Goal: Task Accomplishment & Management: Use online tool/utility

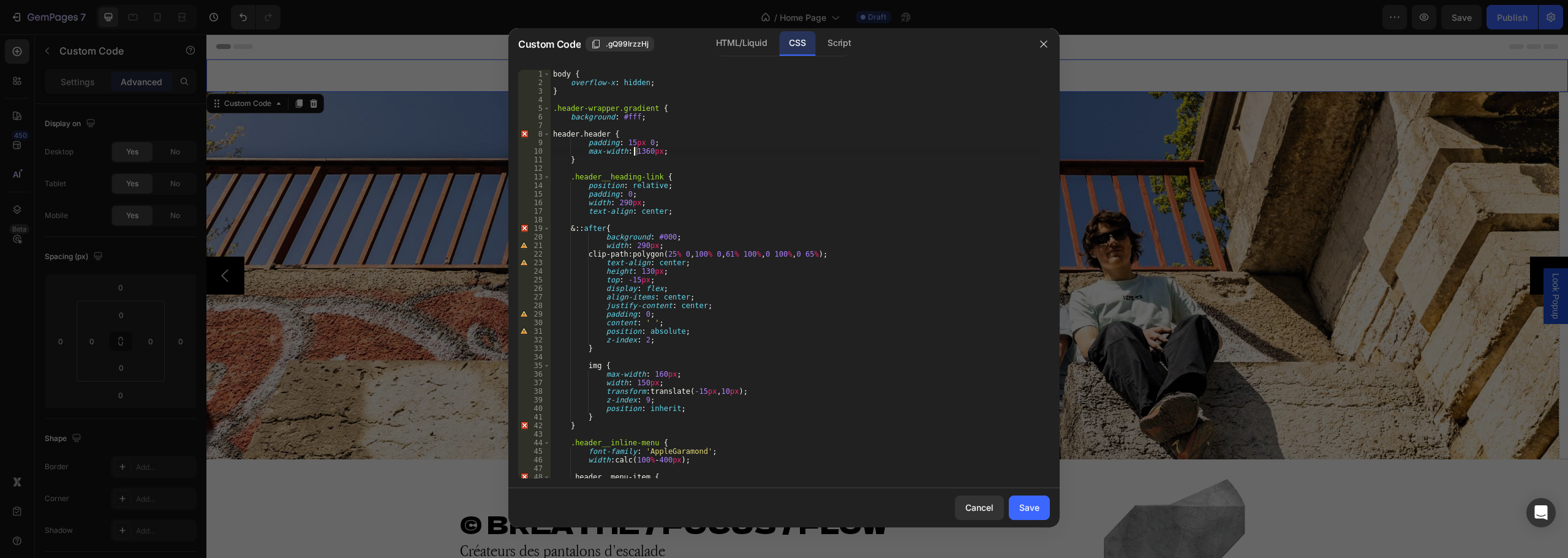
click at [634, 154] on div "body { overflow-x : hidden ; } .header-wrapper.gradient { background : #fff ; h…" at bounding box center [795, 282] width 490 height 426
type textarea "max-width: 1260px;"
click at [1030, 517] on button "Save" at bounding box center [1029, 508] width 41 height 24
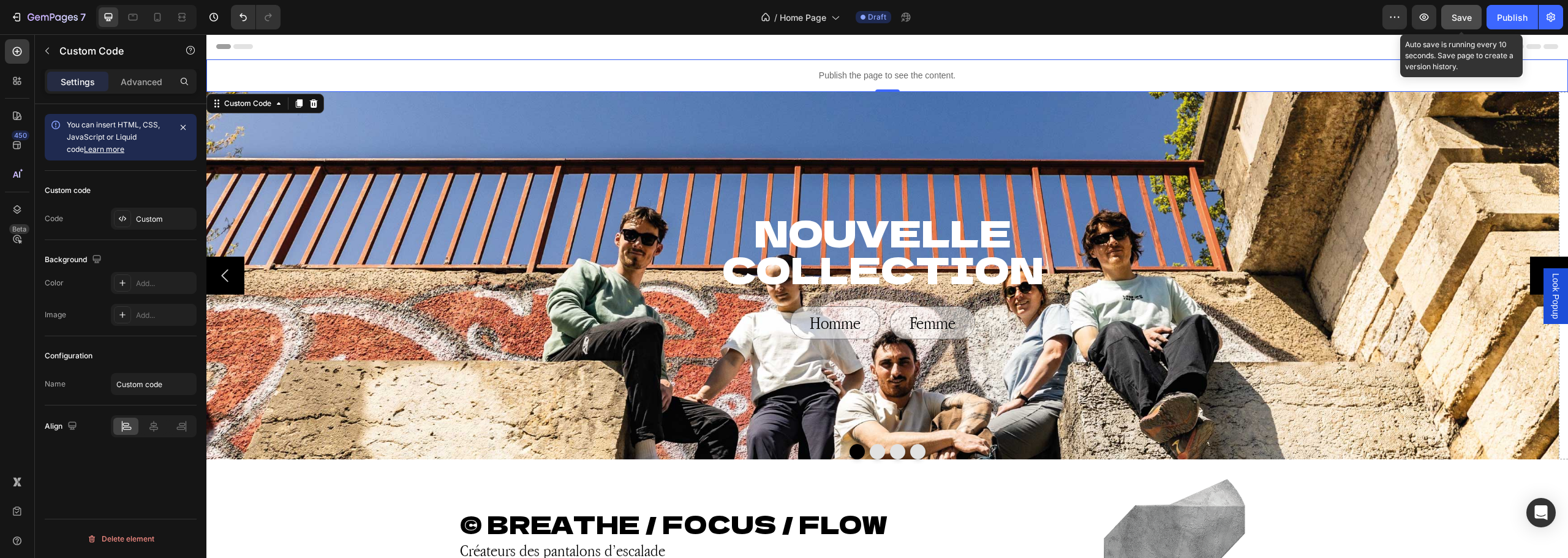
click at [1458, 15] on span "Save" at bounding box center [1461, 17] width 20 height 11
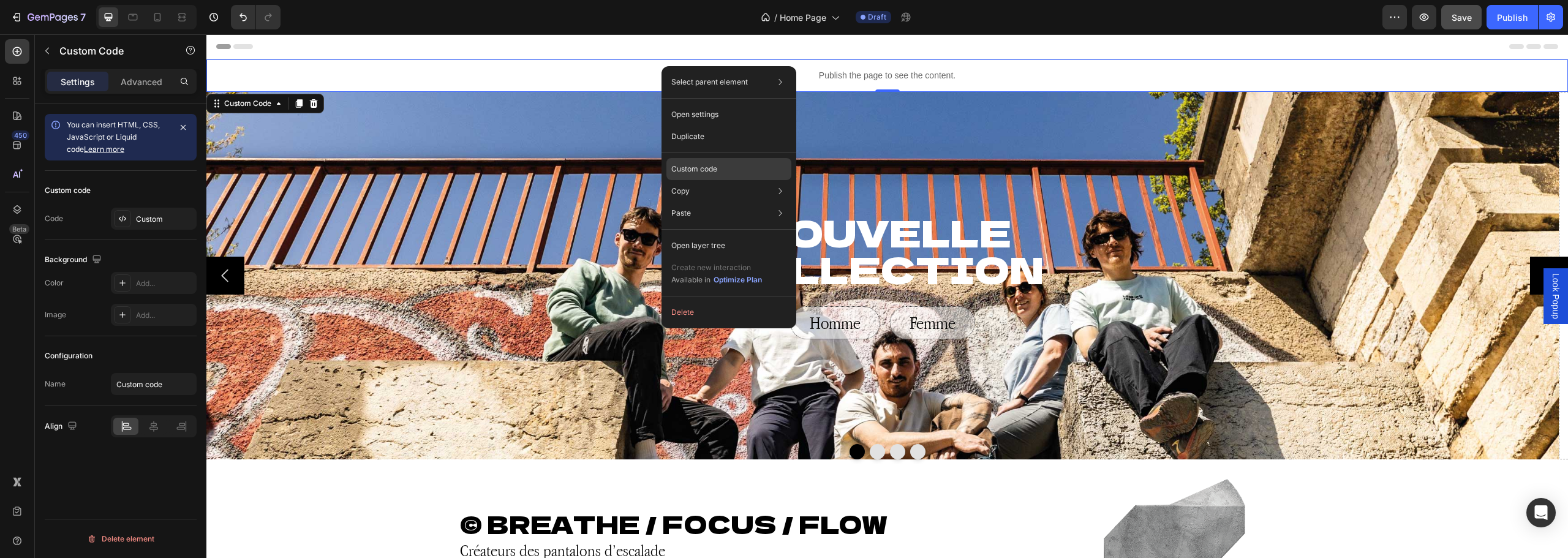
click at [712, 166] on p "Custom code" at bounding box center [694, 169] width 46 height 11
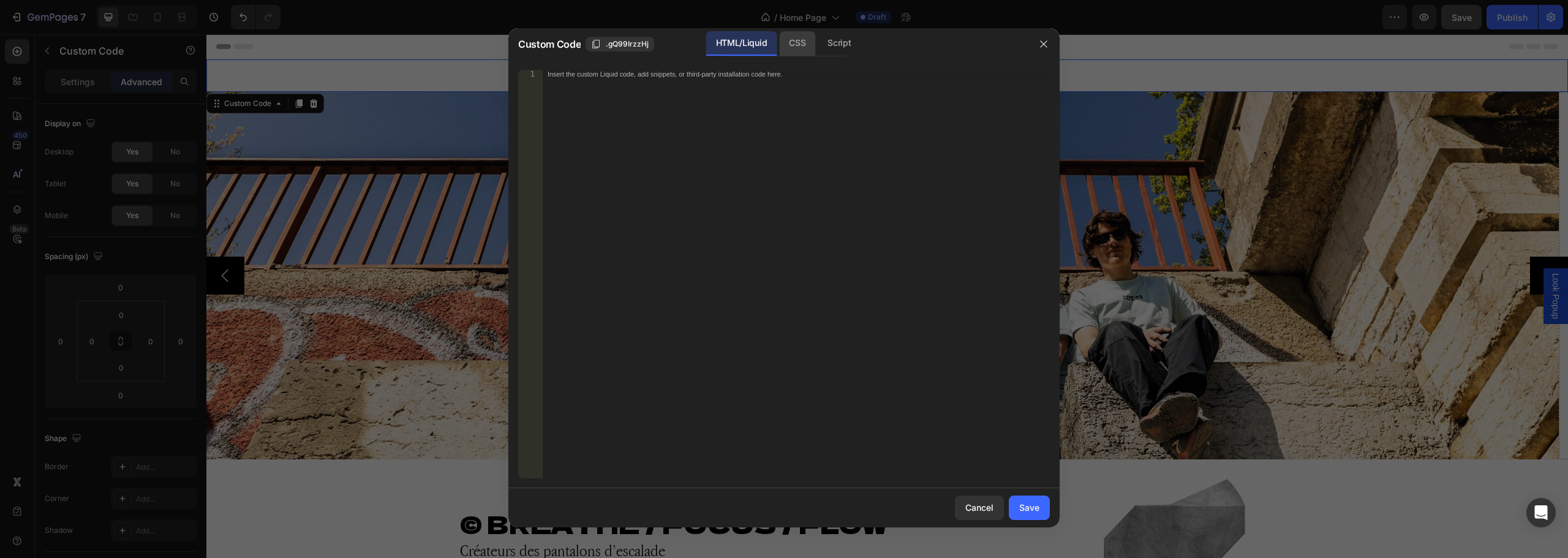
click at [818, 48] on div "CSS" at bounding box center [839, 43] width 43 height 24
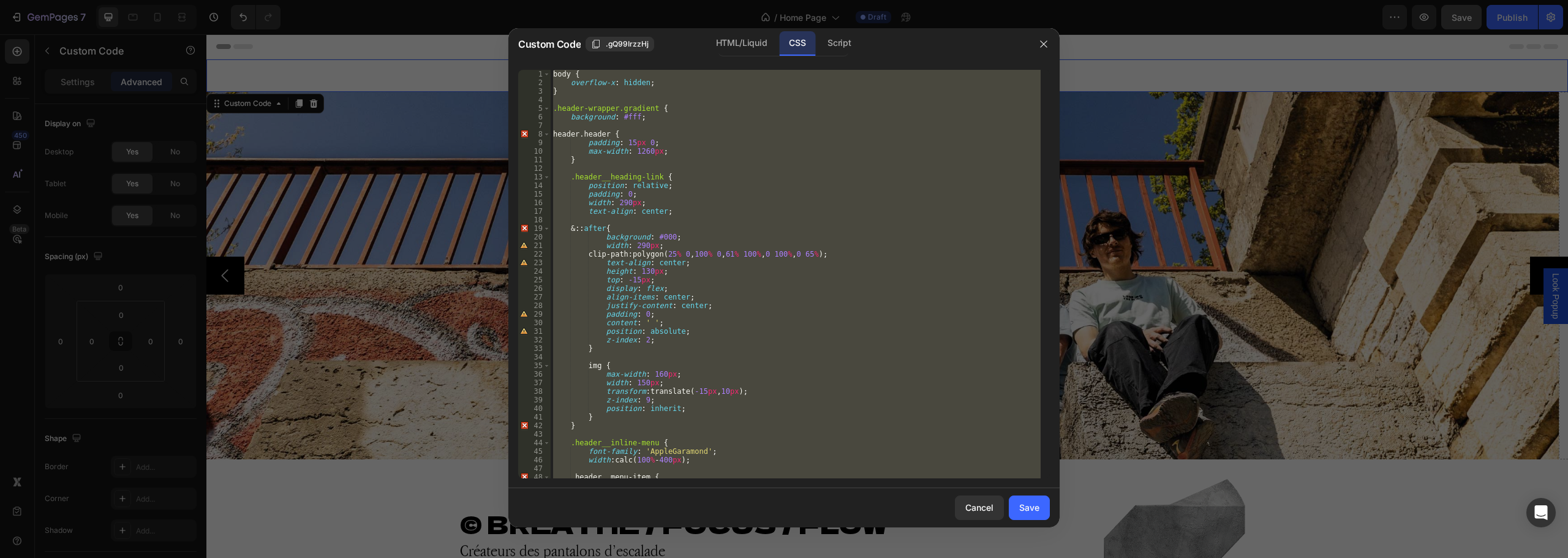
click at [646, 153] on div "body { overflow-x : hidden ; } .header-wrapper.gradient { background : #fff ; h…" at bounding box center [795, 274] width 490 height 408
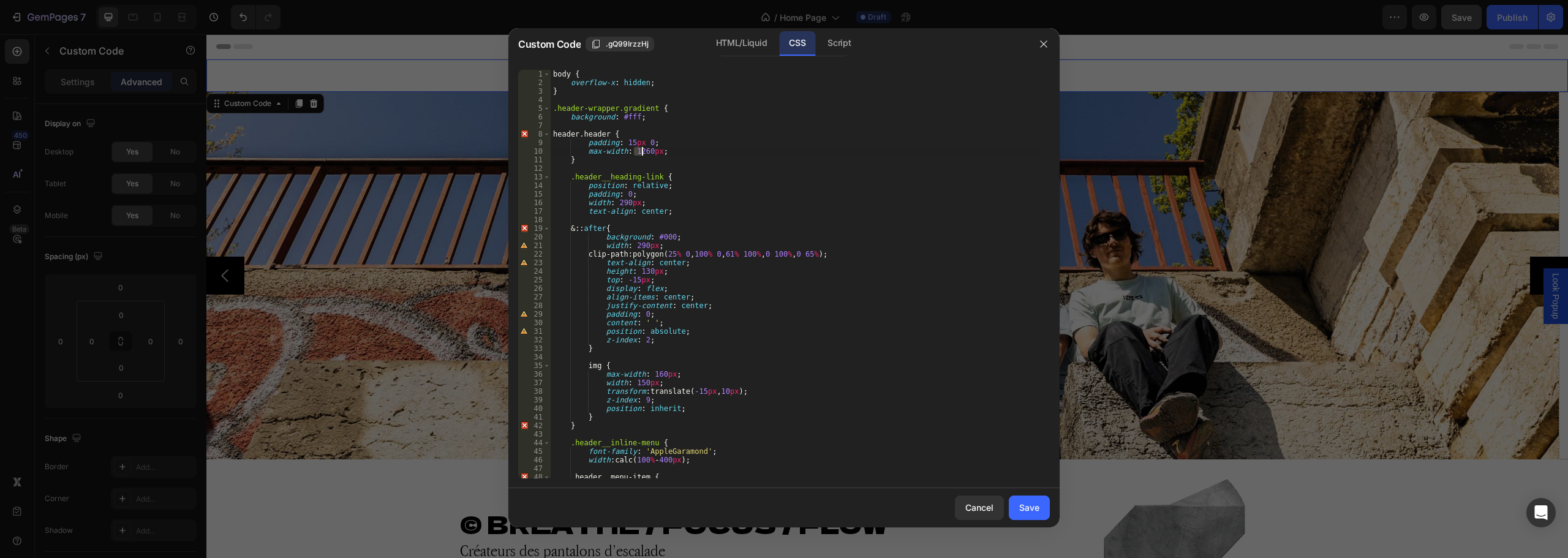
drag, startPoint x: 635, startPoint y: 151, endPoint x: 698, endPoint y: 102, distance: 79.8
click at [639, 151] on div "body { overflow-x : hidden ; } .header-wrapper.gradient { background : #fff ; h…" at bounding box center [795, 282] width 490 height 426
type textarea "max-width: 13060px;"
click at [1023, 504] on div "Save" at bounding box center [1029, 507] width 20 height 13
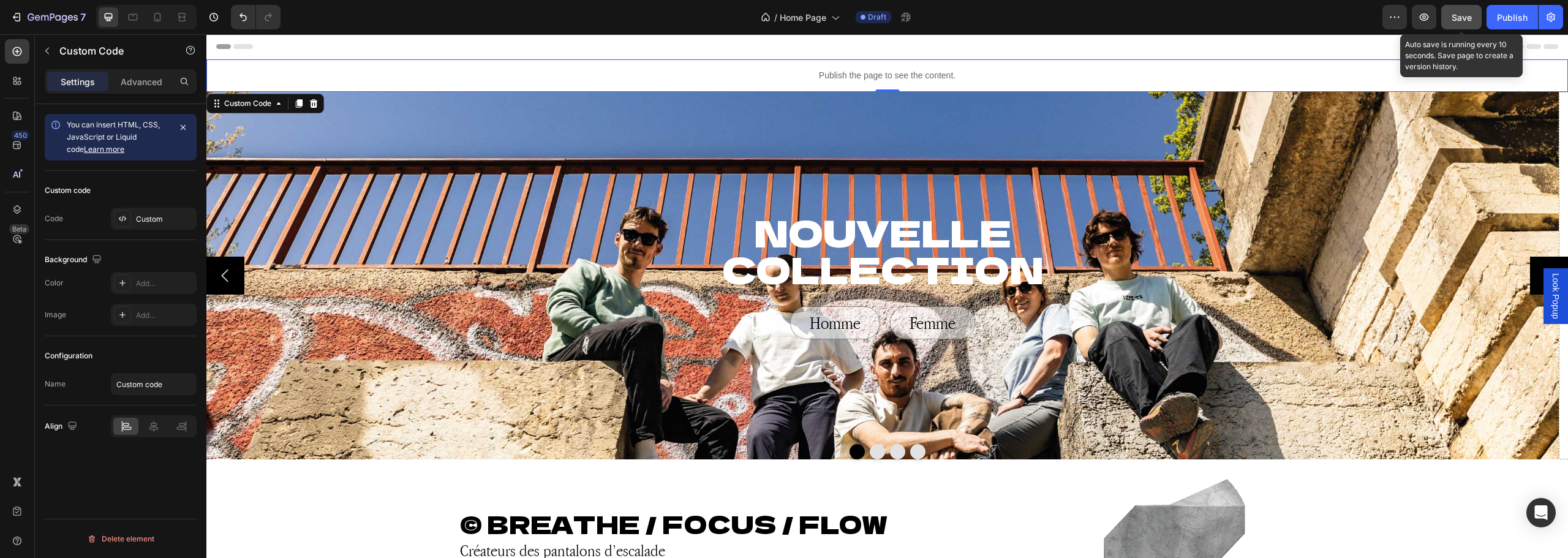
click at [1464, 23] on div "Save" at bounding box center [1461, 18] width 20 height 13
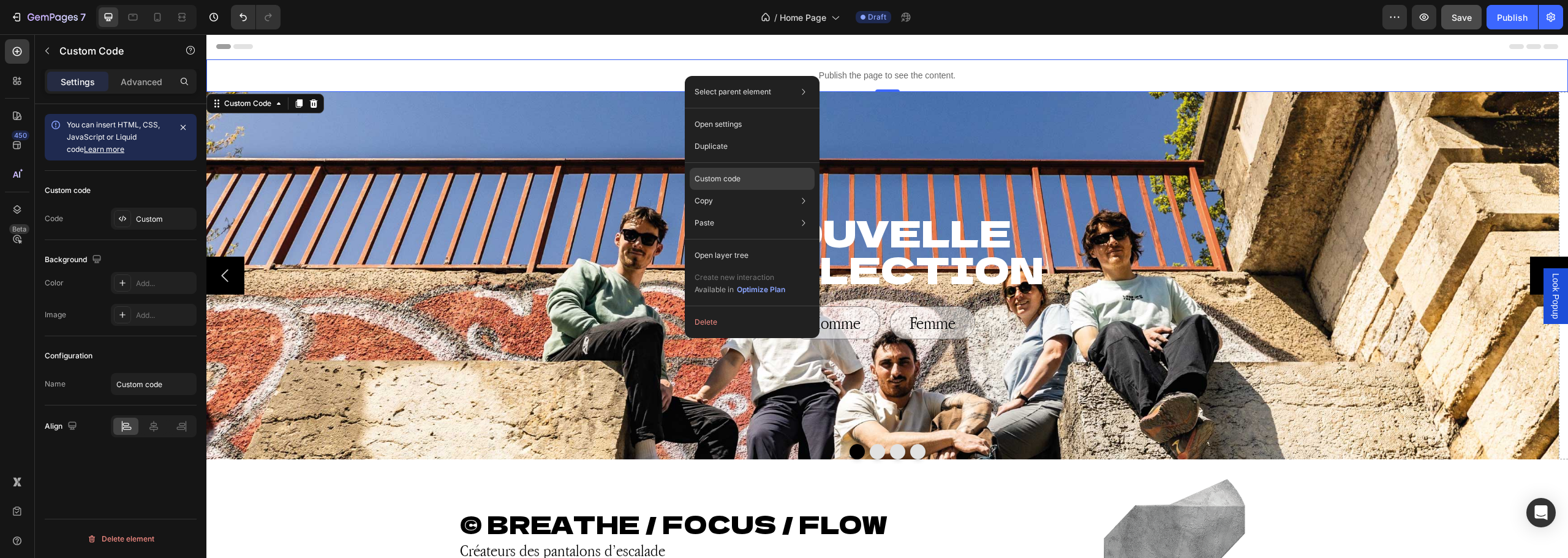
click at [747, 212] on div "Custom code" at bounding box center [752, 222] width 125 height 22
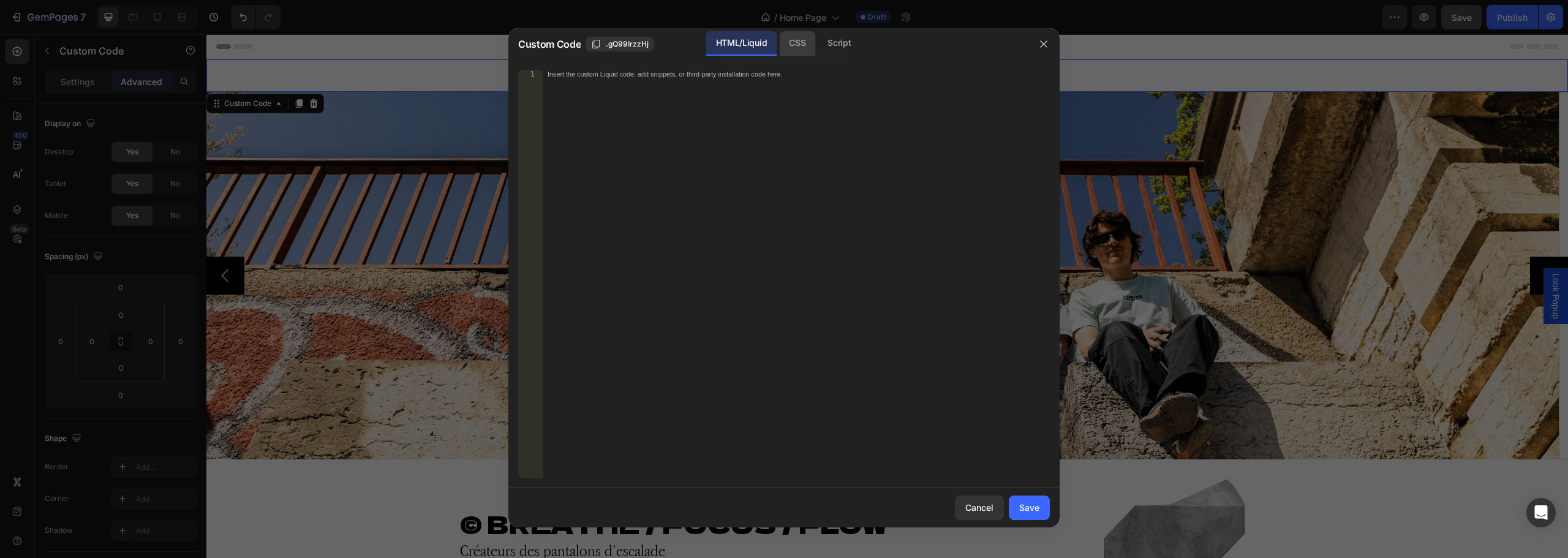
click at [818, 48] on div "CSS" at bounding box center [839, 43] width 43 height 24
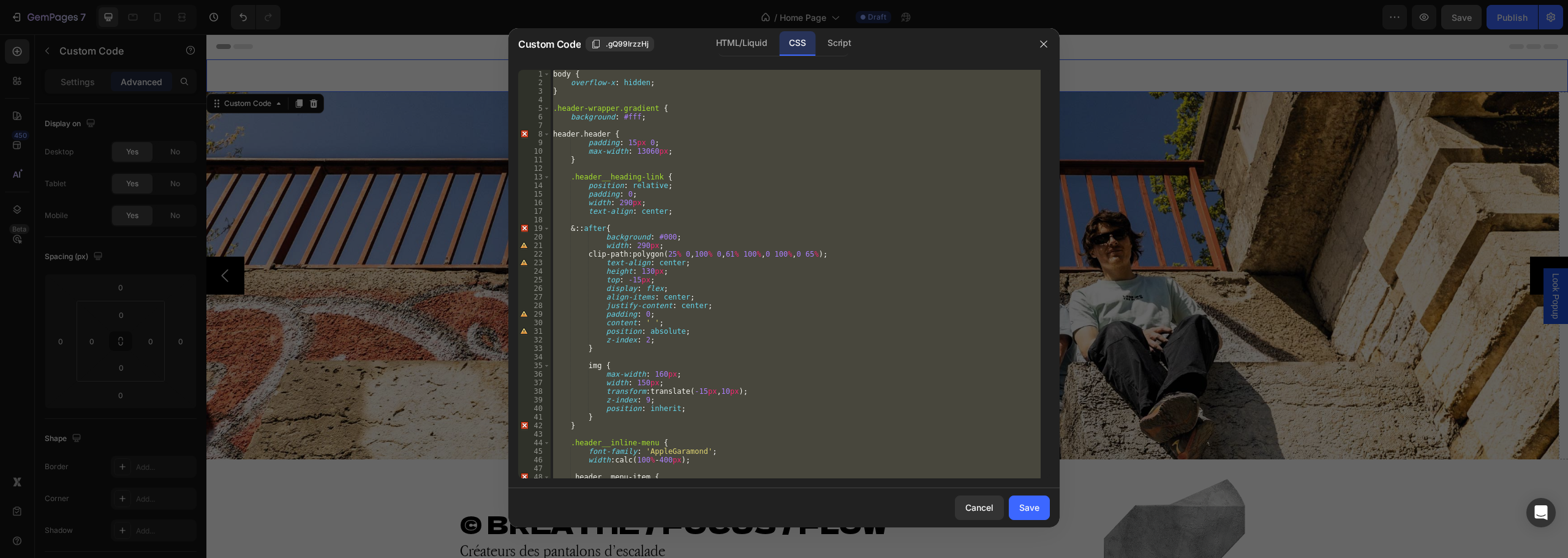
click at [646, 151] on div "body { overflow-x : hidden ; } .header-wrapper.gradient { background : #fff ; h…" at bounding box center [795, 274] width 490 height 408
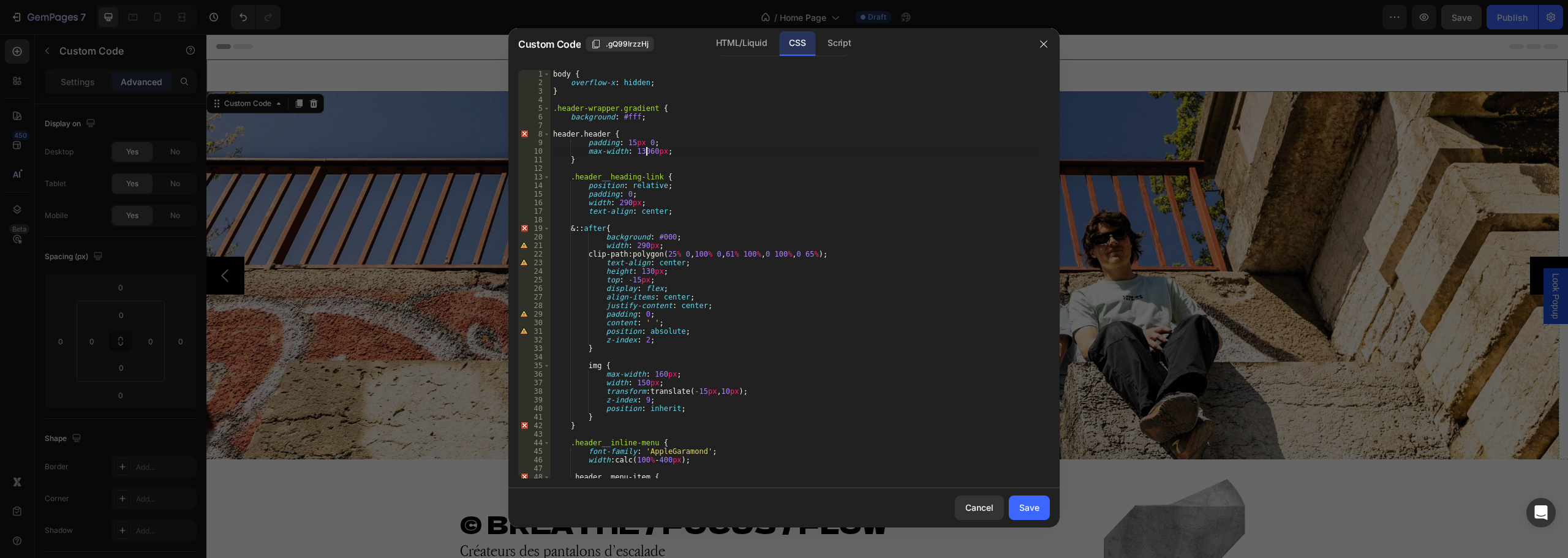
type textarea "max-width: 1300px;"
click at [1024, 500] on button "Save" at bounding box center [1029, 508] width 41 height 24
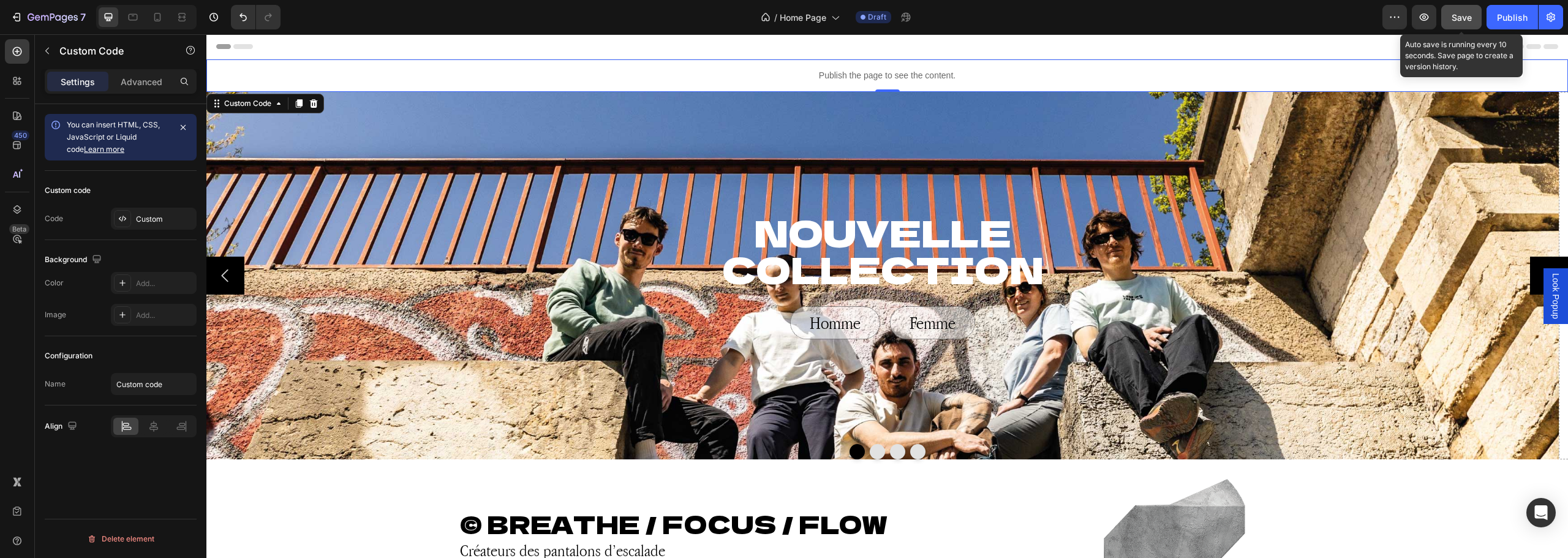
click at [1457, 22] on span "Save" at bounding box center [1461, 17] width 20 height 11
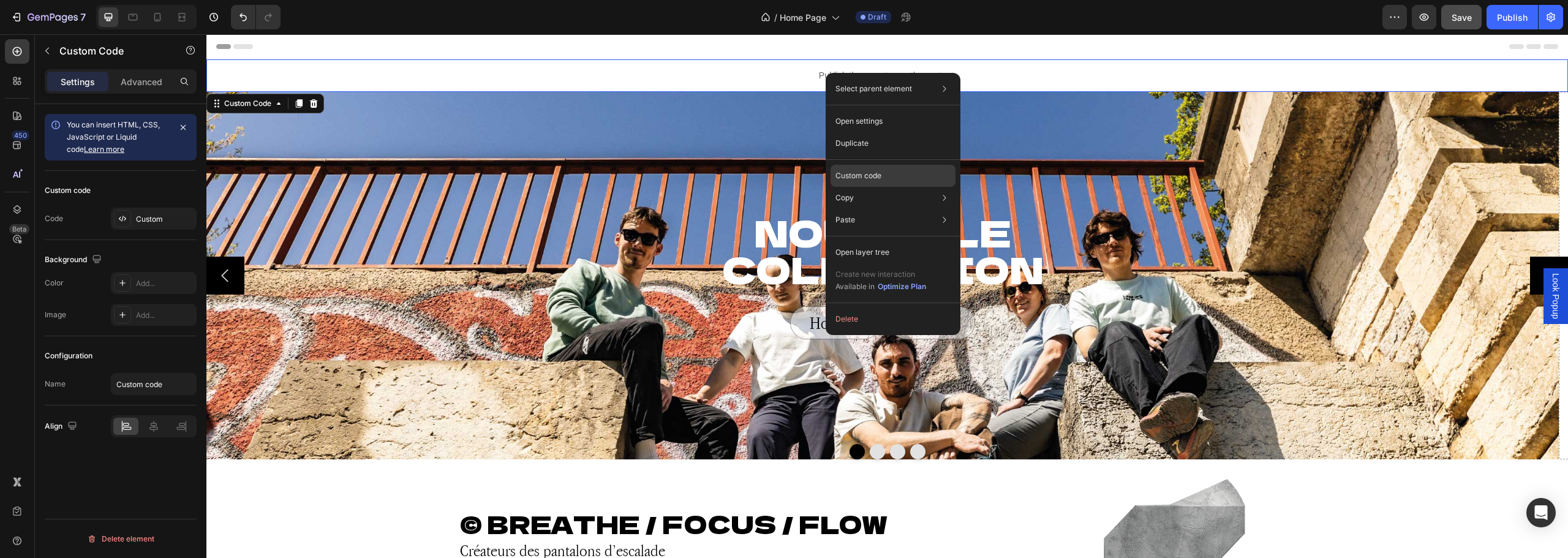
click at [885, 209] on div "Custom code" at bounding box center [893, 220] width 125 height 22
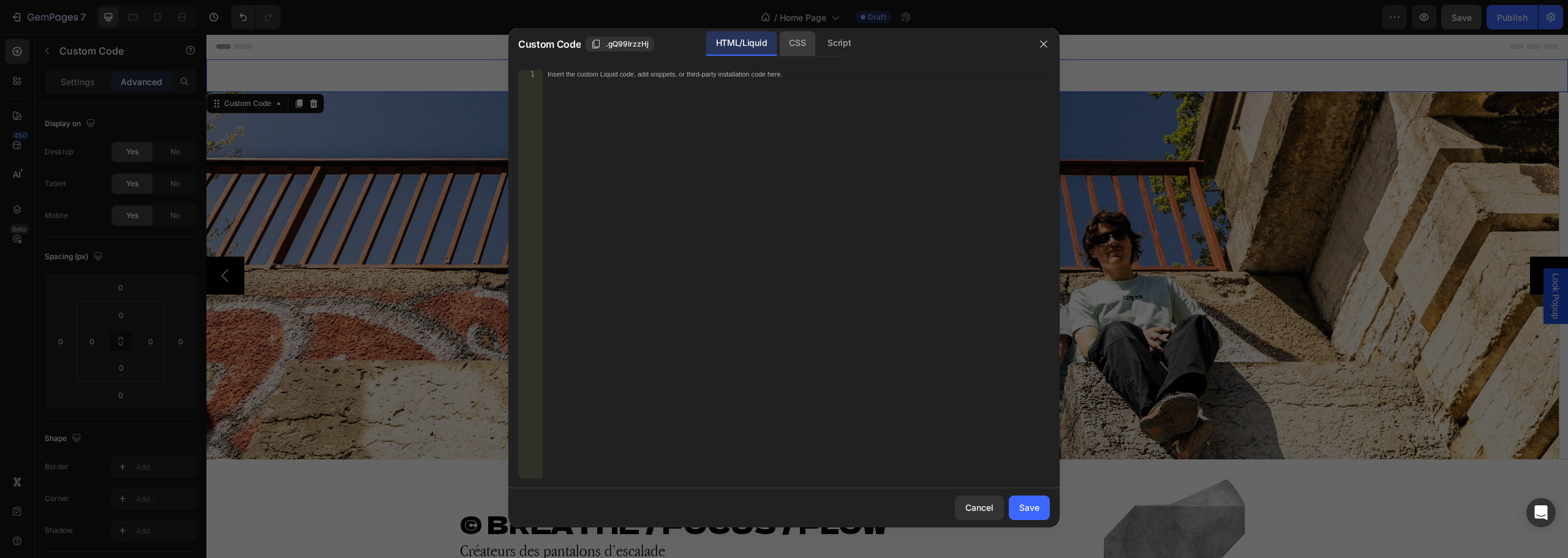
click at [818, 41] on div "CSS" at bounding box center [839, 43] width 43 height 24
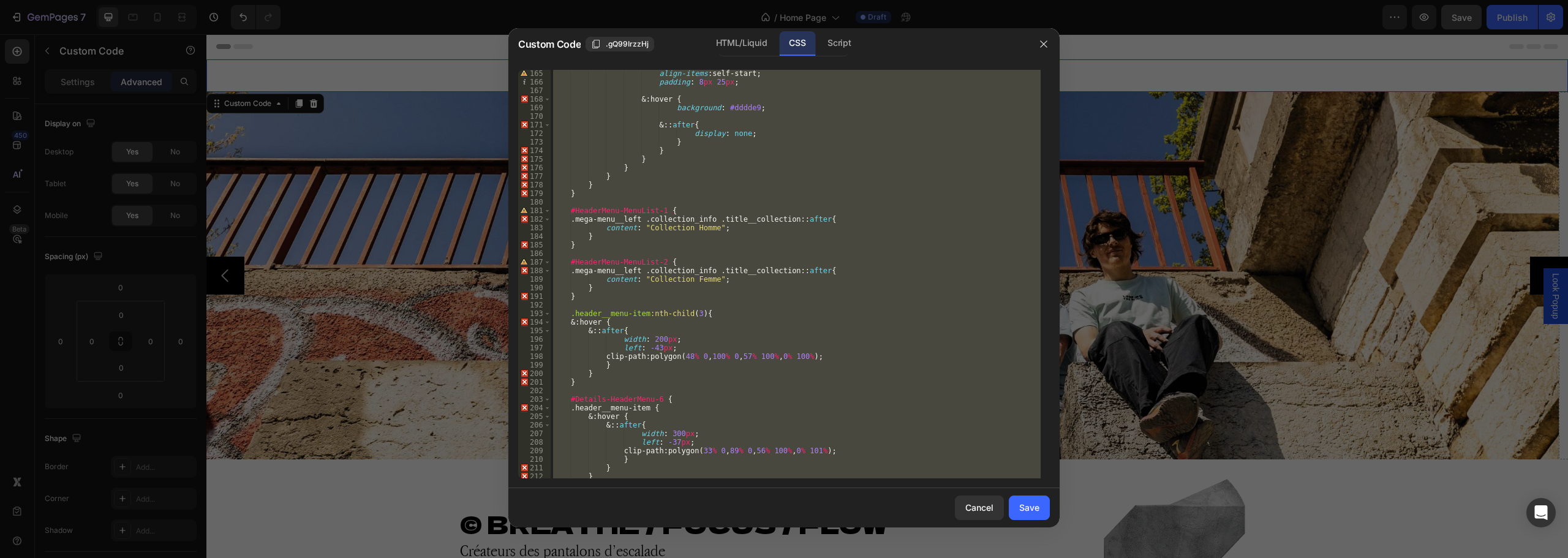
scroll to position [1469, 0]
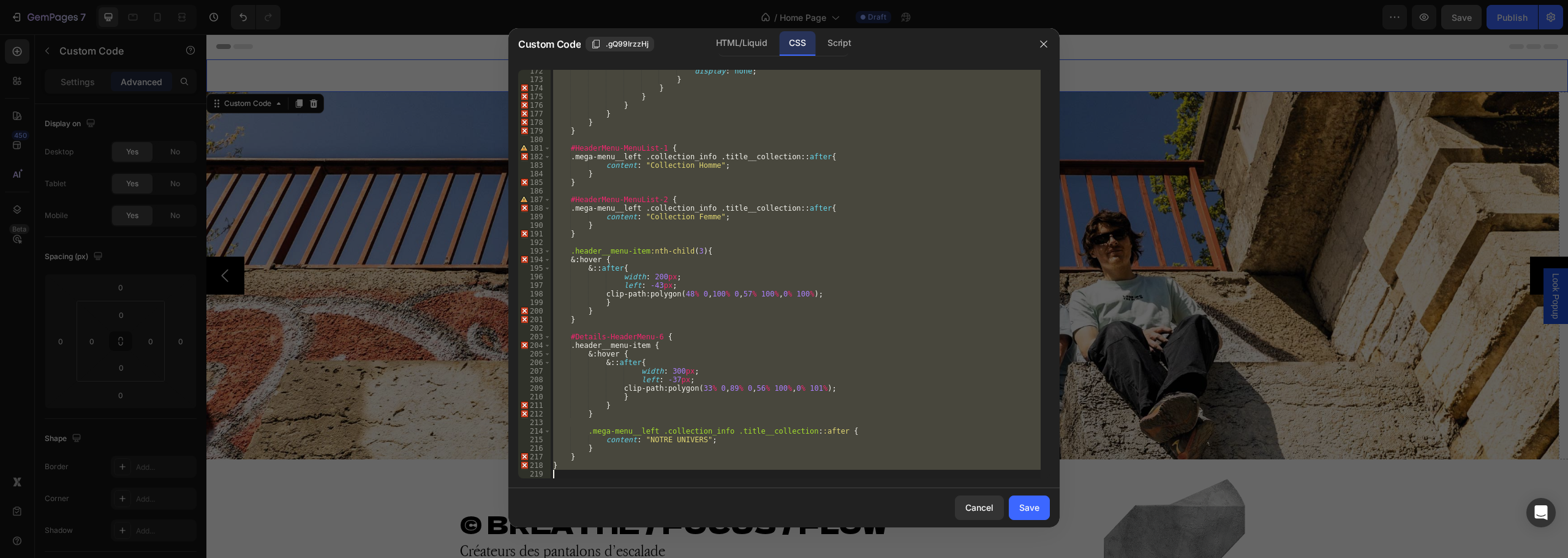
click at [726, 250] on div "display : none ; } } } } } } } #HeaderMenu-MenuList-1 { .mega-menu__left .colle…" at bounding box center [795, 274] width 490 height 408
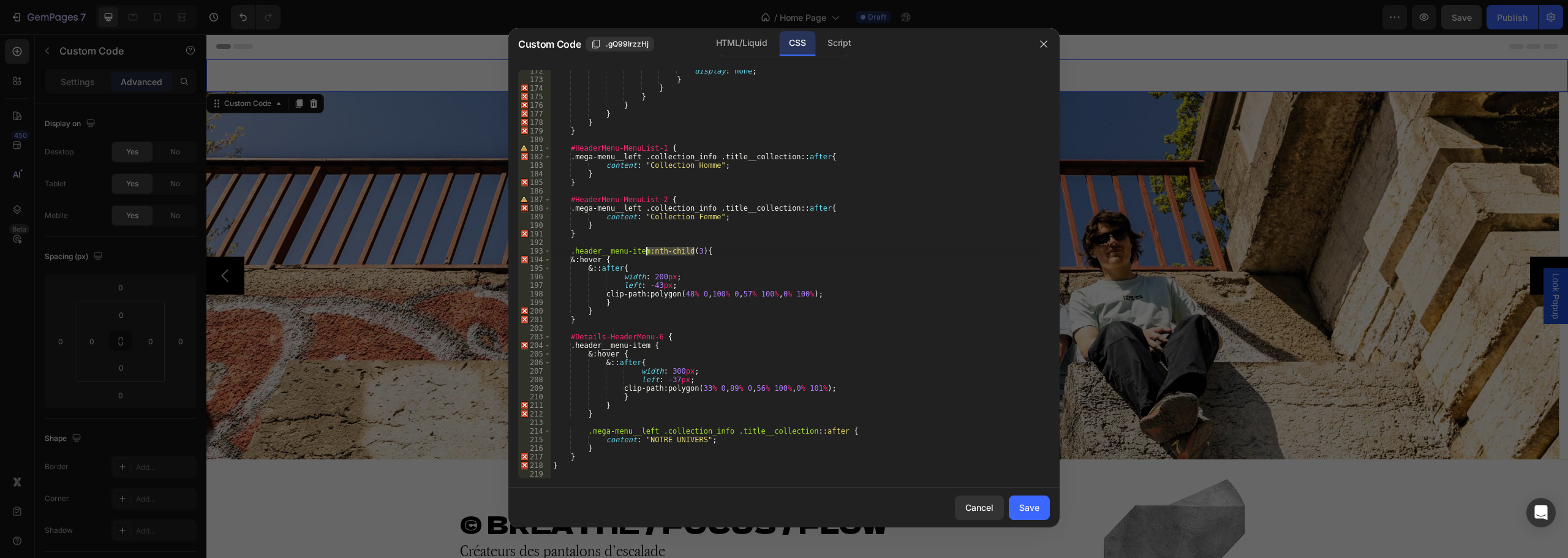
drag, startPoint x: 693, startPoint y: 252, endPoint x: 644, endPoint y: 249, distance: 49.1
click at [644, 249] on div "display : none ; } } } } } } } #HeaderMenu-MenuList-1 { .mega-menu__left .colle…" at bounding box center [795, 279] width 490 height 426
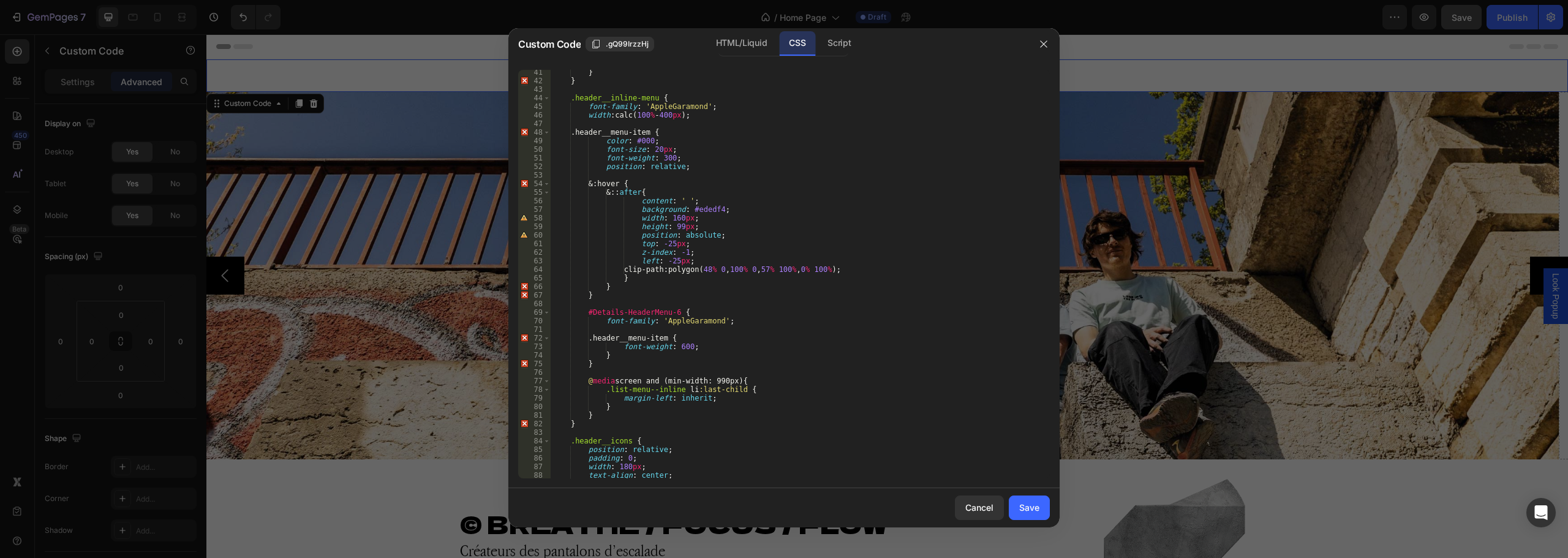
scroll to position [342, 0]
click at [675, 139] on div "position : inherit ; } } .header__inline-menu { font-family : ' AppleGaramond '…" at bounding box center [795, 275] width 490 height 426
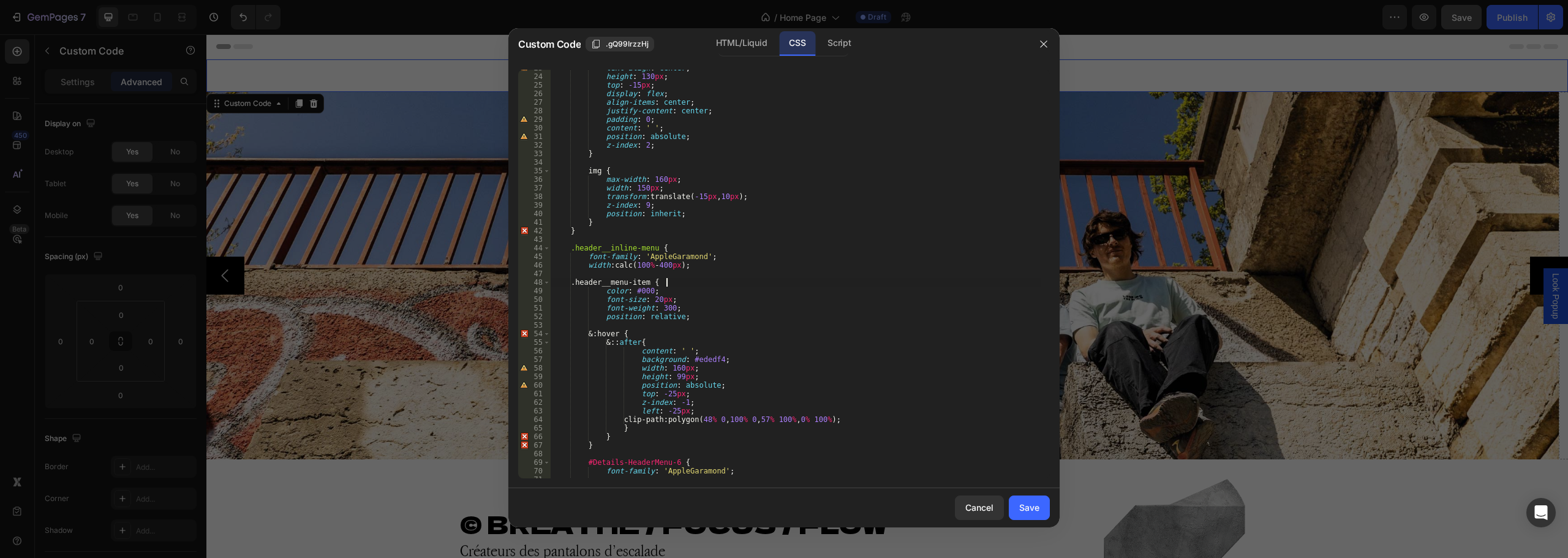
scroll to position [232, 0]
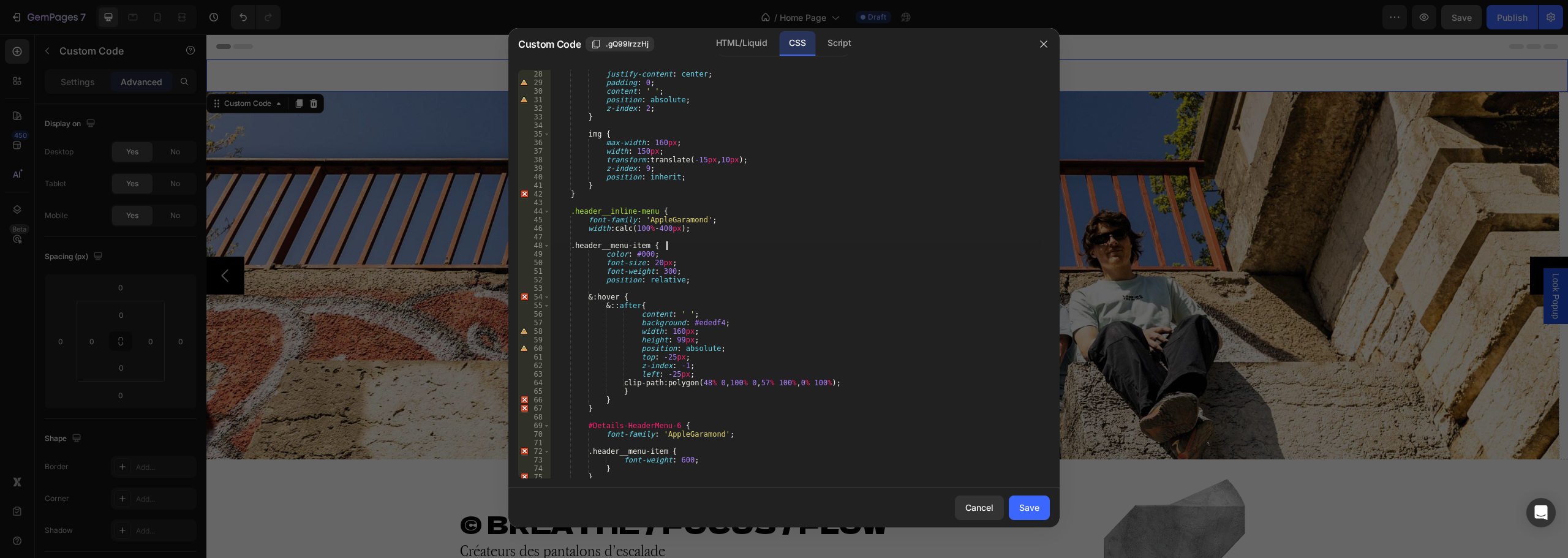
click at [707, 227] on div "justify-content : center ; padding : 0 ; content : ' ' ; position : absolute ; …" at bounding box center [795, 282] width 490 height 426
type textarea "width: calc(100% - 400px);"
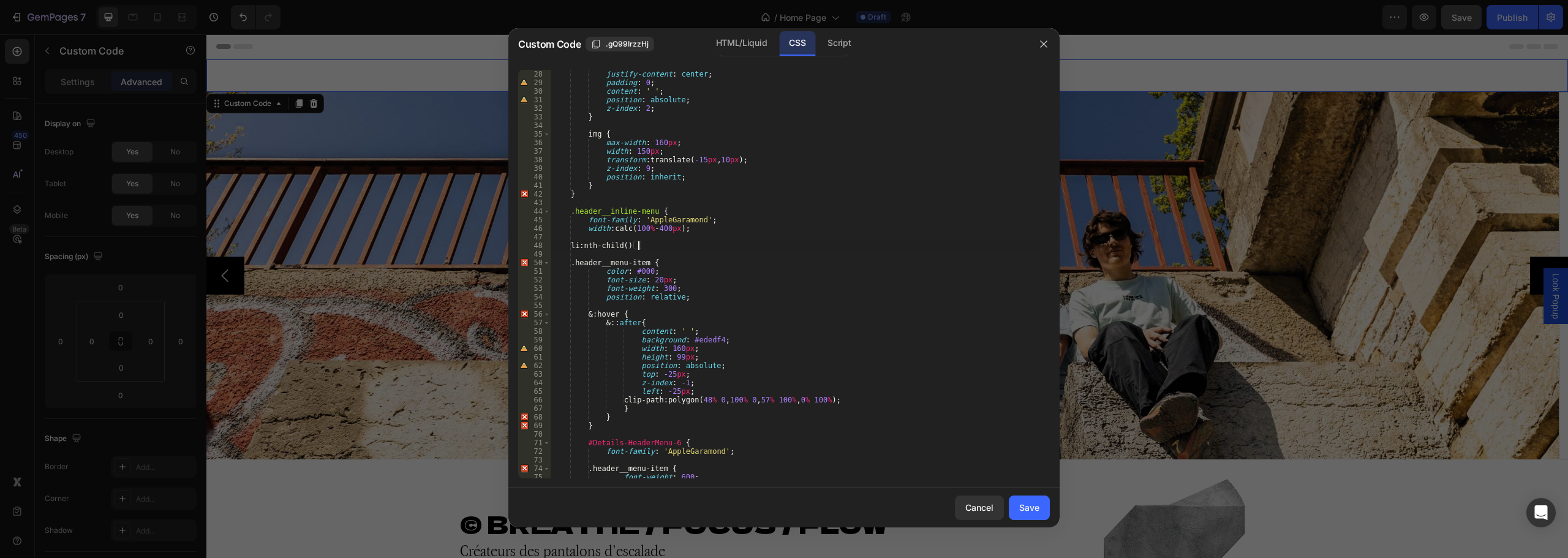
scroll to position [0, 6]
type textarea "li:nth-child(4) {"
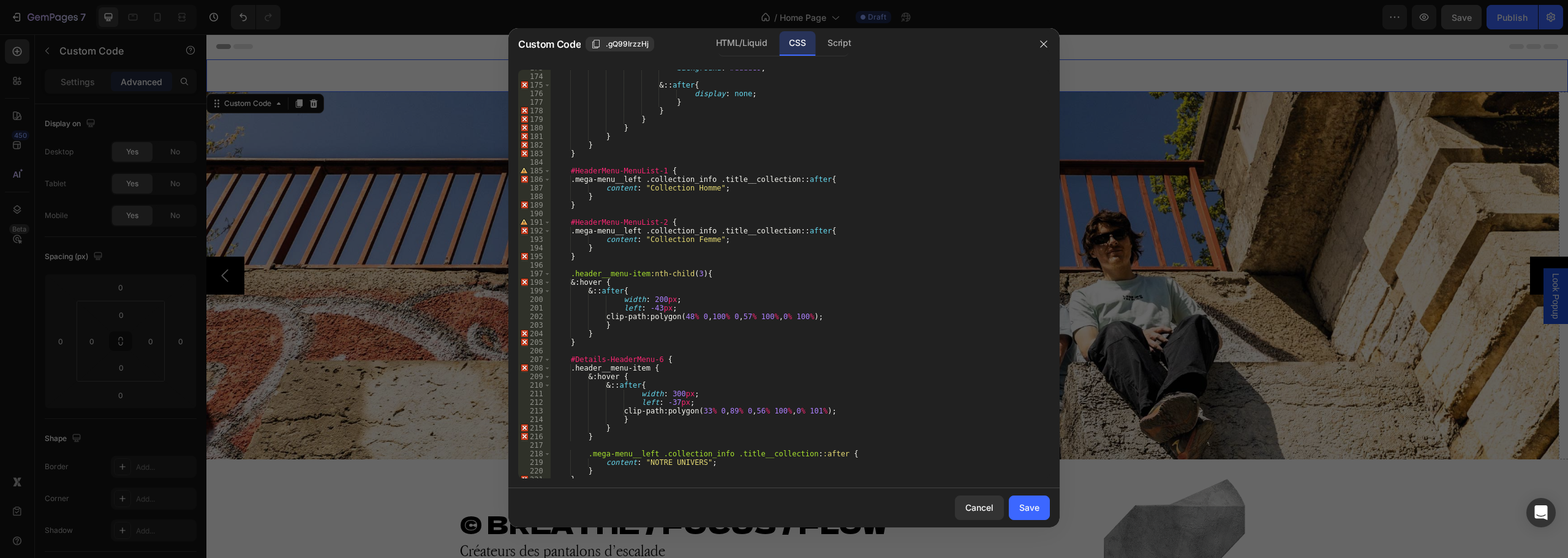
scroll to position [1503, 0]
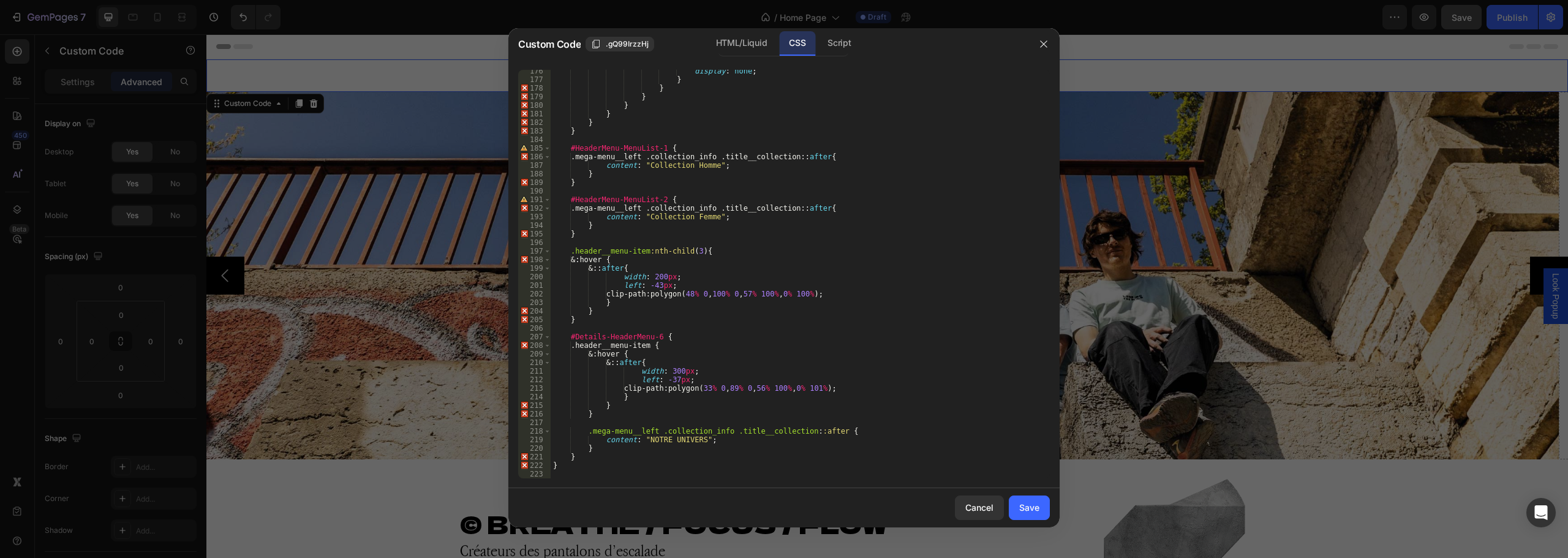
click at [630, 259] on div "display : none ; } } } } } } } #HeaderMenu-MenuList-1 { .mega-menu__left .colle…" at bounding box center [795, 279] width 490 height 426
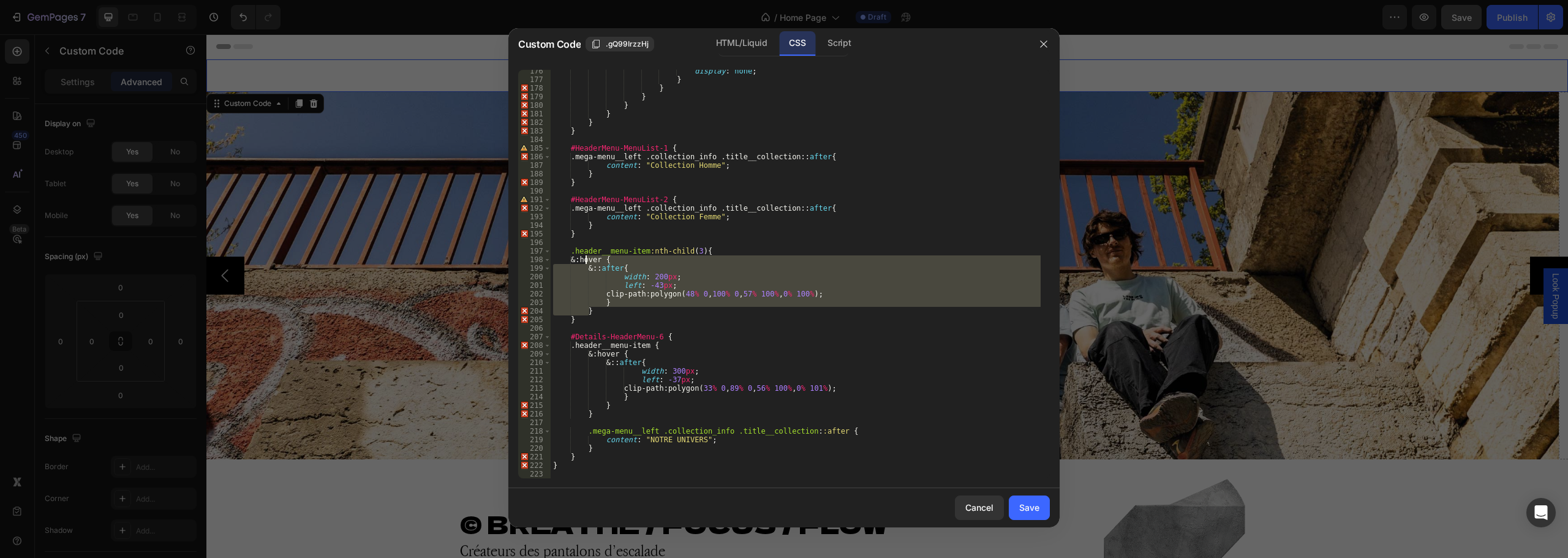
drag, startPoint x: 593, startPoint y: 311, endPoint x: 585, endPoint y: 259, distance: 52.6
click at [585, 259] on div "display : none ; } } } } } } } #HeaderMenu-MenuList-1 { .mega-menu__left .colle…" at bounding box center [795, 279] width 490 height 426
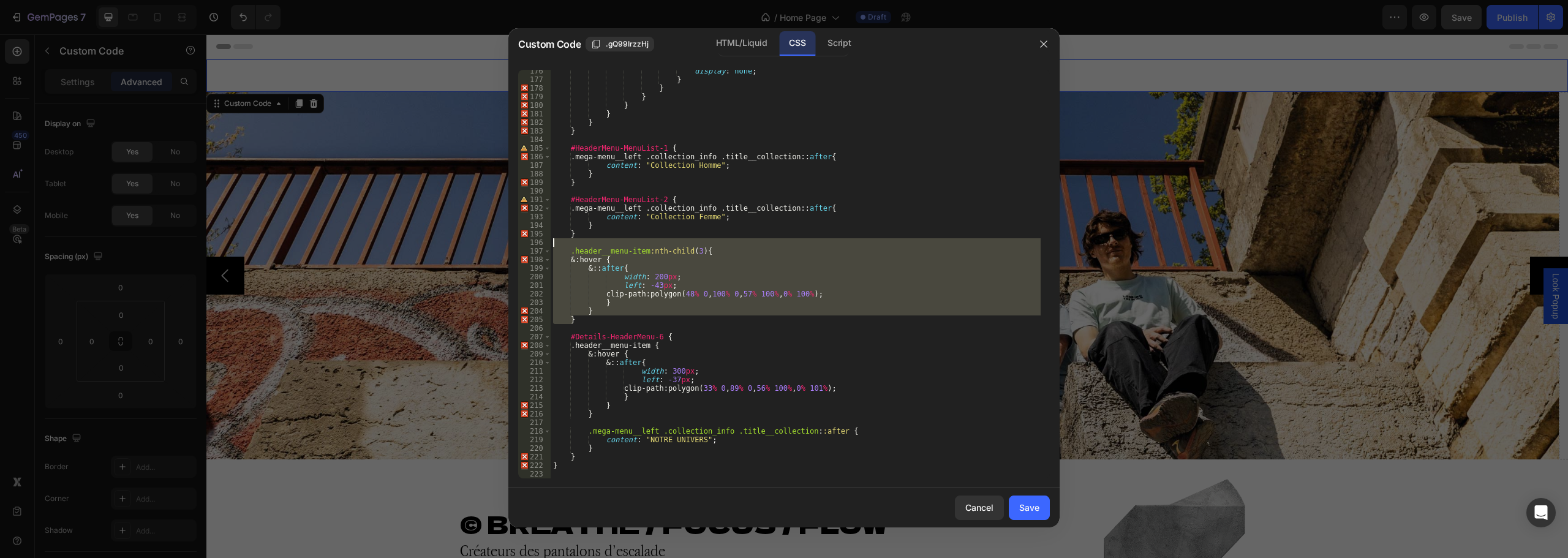
drag, startPoint x: 577, startPoint y: 320, endPoint x: 539, endPoint y: 241, distance: 87.7
click at [539, 241] on div "&:hover { &::after { 176 177 178 179 180 181 182 183 184 185 186 187 188 189 19…" at bounding box center [784, 274] width 532 height 408
type textarea ".header__menu-item:nth-child(3) {"
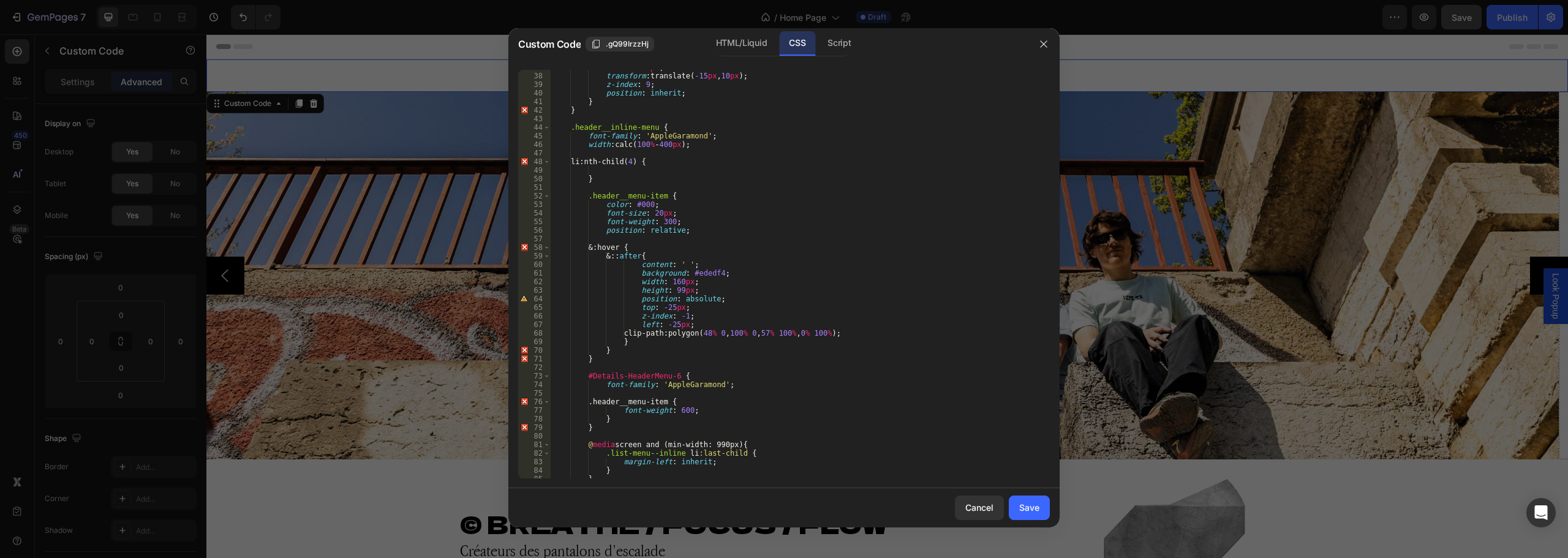
scroll to position [324, 0]
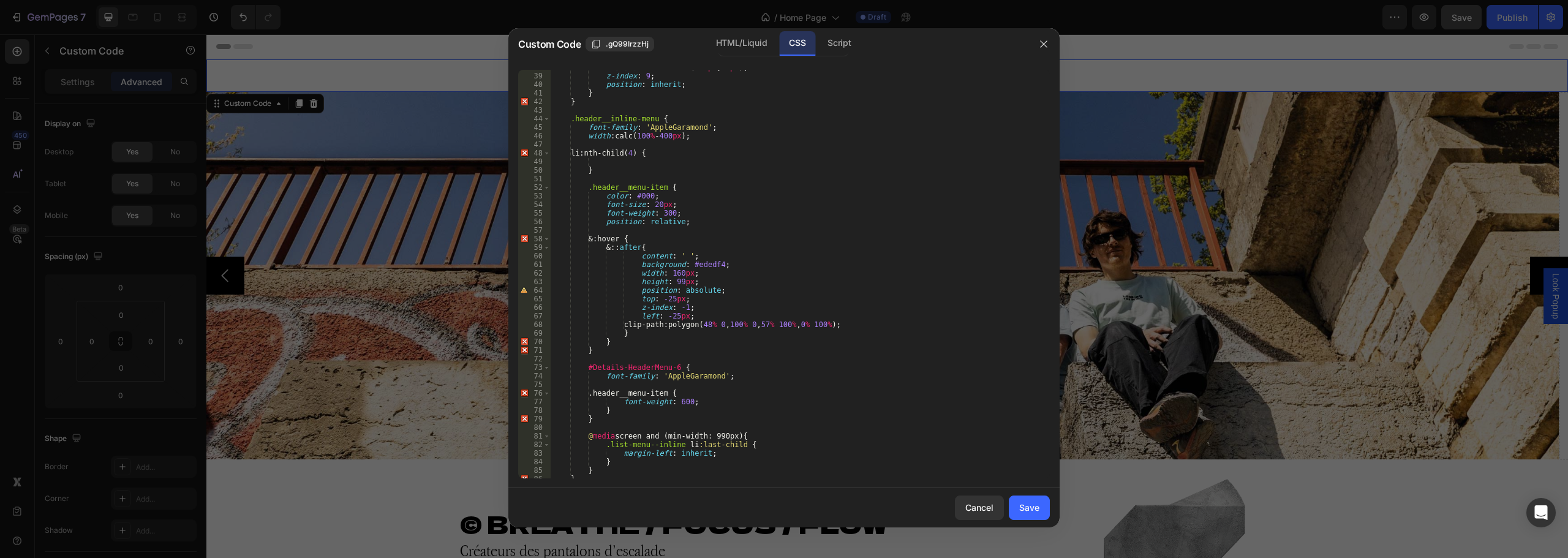
click at [649, 164] on div "transform : translate( -15 px , 10 px ) ; z-index : 9 ; position : inherit ; } …" at bounding box center [795, 276] width 490 height 426
paste textarea "}"
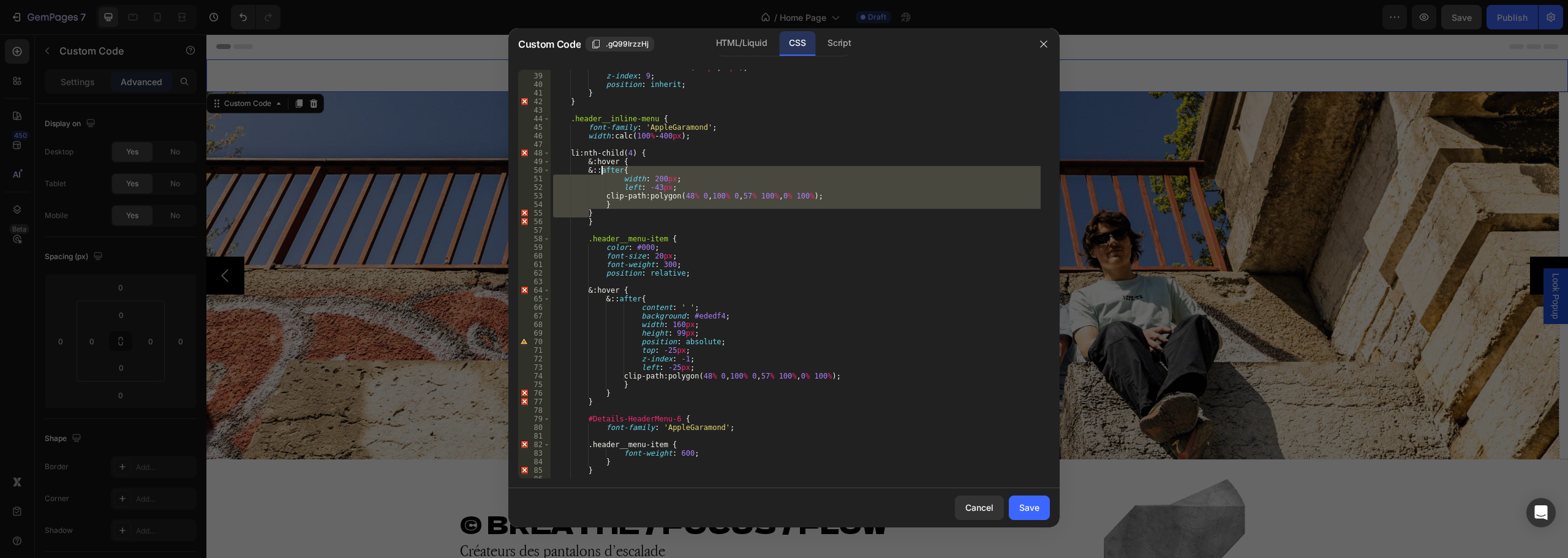
drag, startPoint x: 593, startPoint y: 213, endPoint x: 601, endPoint y: 172, distance: 41.8
click at [601, 172] on div "transform : translate( -15 px , 10 px ) ; z-index : 9 ; position : inherit ; } …" at bounding box center [795, 276] width 490 height 426
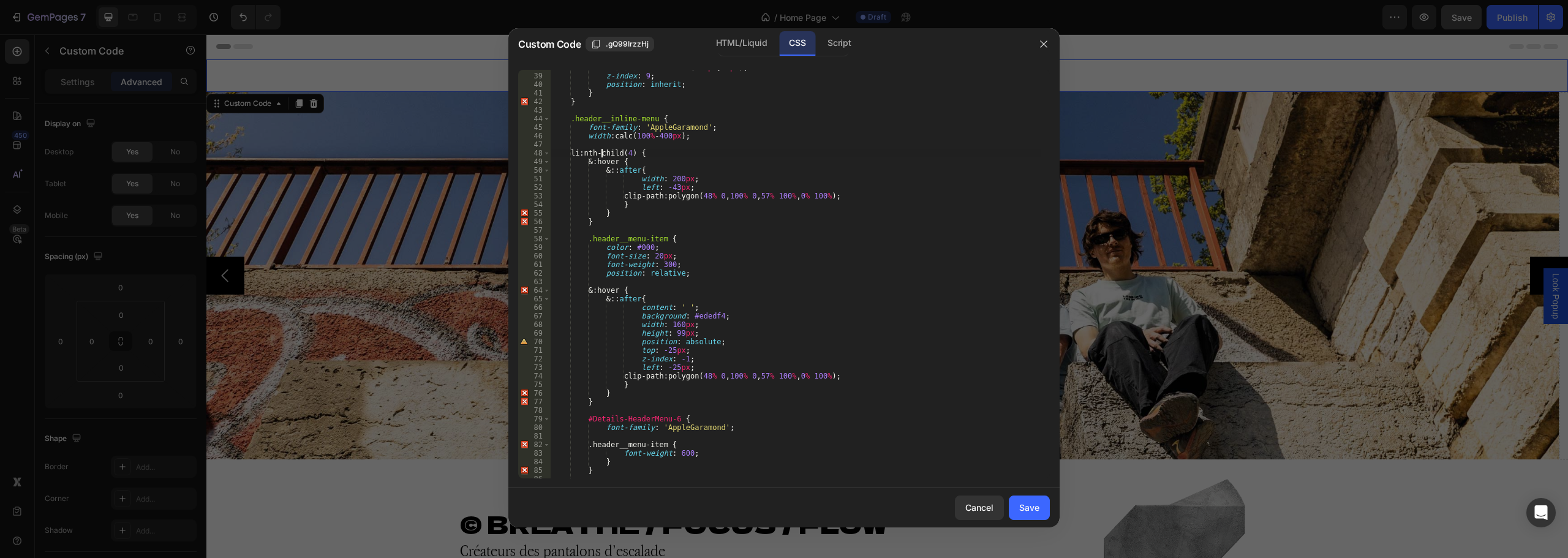
click at [600, 156] on div "transform : translate( -15 px , 10 px ) ; z-index : 9 ; position : inherit ; } …" at bounding box center [795, 276] width 490 height 426
click at [599, 163] on div "transform : translate( -15 px , 10 px ) ; z-index : 9 ; position : inherit ; } …" at bounding box center [795, 276] width 490 height 426
paste textarea ".header__menu-item"
type textarea ".header__menu-item:hover {"
drag, startPoint x: 1033, startPoint y: 514, endPoint x: 939, endPoint y: 368, distance: 173.6
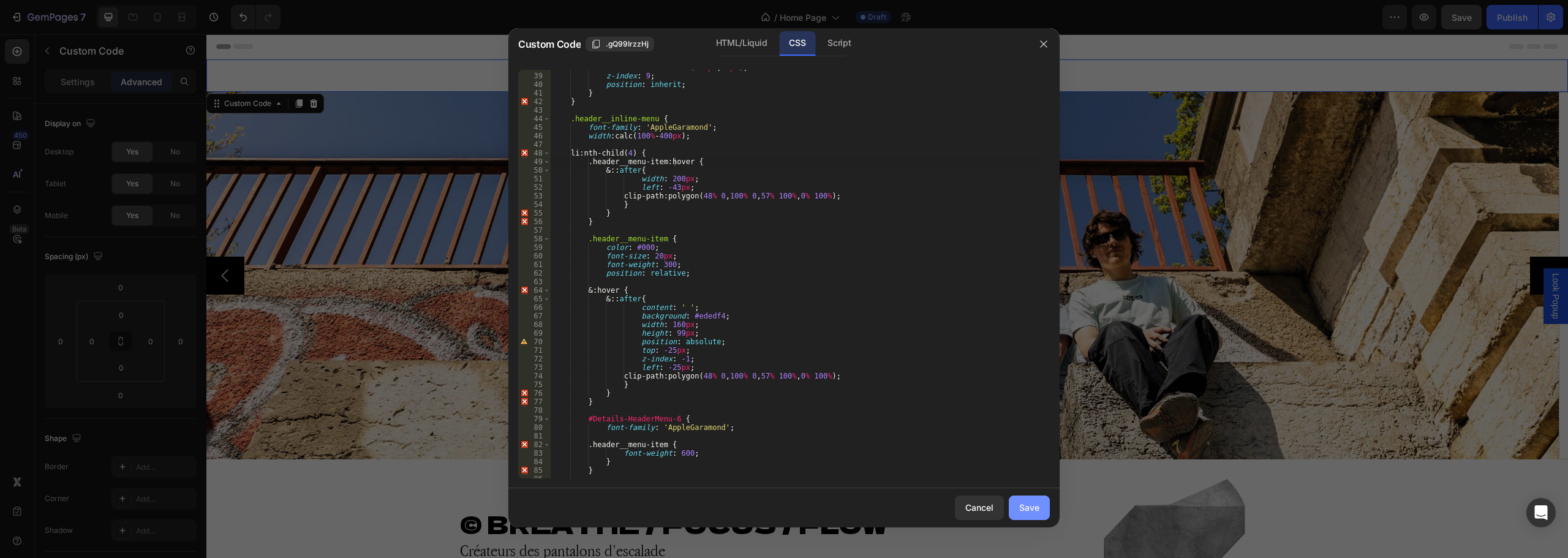
click at [1033, 514] on div "Save" at bounding box center [1029, 507] width 20 height 13
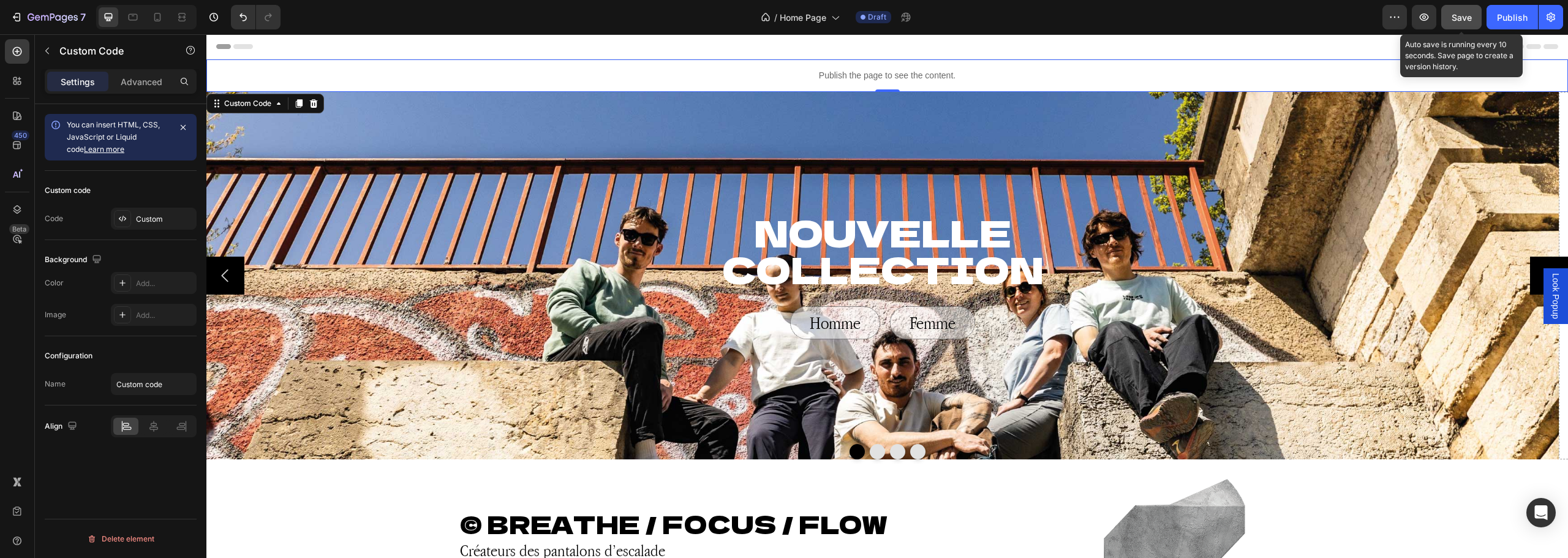
click at [1470, 14] on span "Save" at bounding box center [1461, 17] width 20 height 11
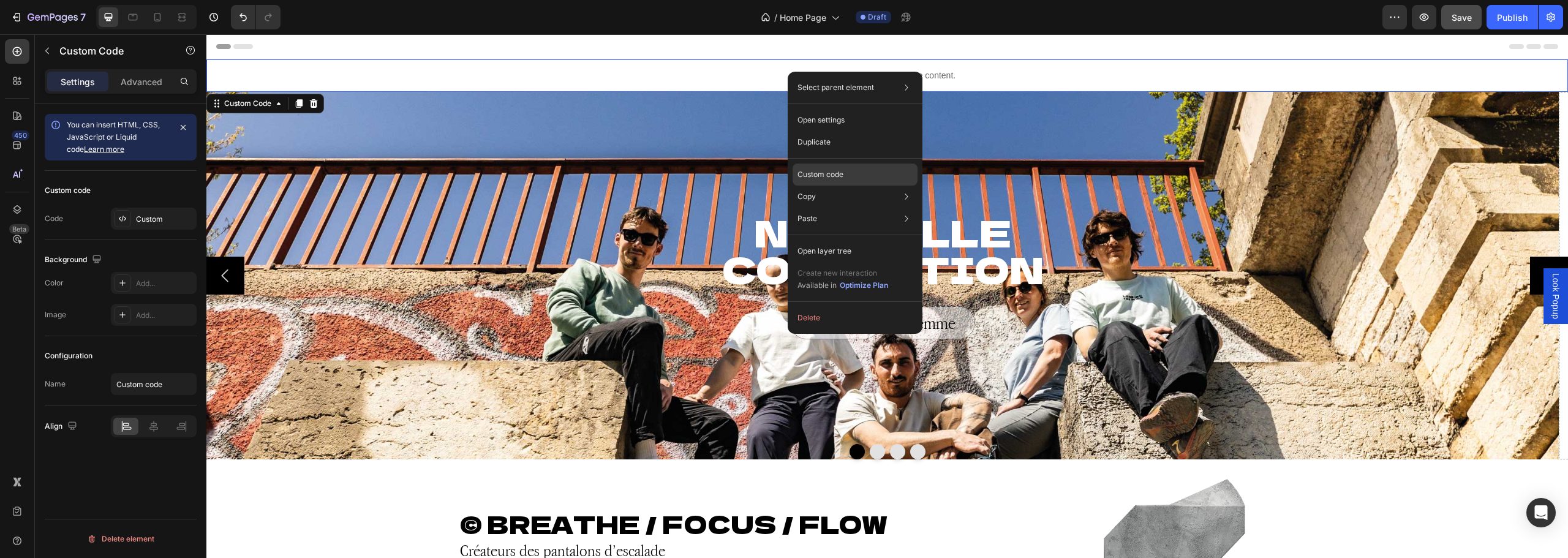
click at [819, 171] on p "Custom code" at bounding box center [820, 175] width 46 height 11
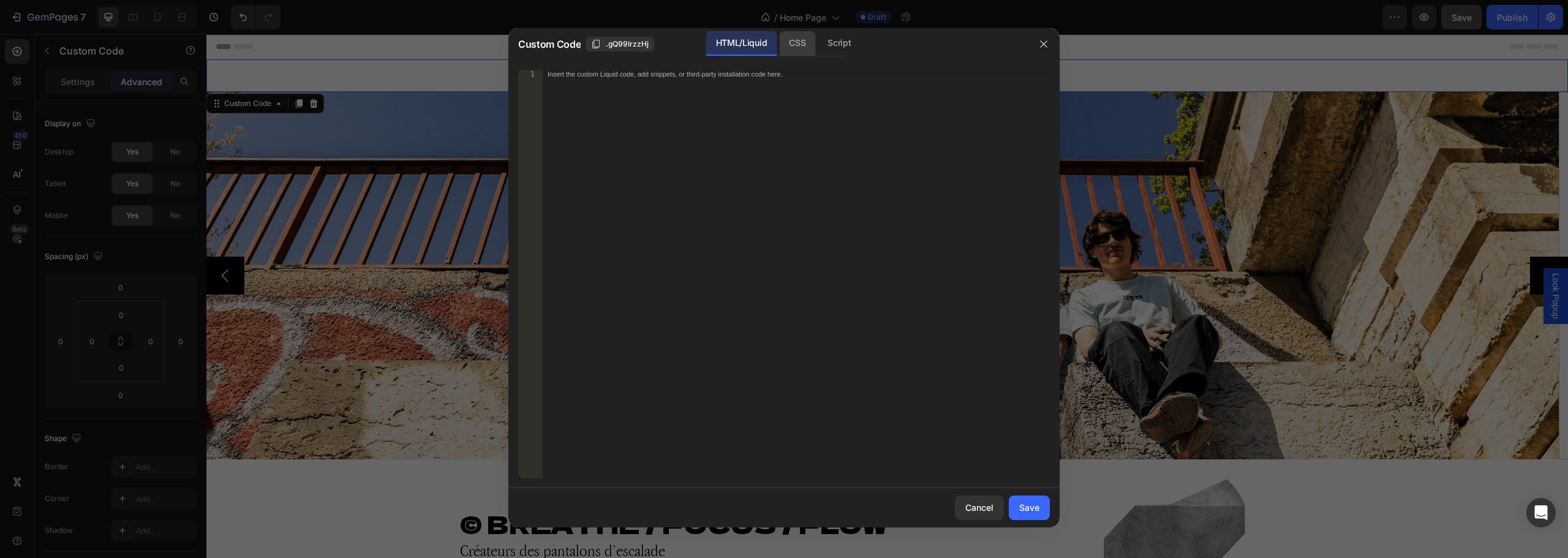
click at [818, 33] on div "CSS" at bounding box center [839, 43] width 43 height 24
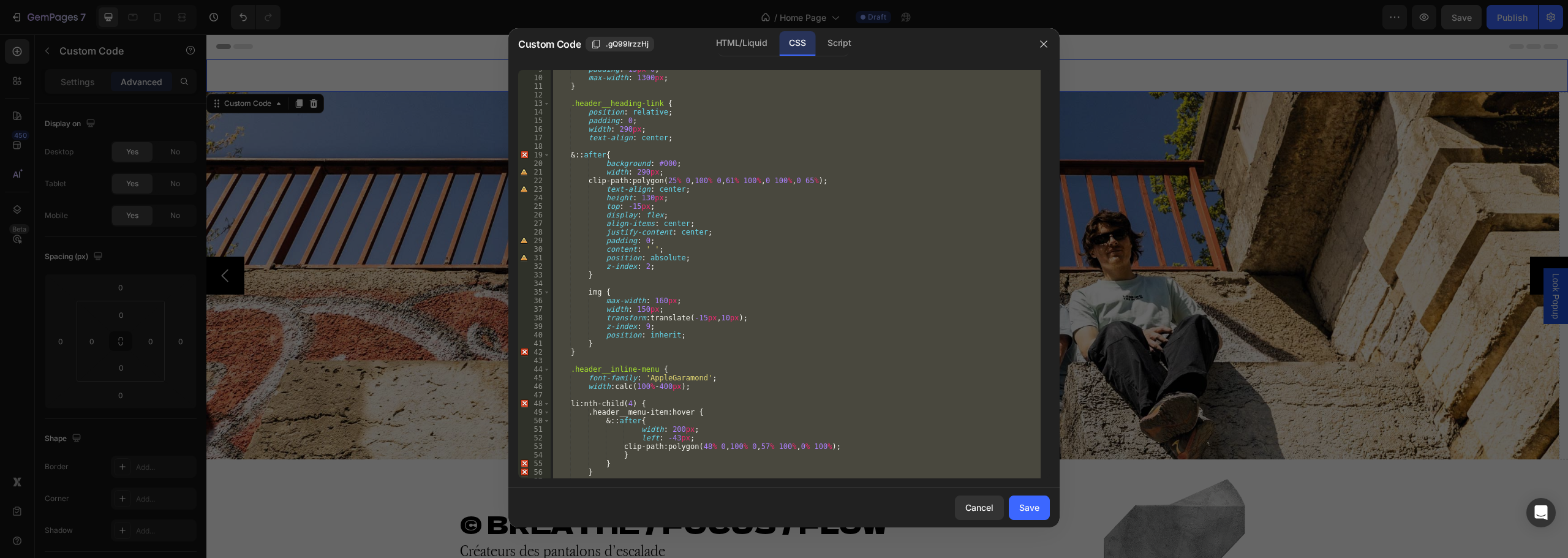
scroll to position [183, 0]
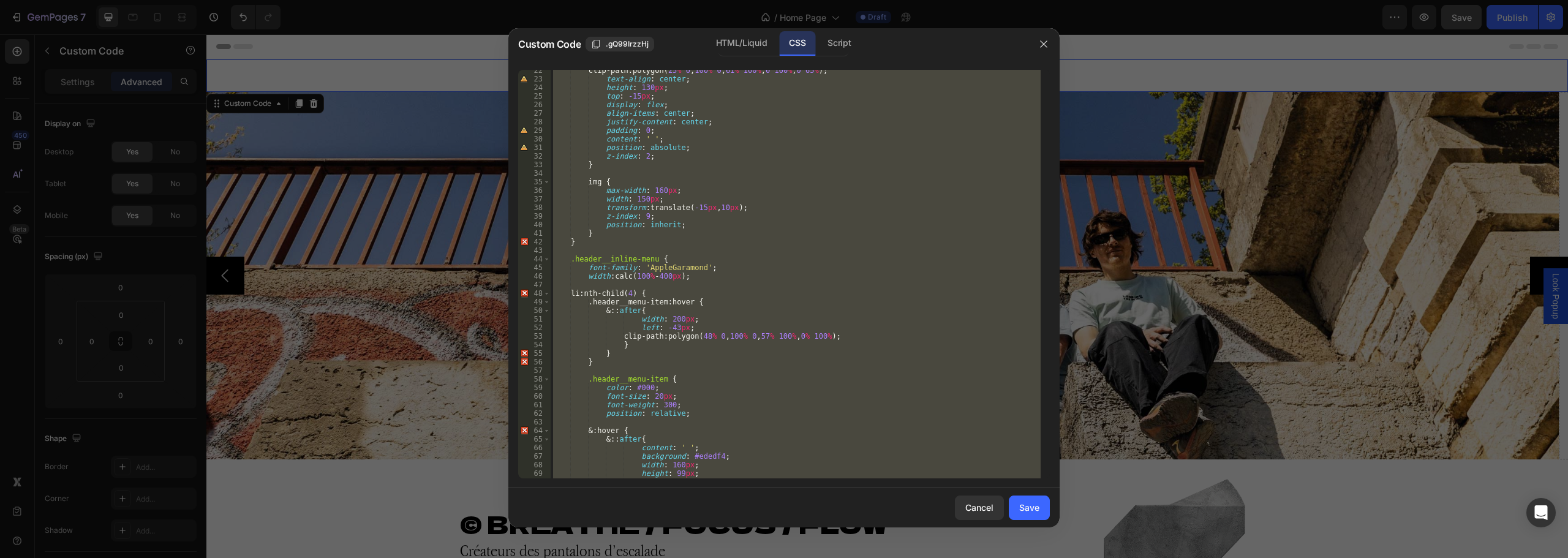
type textarea "}"
click at [674, 286] on div "clip-path : polygon( 25 % 0 , 100 % 0 , 61 % 100 % , 0 100 % , 0 65 % ) ; text-…" at bounding box center [795, 274] width 490 height 408
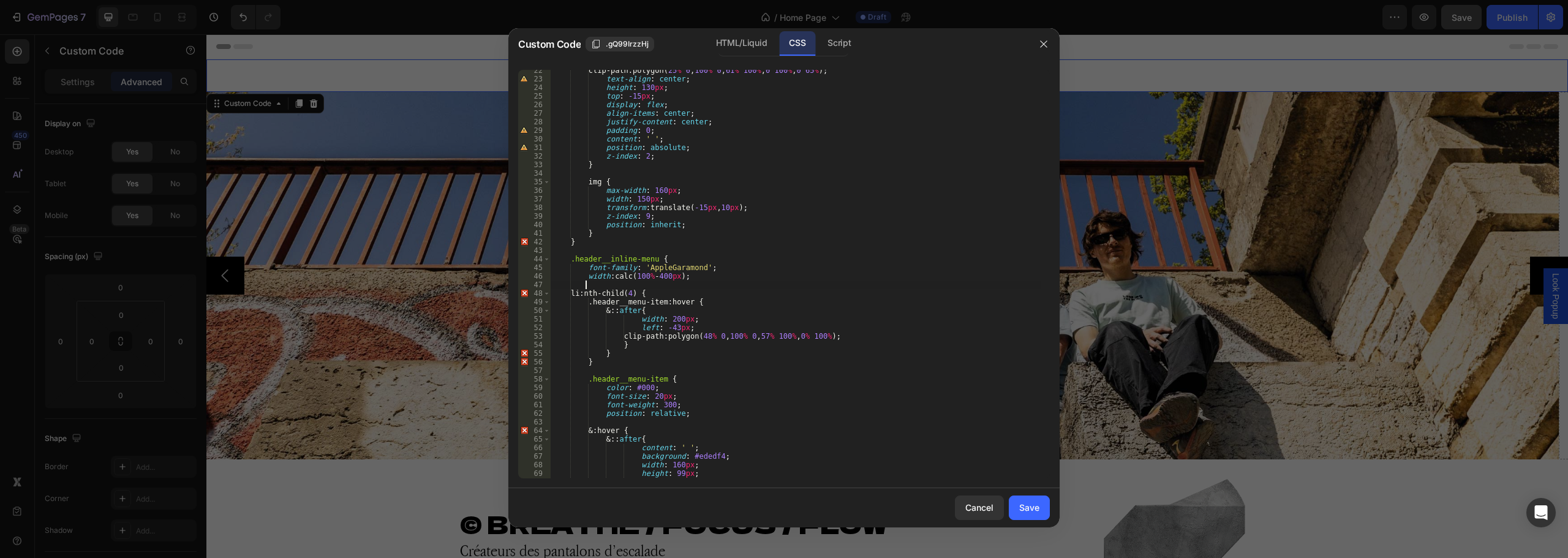
click at [676, 291] on div "clip-path : polygon( 25 % 0 , 100 % 0 , 61 % 100 % , 0 100 % , 0 65 % ) ; text-…" at bounding box center [795, 279] width 490 height 426
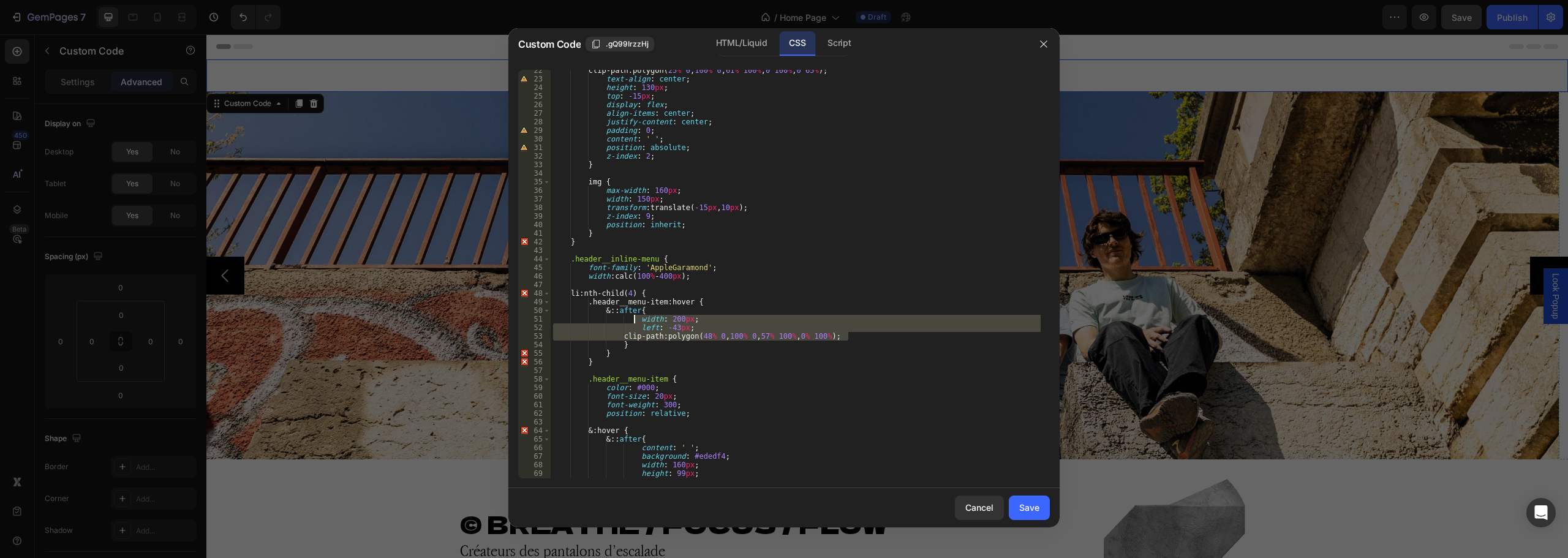
drag, startPoint x: 853, startPoint y: 333, endPoint x: 636, endPoint y: 321, distance: 217.3
click at [636, 321] on div "clip-path : polygon( 25 % 0 , 100 % 0 , 61 % 100 % , 0 100 % , 0 65 % ) ; text-…" at bounding box center [795, 279] width 490 height 426
paste textarea "clip-path: polygon(28% 0, 100% 0, 76% 100%, 0% 100%)"
type textarea "clip-path: polygon(28% 0, 100% 0, 76% 100%, 0% 100%);"
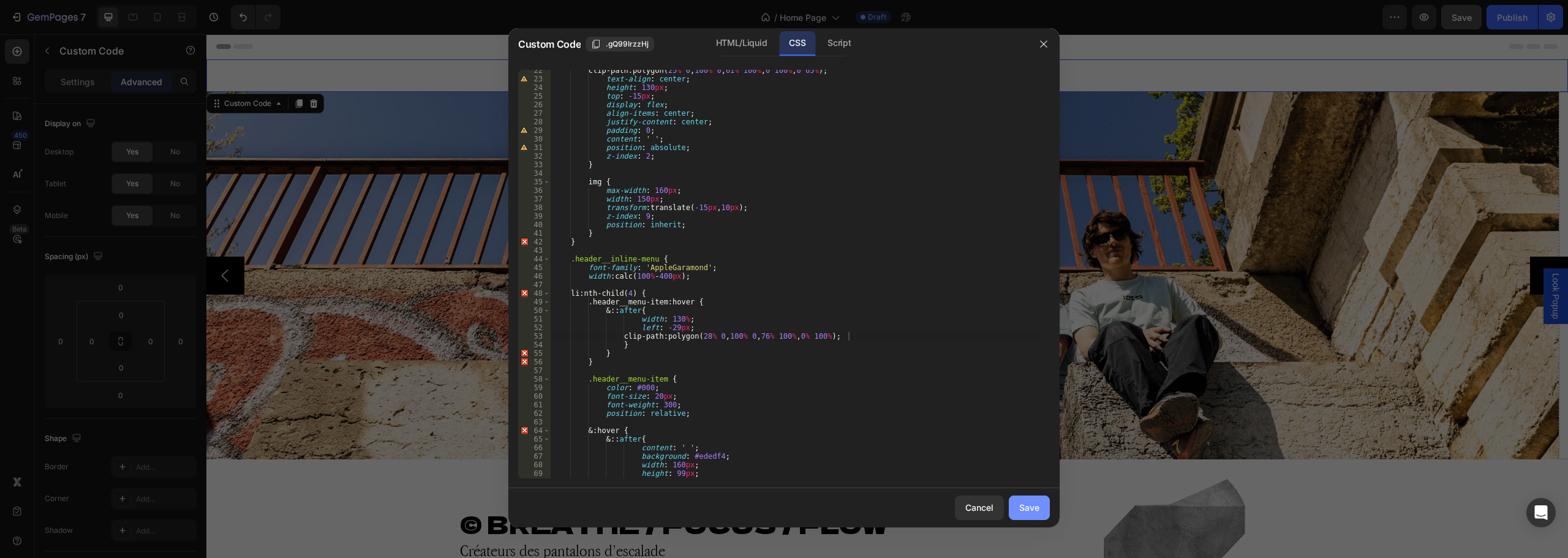
drag, startPoint x: 1027, startPoint y: 511, endPoint x: 840, endPoint y: 452, distance: 196.1
click at [1027, 511] on div "Save" at bounding box center [1029, 507] width 20 height 13
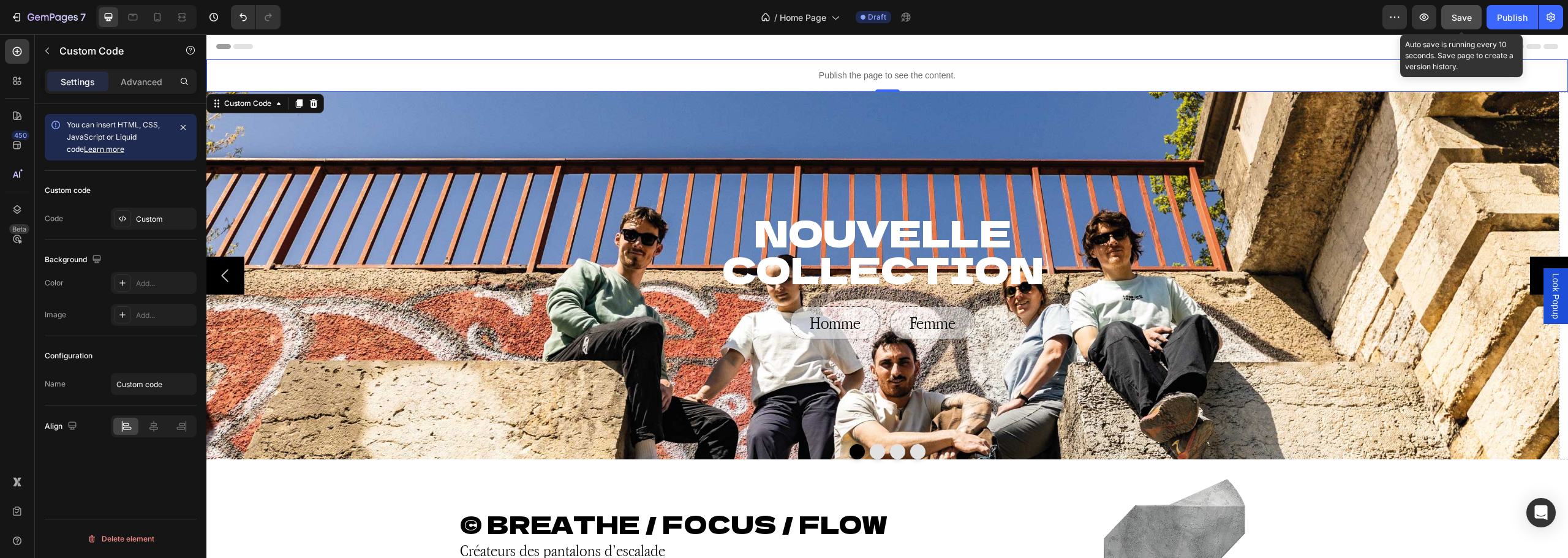
click at [1463, 20] on span "Save" at bounding box center [1461, 17] width 20 height 11
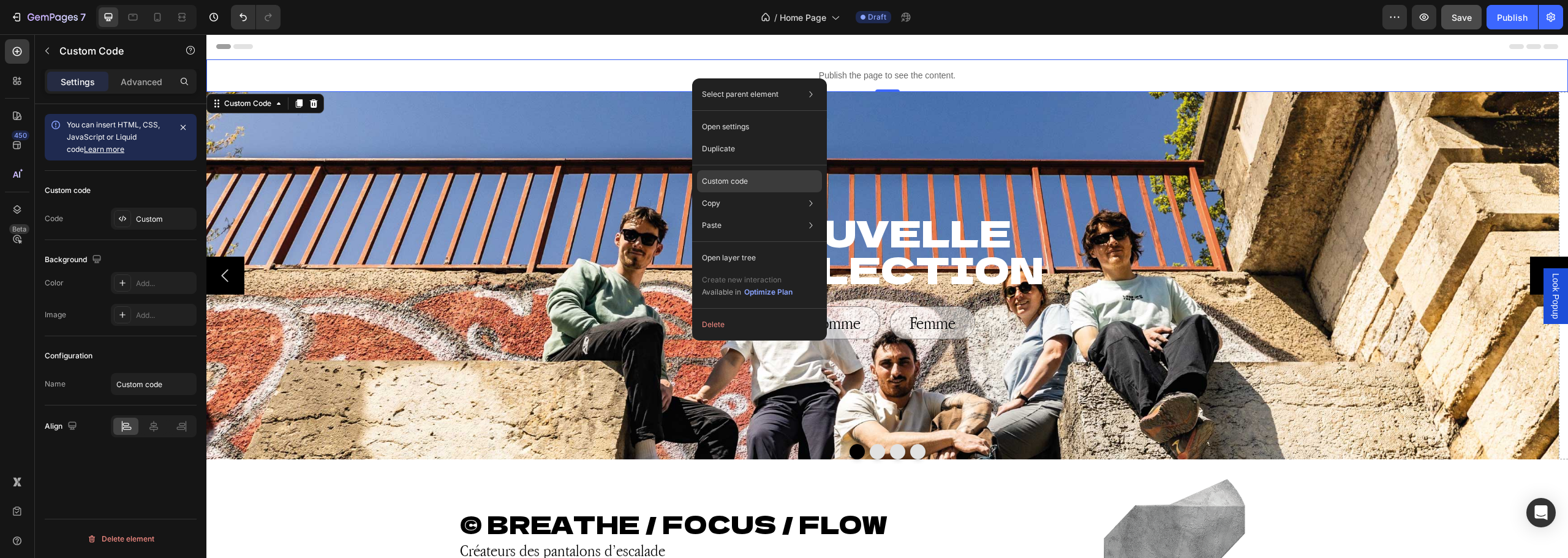
click at [731, 176] on p "Custom code" at bounding box center [725, 181] width 46 height 11
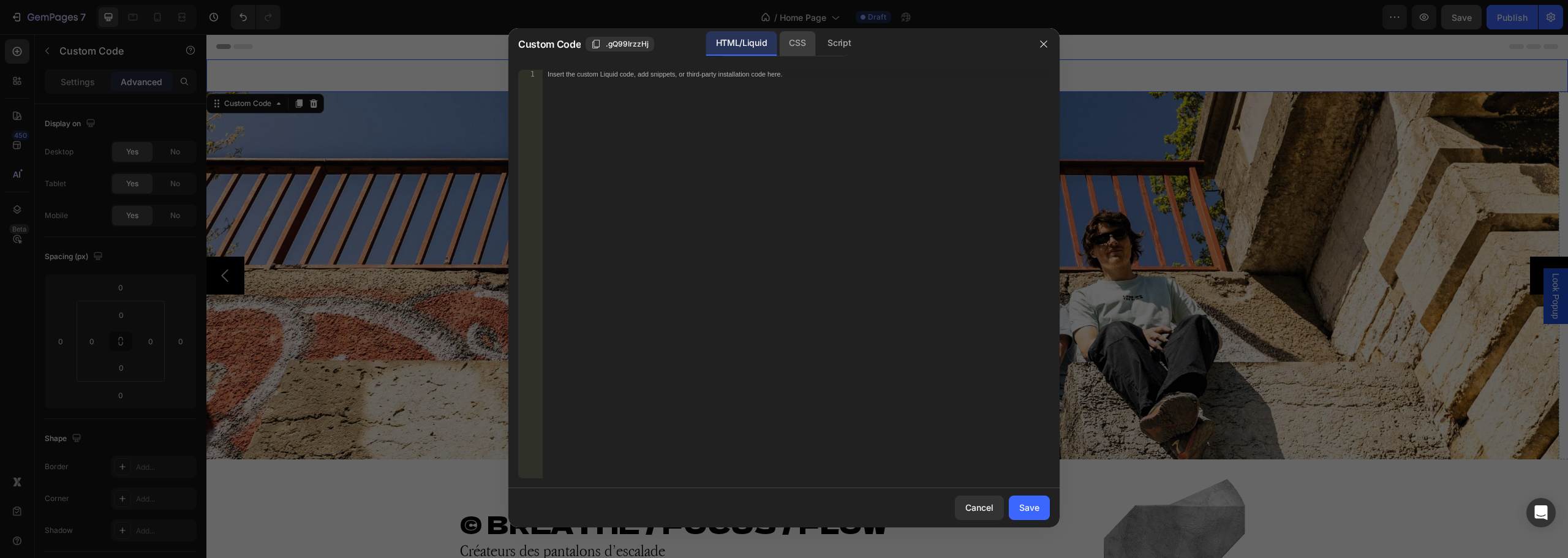
click at [818, 50] on div "CSS" at bounding box center [839, 43] width 43 height 24
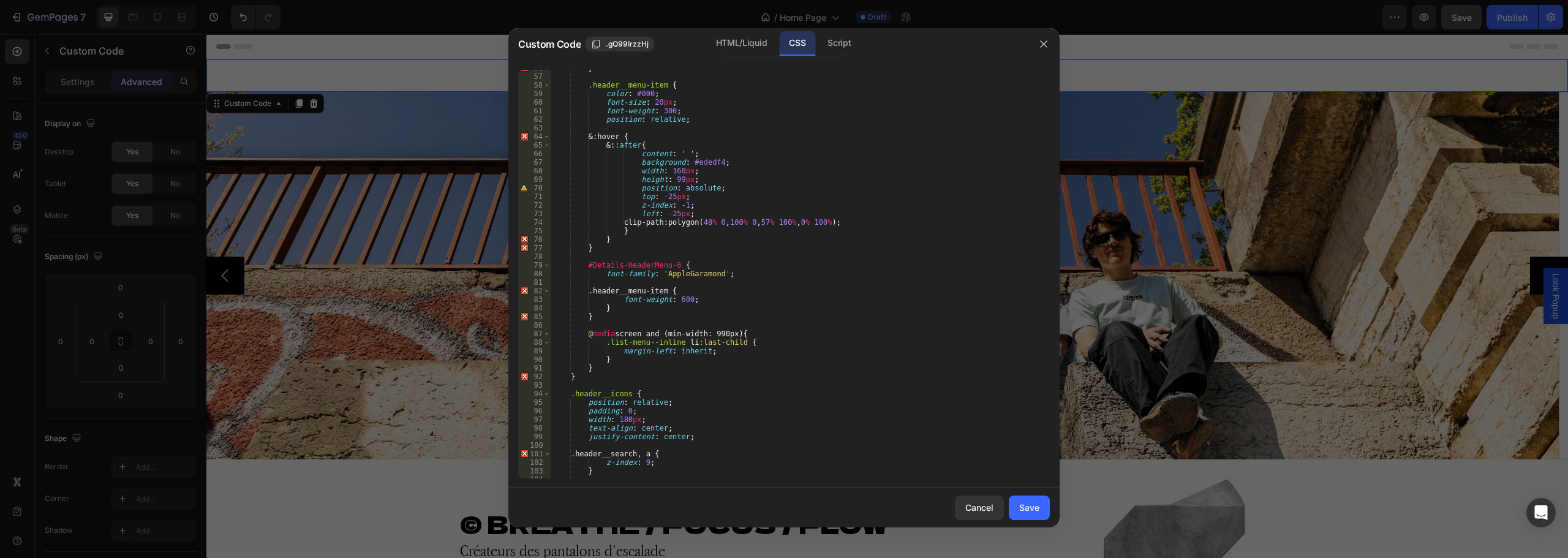
scroll to position [624, 0]
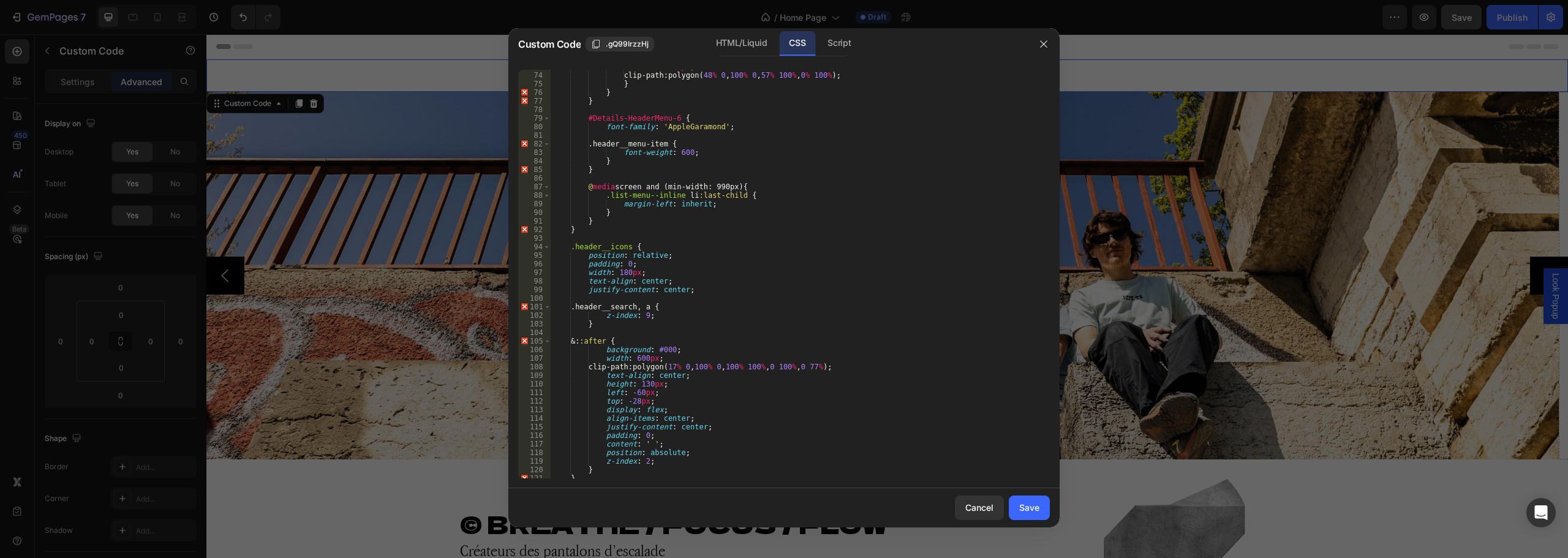
click at [691, 306] on div "left : -25 px ; clip-path : polygon( 48 % 0 , 100 % 0 , 57 % 100 % , 0 % 100 % …" at bounding box center [795, 275] width 490 height 426
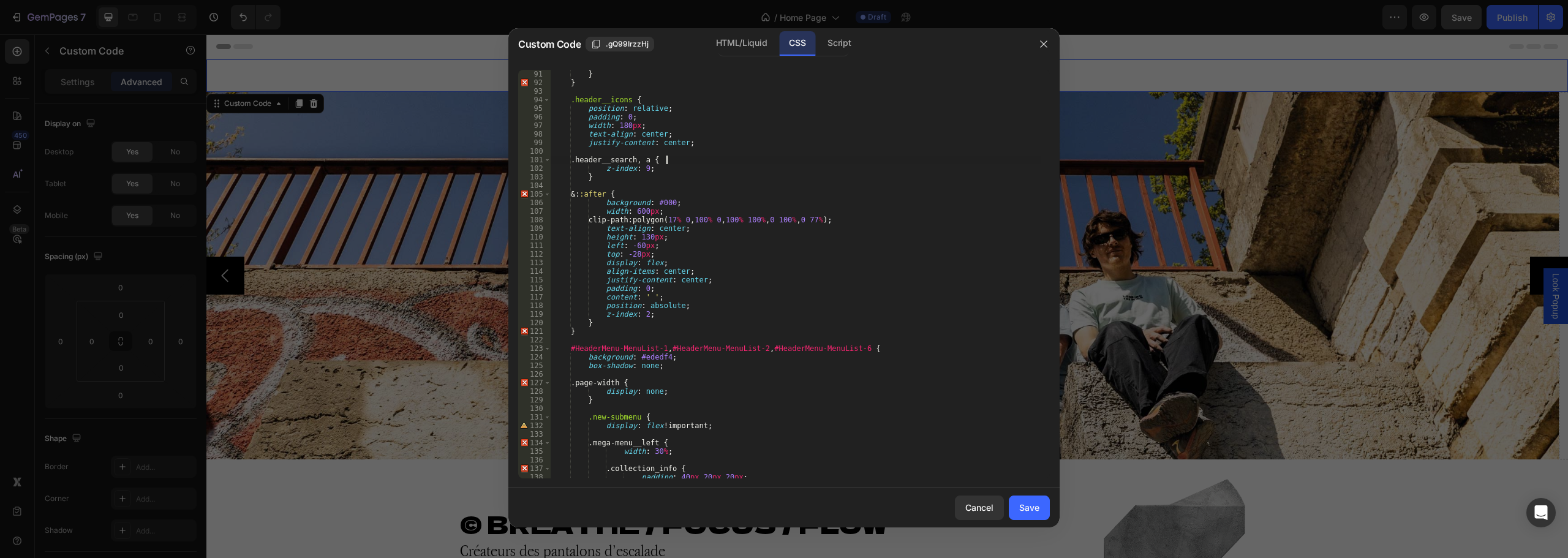
scroll to position [918, 0]
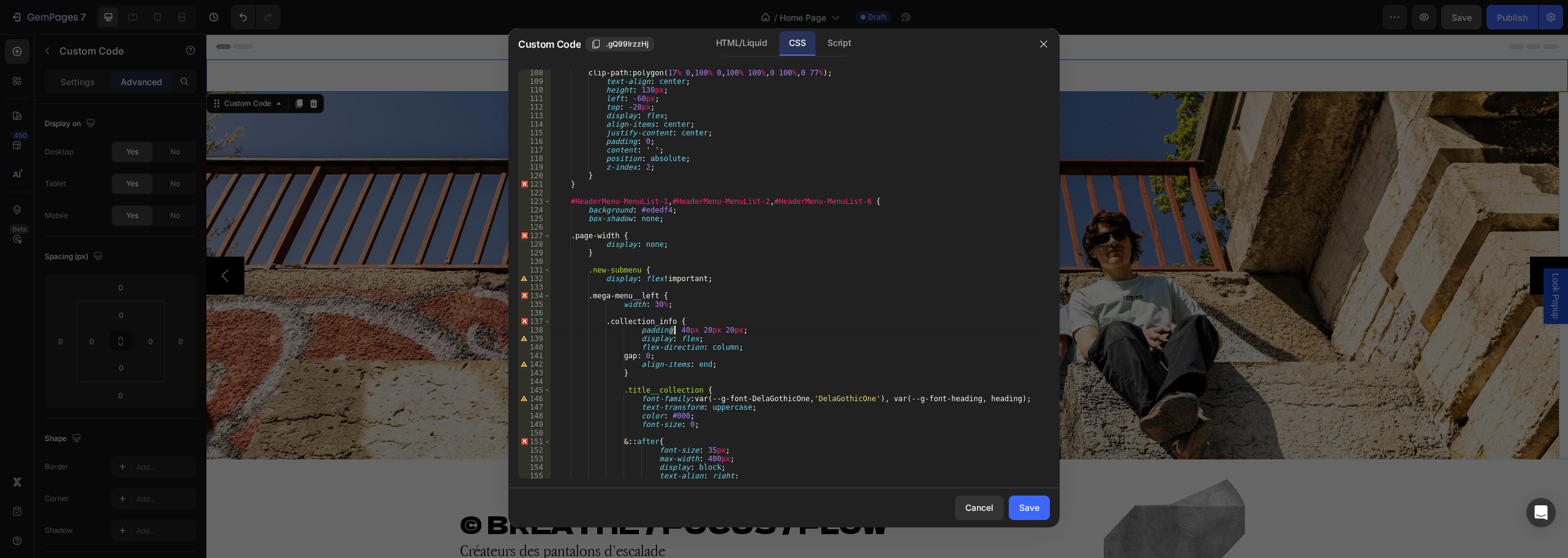
click at [673, 328] on div "clip-path : polygon( 17 % 0 , 100 % 0 , 100 % 100 % , 0 100 % , 0 77 % ) ; text…" at bounding box center [795, 281] width 490 height 426
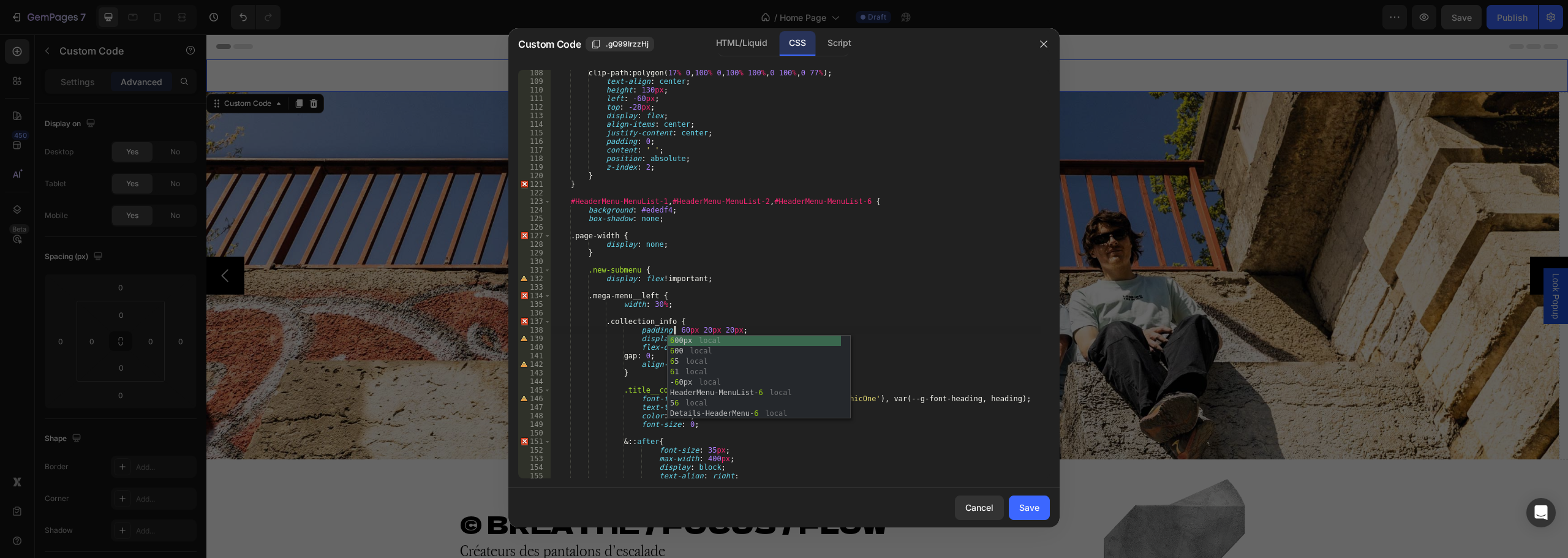
scroll to position [0, 10]
type textarea "padding: 60px 20px 20px;"
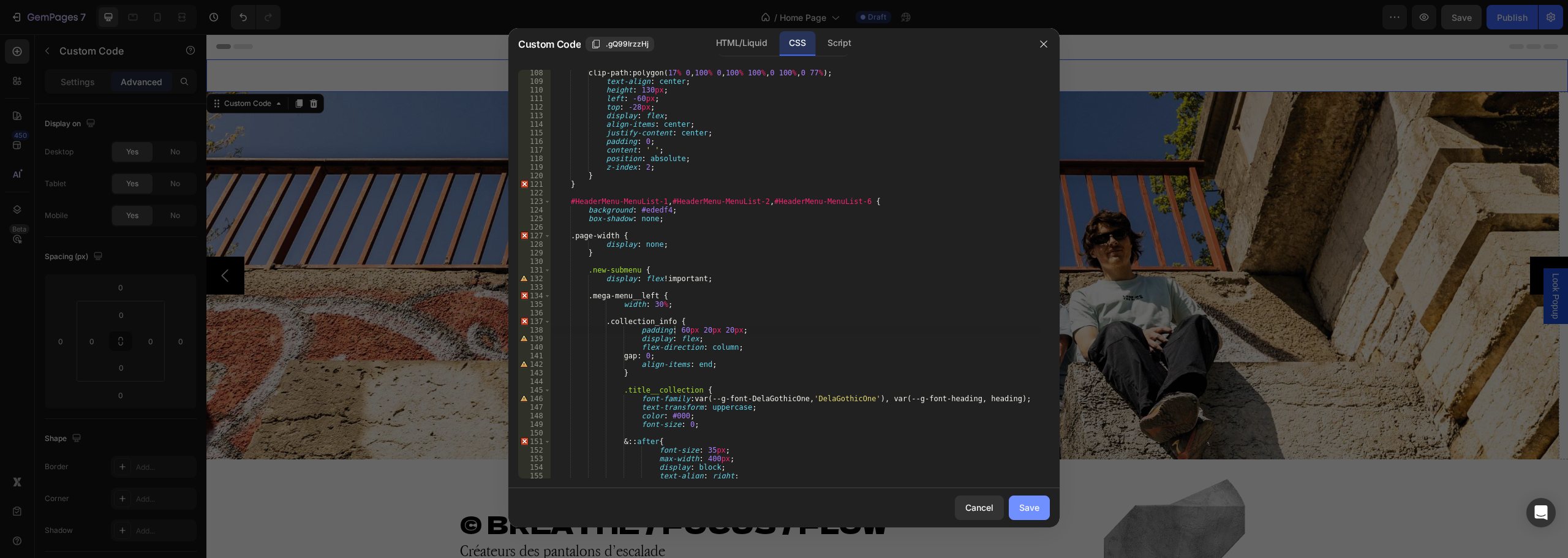
drag, startPoint x: 1019, startPoint y: 498, endPoint x: 827, endPoint y: 452, distance: 197.4
click at [1019, 498] on button "Save" at bounding box center [1029, 508] width 41 height 24
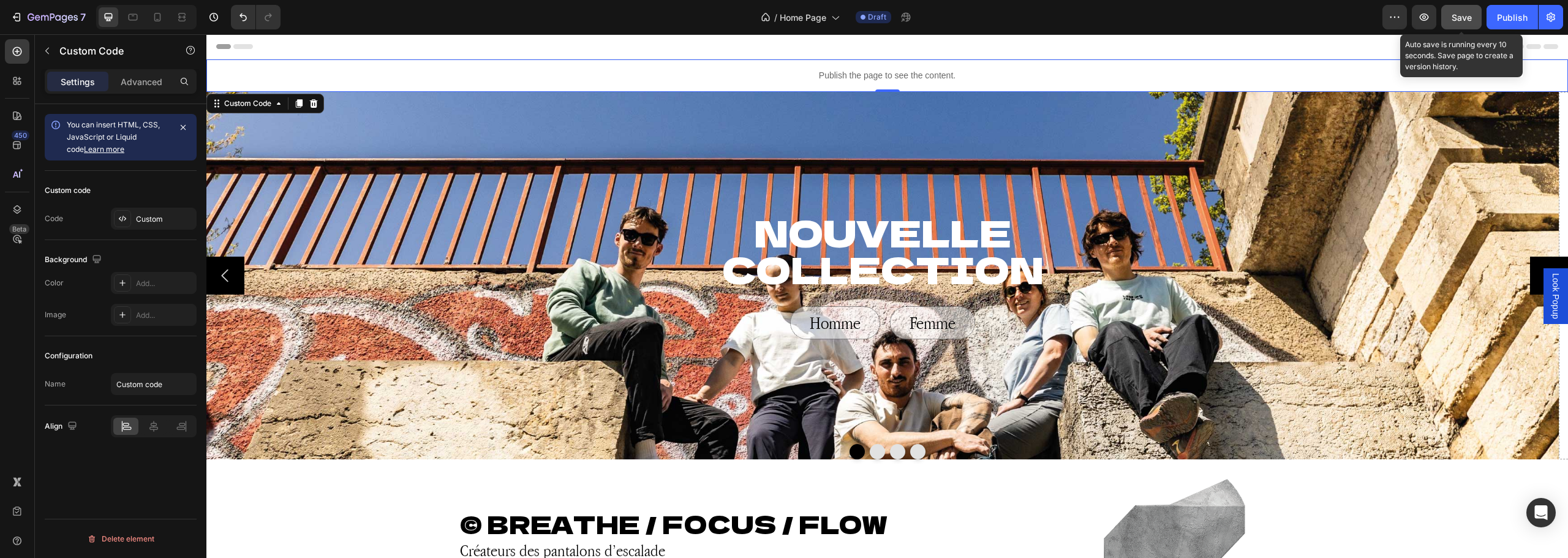
click at [1466, 20] on span "Save" at bounding box center [1461, 17] width 20 height 11
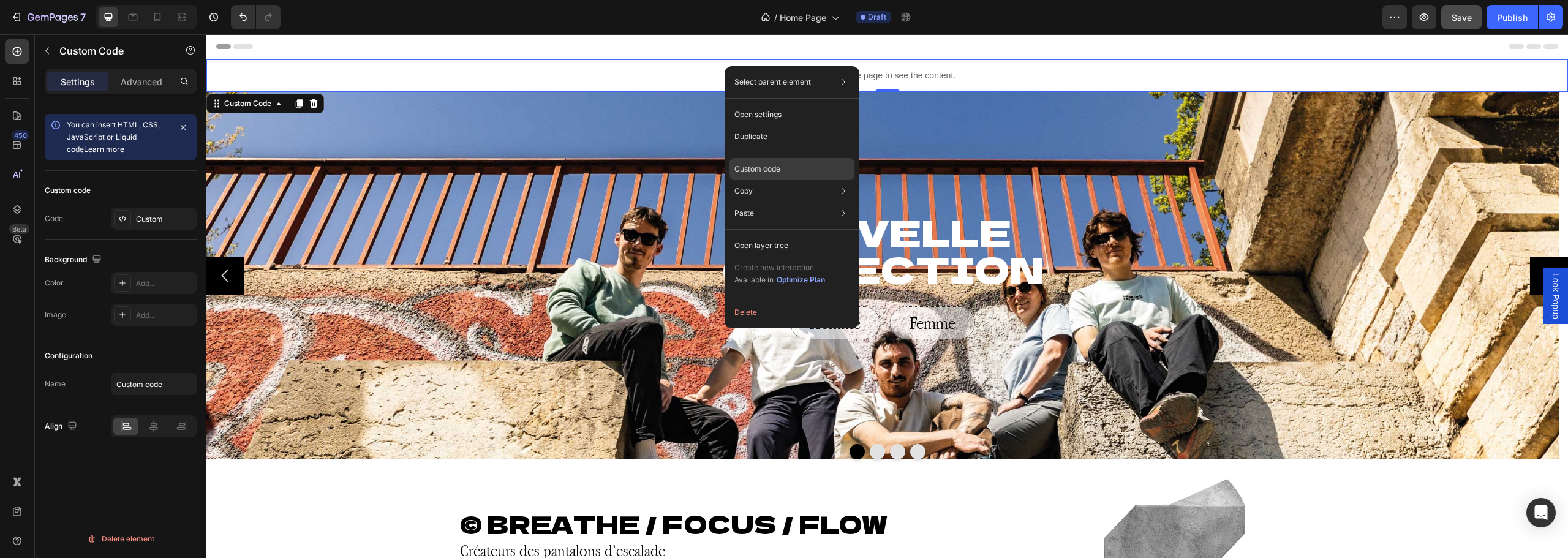
click at [776, 170] on p "Custom code" at bounding box center [757, 169] width 46 height 11
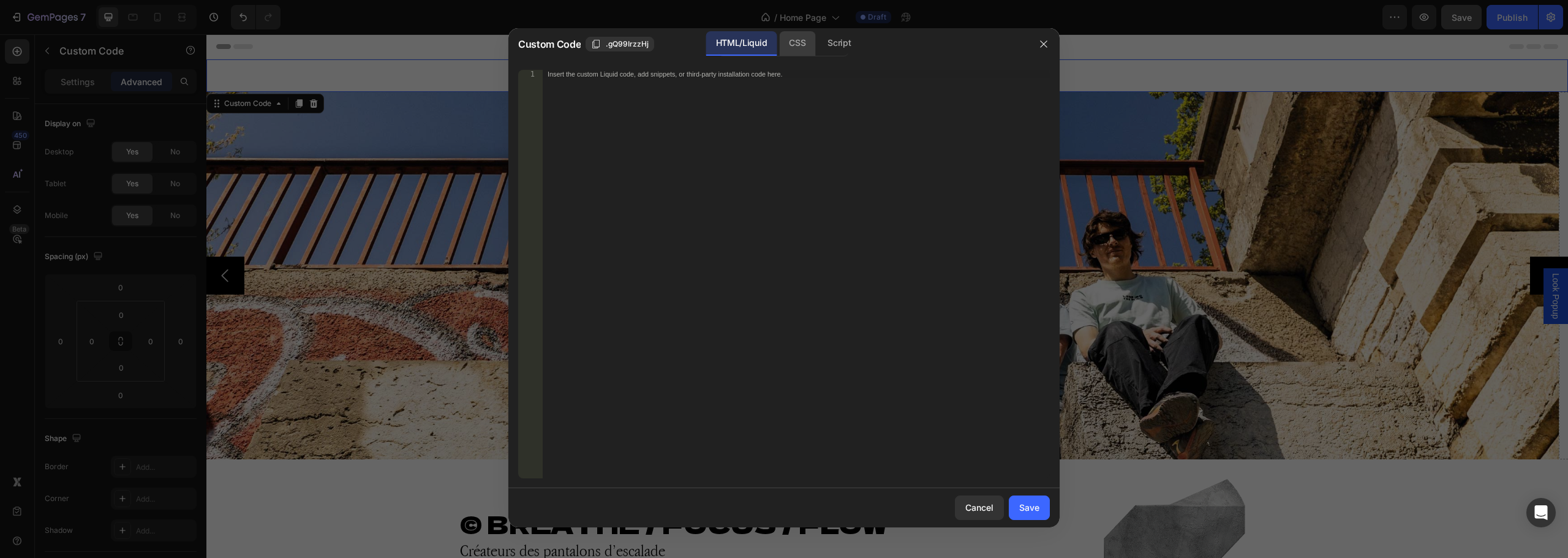
click at [818, 42] on div "CSS" at bounding box center [839, 43] width 43 height 24
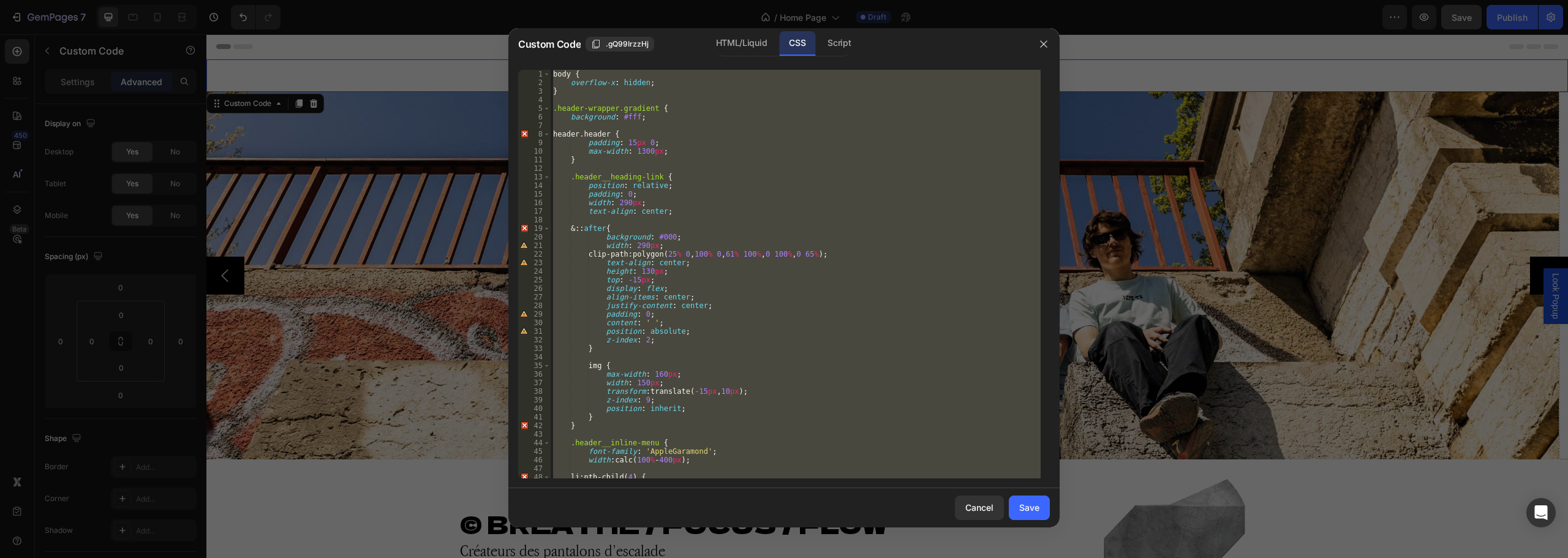
click at [776, 261] on div "body { overflow-x : hidden ; } .header-wrapper.gradient { background : #fff ; h…" at bounding box center [795, 274] width 490 height 408
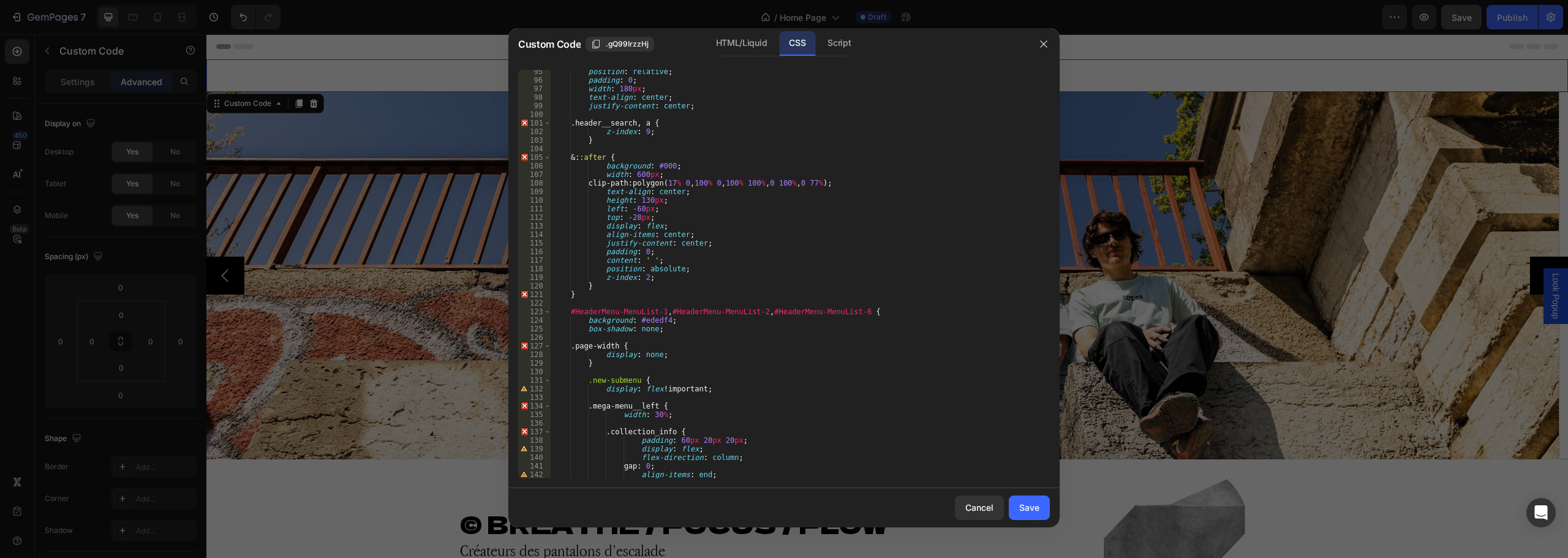
scroll to position [808, 0]
click at [683, 333] on div "position : relative ; padding : 0 ; width : 180 px ; text-align : center ; just…" at bounding box center [795, 280] width 490 height 426
type textarea "box-shadow: none;"
paste textarea "right: 0;"
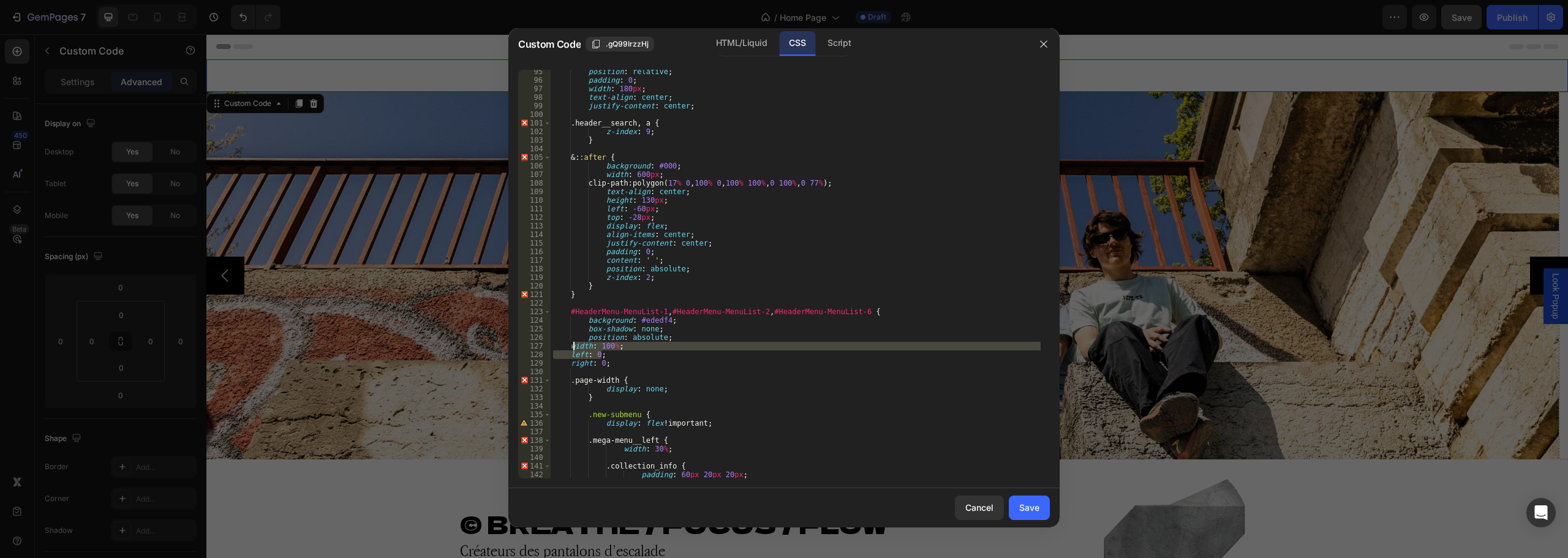
drag, startPoint x: 605, startPoint y: 358, endPoint x: 571, endPoint y: 346, distance: 36.1
click at [571, 346] on div "position : relative ; padding : 0 ; width : 180 px ; text-align : center ; just…" at bounding box center [795, 280] width 490 height 426
drag, startPoint x: 608, startPoint y: 362, endPoint x: 569, endPoint y: 344, distance: 43.0
click at [569, 344] on div "position : relative ; padding : 0 ; width : 180 px ; text-align : center ; just…" at bounding box center [795, 280] width 490 height 426
type textarea "width: 100%; left: 0;"
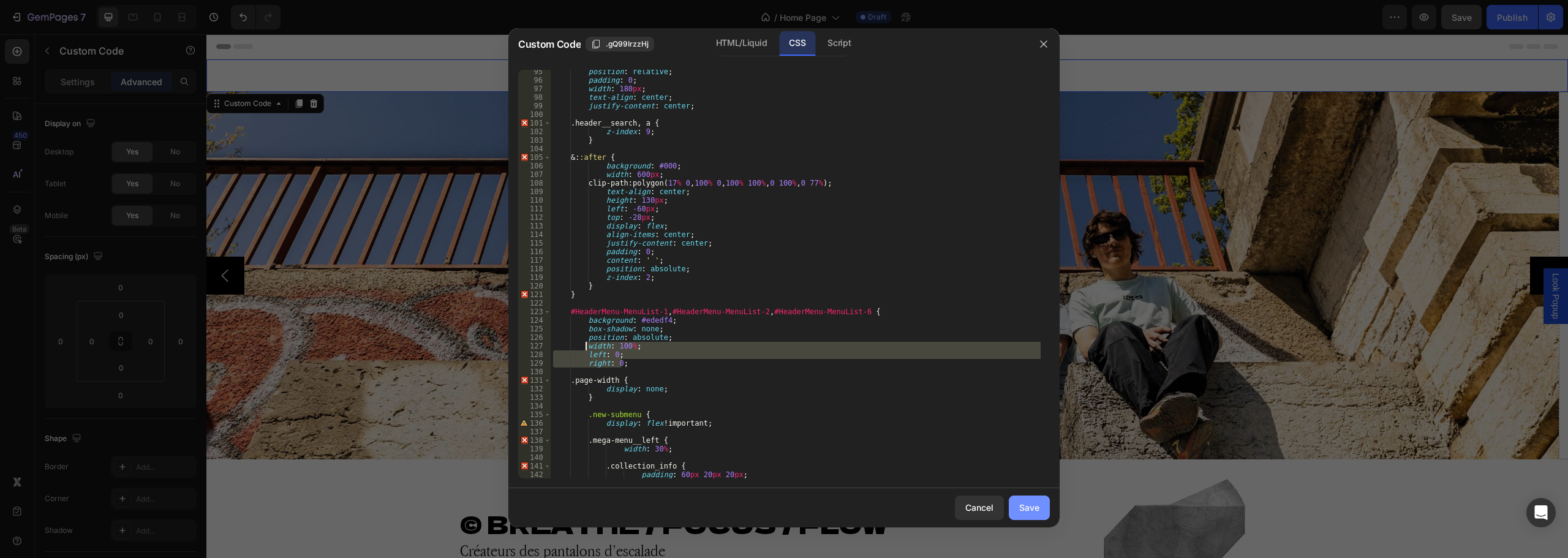
click at [1027, 515] on button "Save" at bounding box center [1029, 508] width 41 height 24
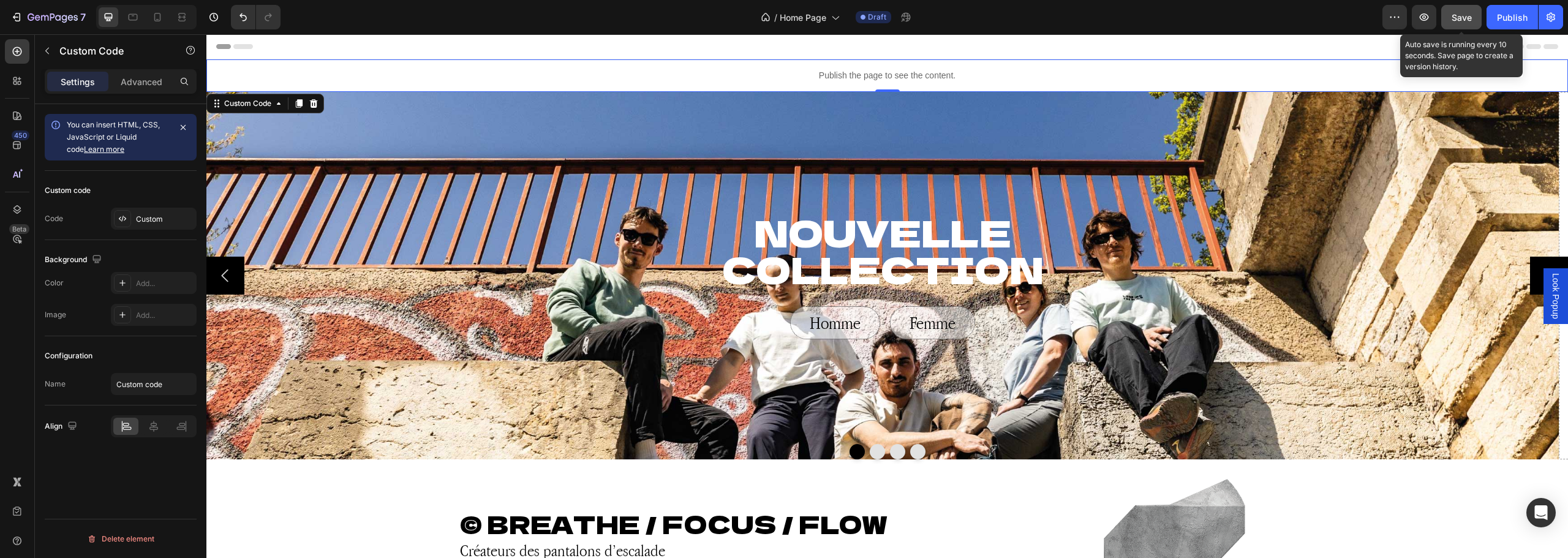
click at [1458, 16] on span "Save" at bounding box center [1461, 17] width 20 height 11
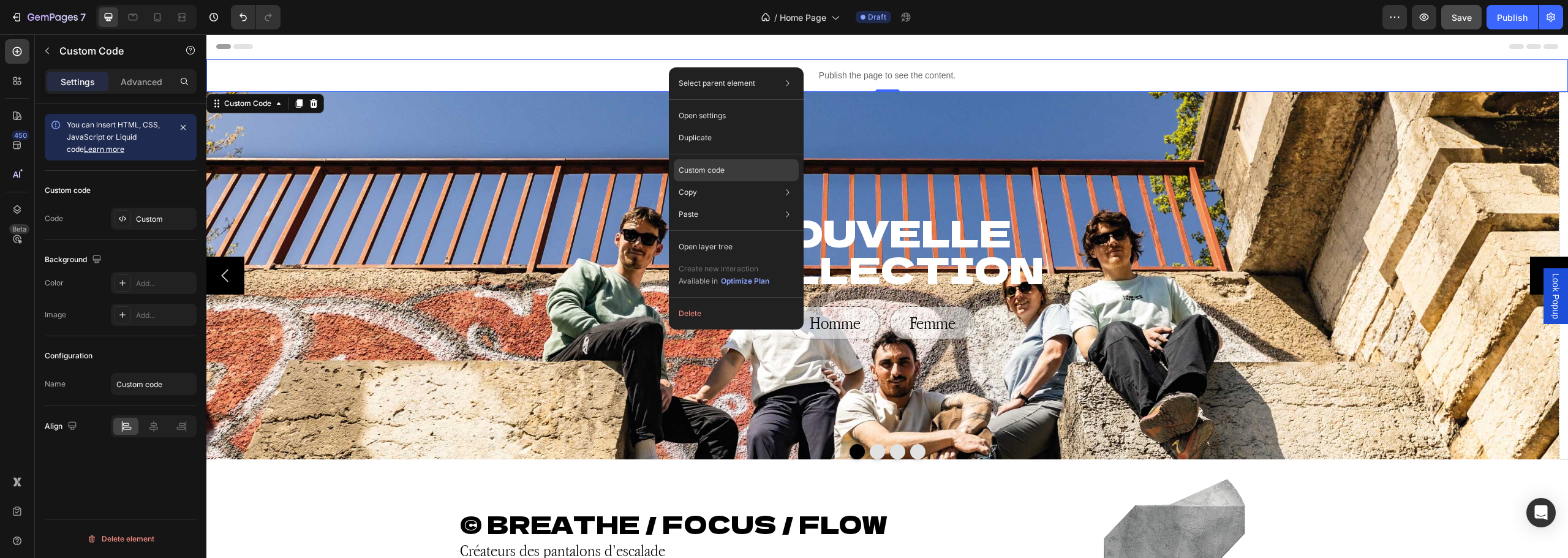
click at [703, 166] on p "Custom code" at bounding box center [701, 171] width 46 height 11
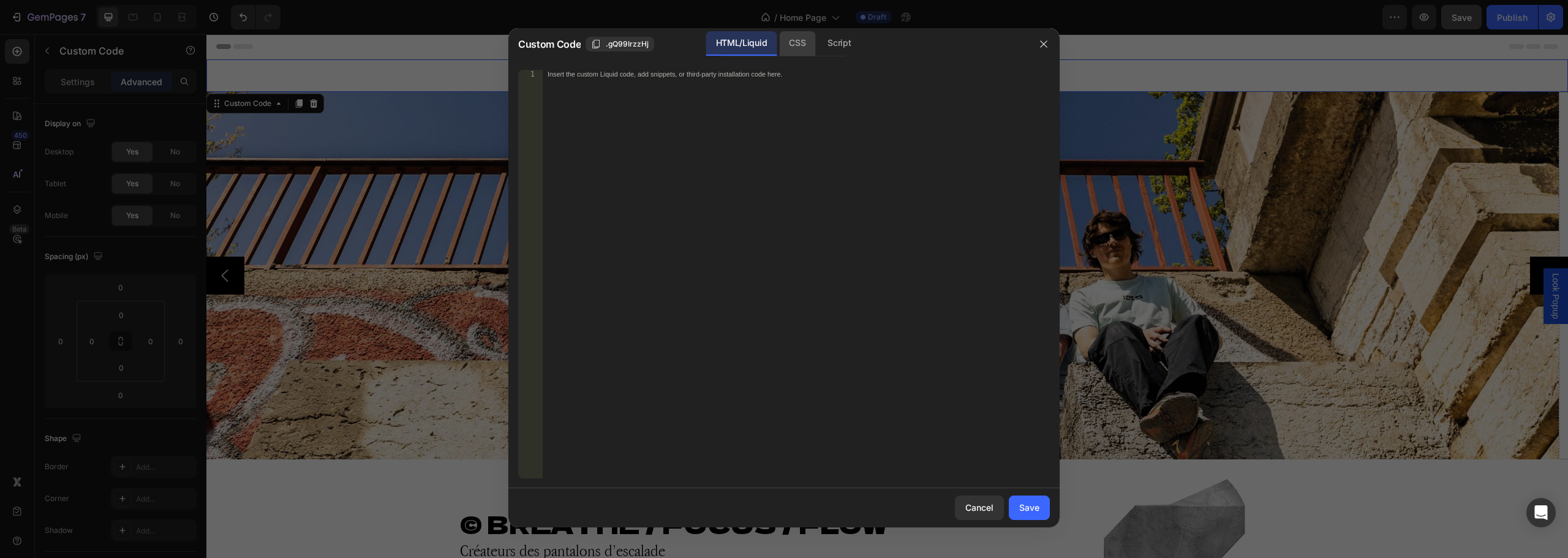
click at [818, 48] on div "CSS" at bounding box center [839, 43] width 43 height 24
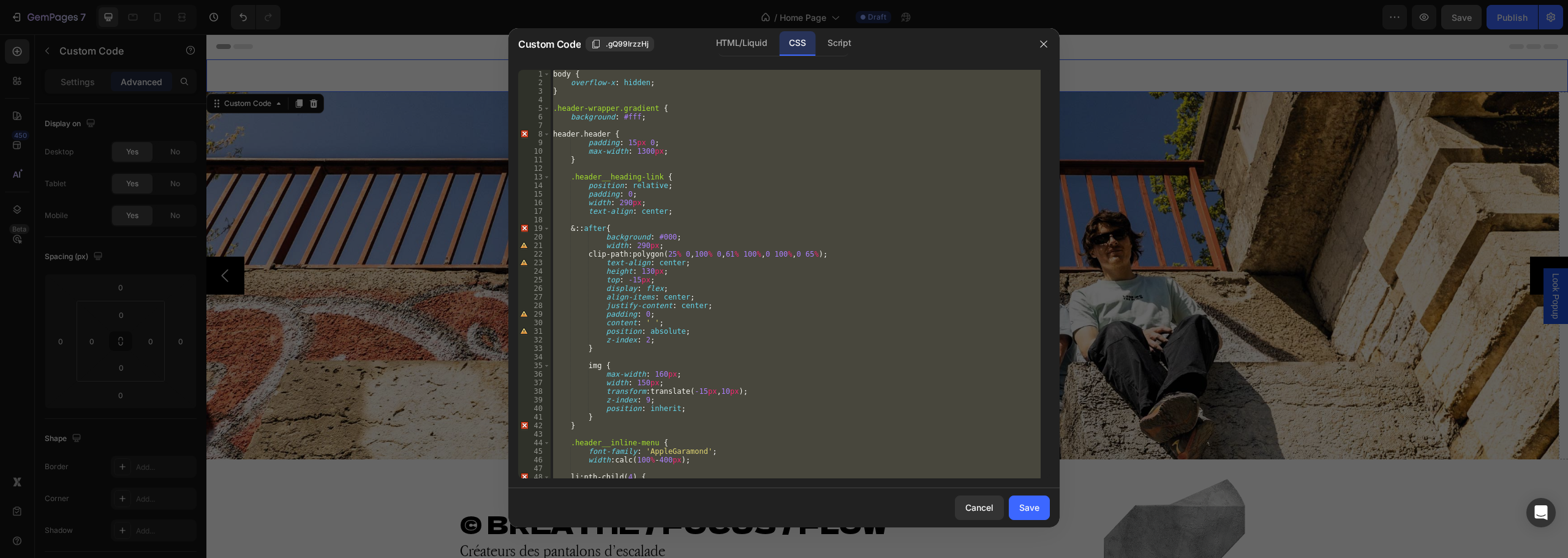
click at [714, 163] on div "body { overflow-x : hidden ; } .header-wrapper.gradient { background : #fff ; h…" at bounding box center [795, 274] width 490 height 408
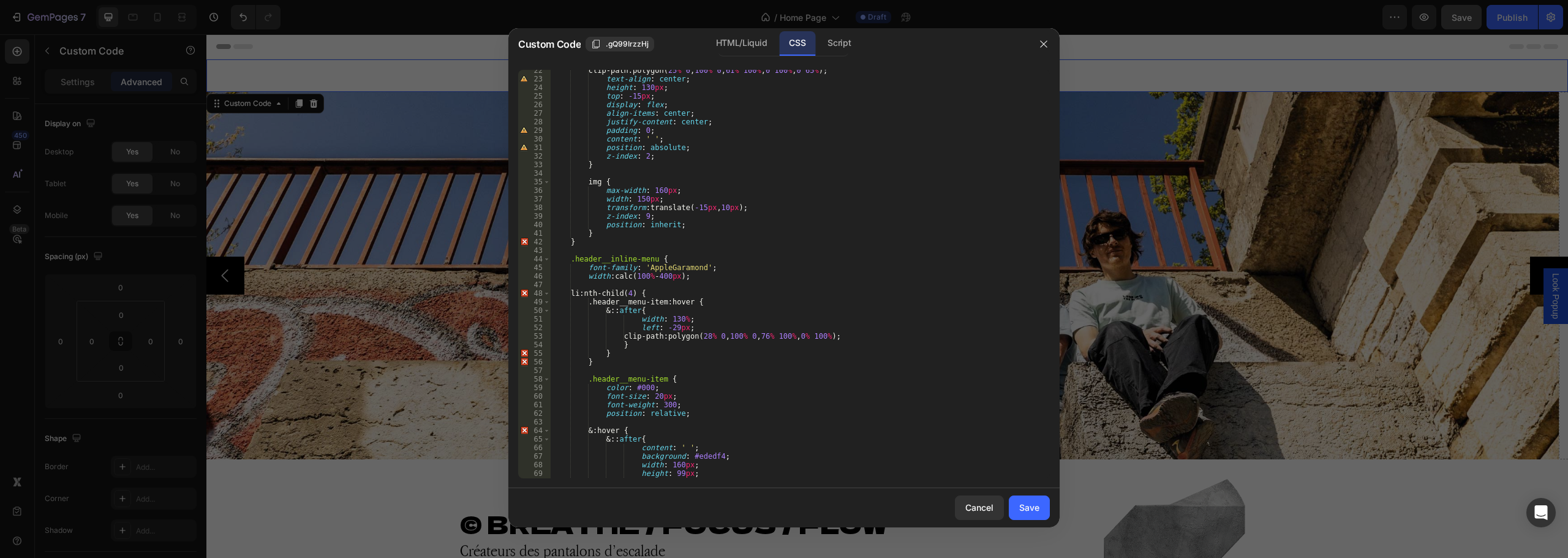
scroll to position [331, 0]
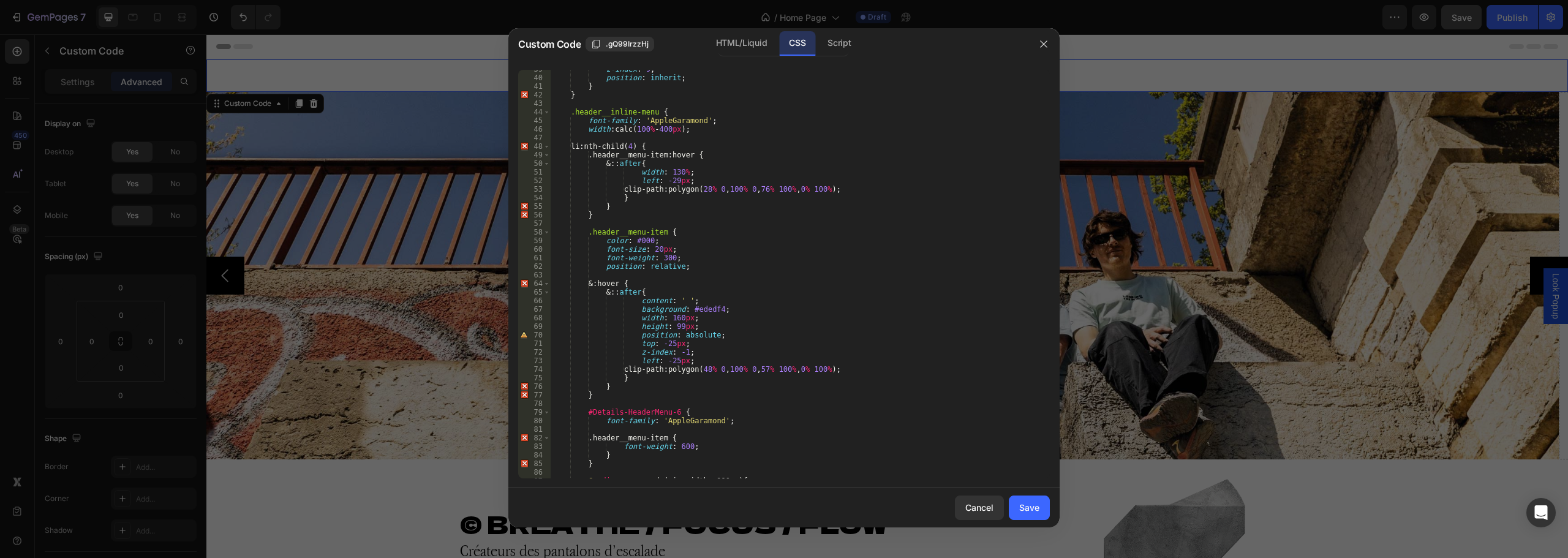
click at [730, 417] on div "z-index : 9 ; position : inherit ; } } .header__inline-menu { font-family : ' A…" at bounding box center [795, 277] width 490 height 426
type textarea "font-family: 'AppleGaramond';"
paste textarea "position: initial;"
type textarea "position: initial;"
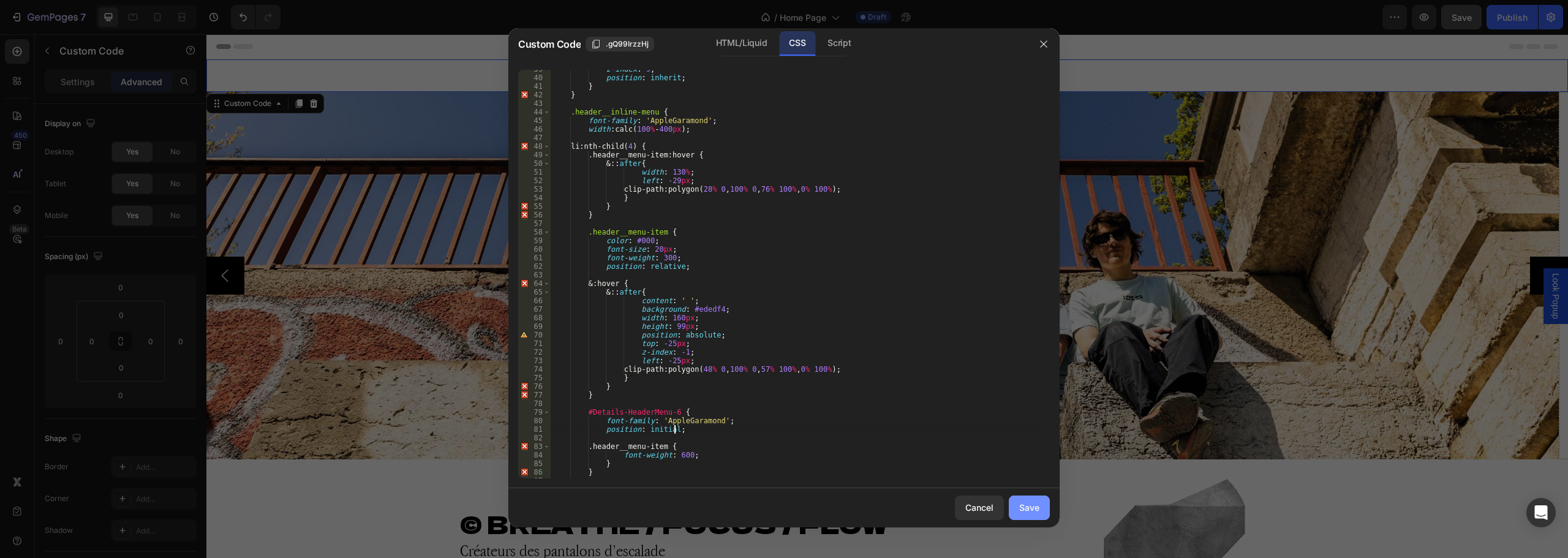
click at [1038, 513] on div "Save" at bounding box center [1029, 507] width 20 height 13
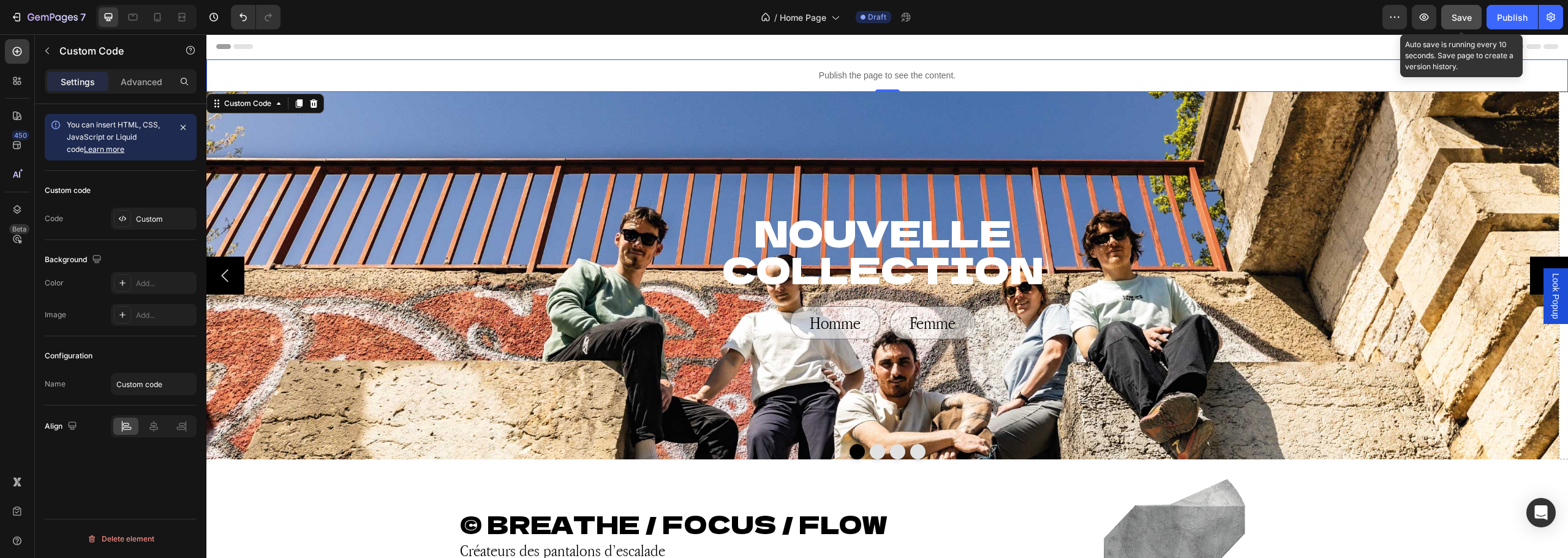
click at [1466, 21] on span "Save" at bounding box center [1461, 17] width 20 height 11
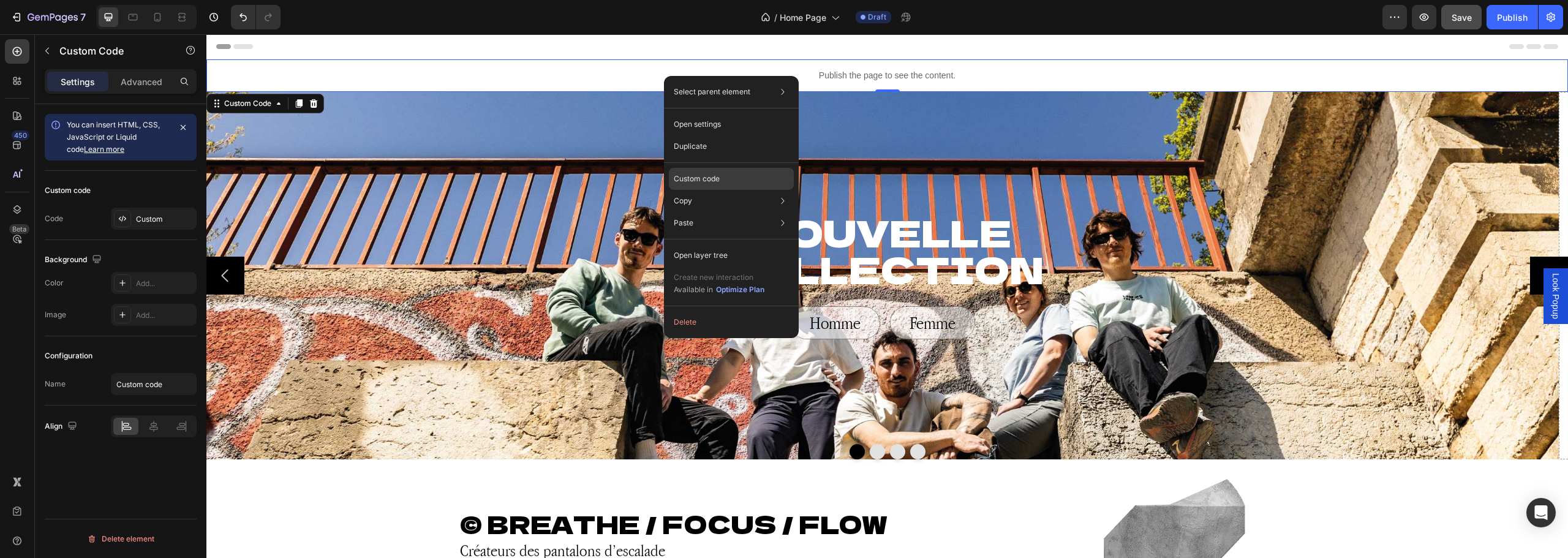
click at [717, 179] on p "Custom code" at bounding box center [696, 179] width 46 height 11
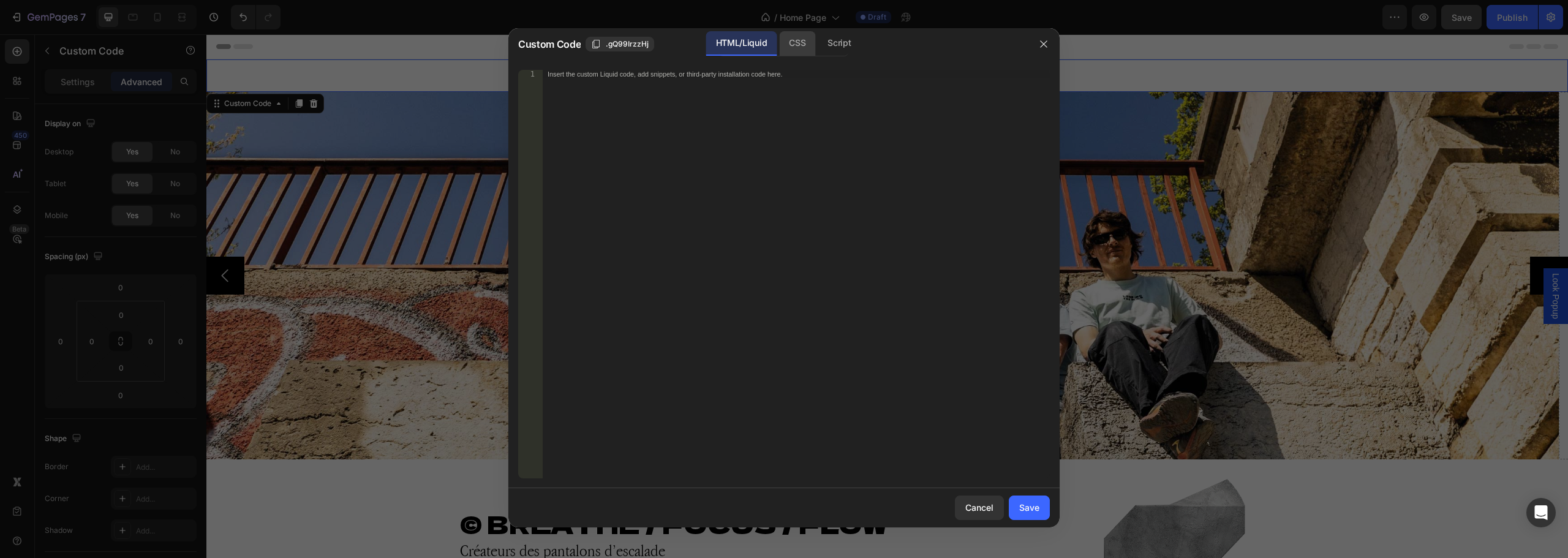
click at [818, 53] on div "CSS" at bounding box center [839, 43] width 43 height 24
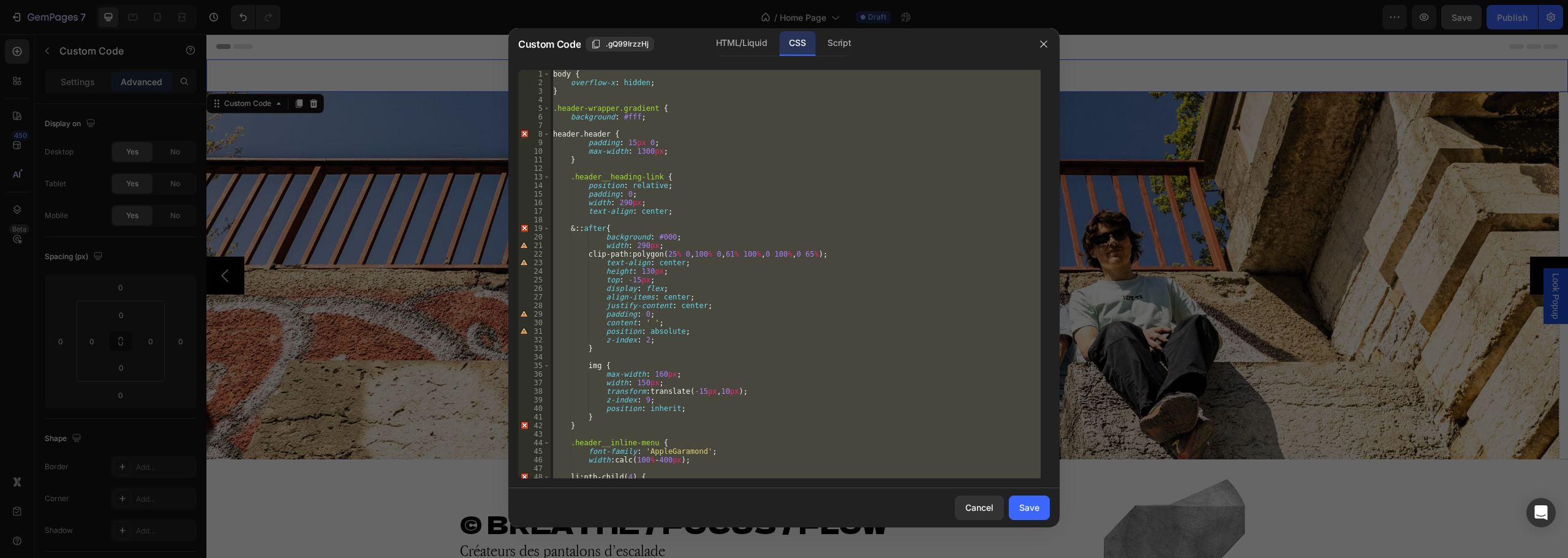
click at [659, 201] on div "body { overflow-x : hidden ; } .header-wrapper.gradient { background : #fff ; h…" at bounding box center [795, 274] width 490 height 408
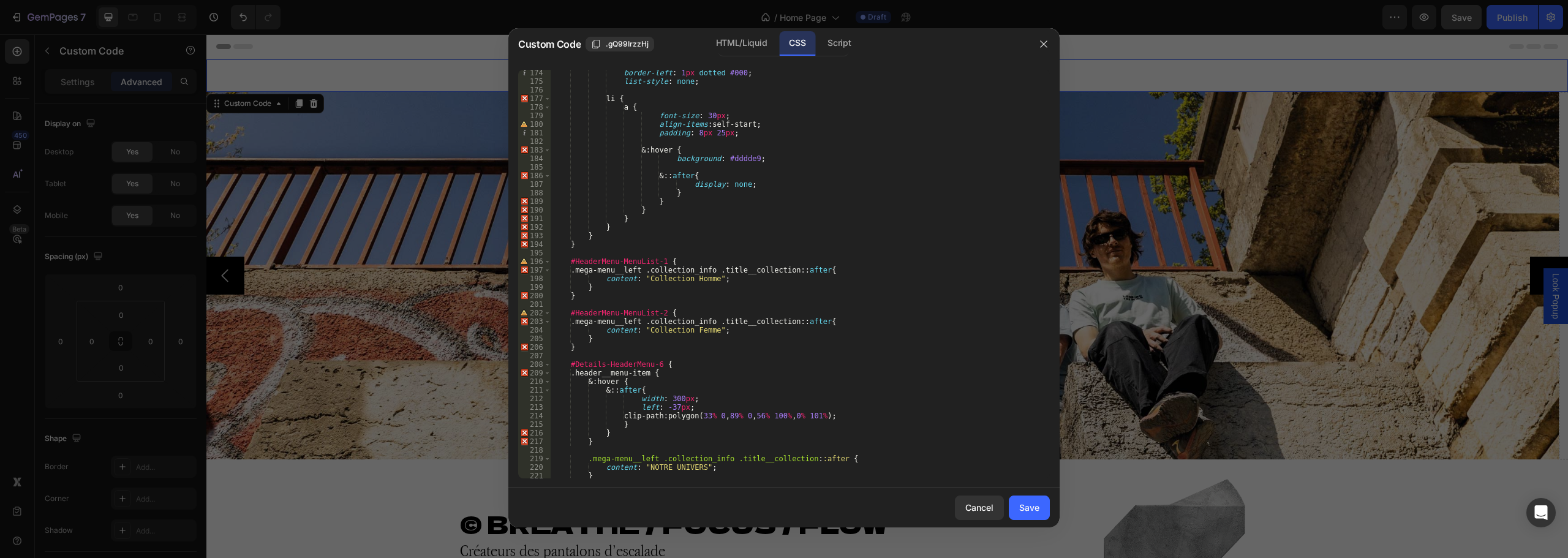
scroll to position [1511, 0]
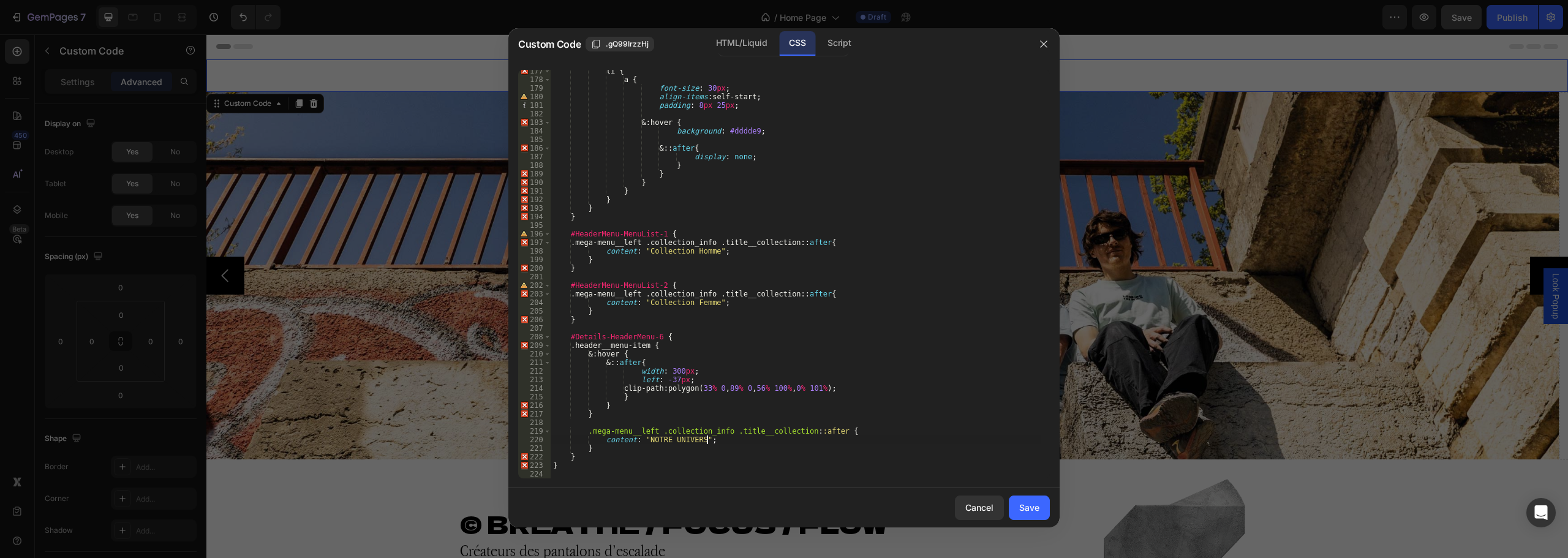
click at [720, 439] on div "li { a { font-size : 30 px ; align-items : self-start ; padding : 8 px 25 px ; …" at bounding box center [795, 279] width 490 height 426
type textarea "content: "NOTRE UNIVERS";"
paste textarea "max-width: 300px;"
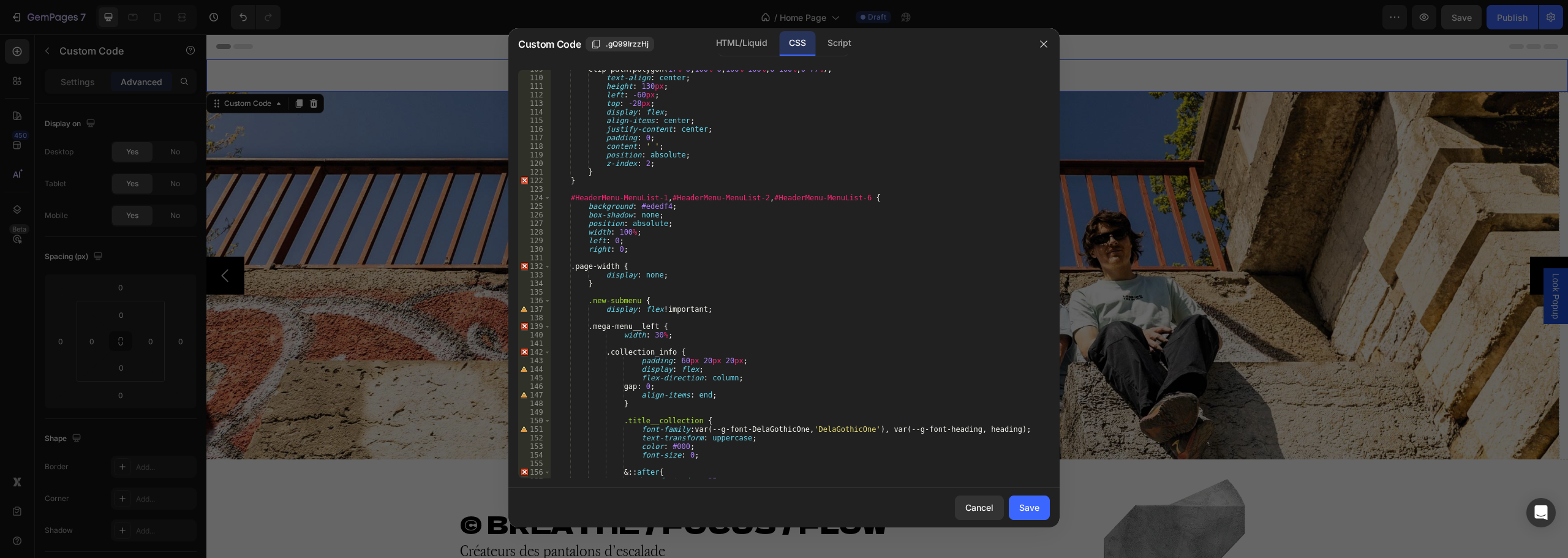
scroll to position [958, 0]
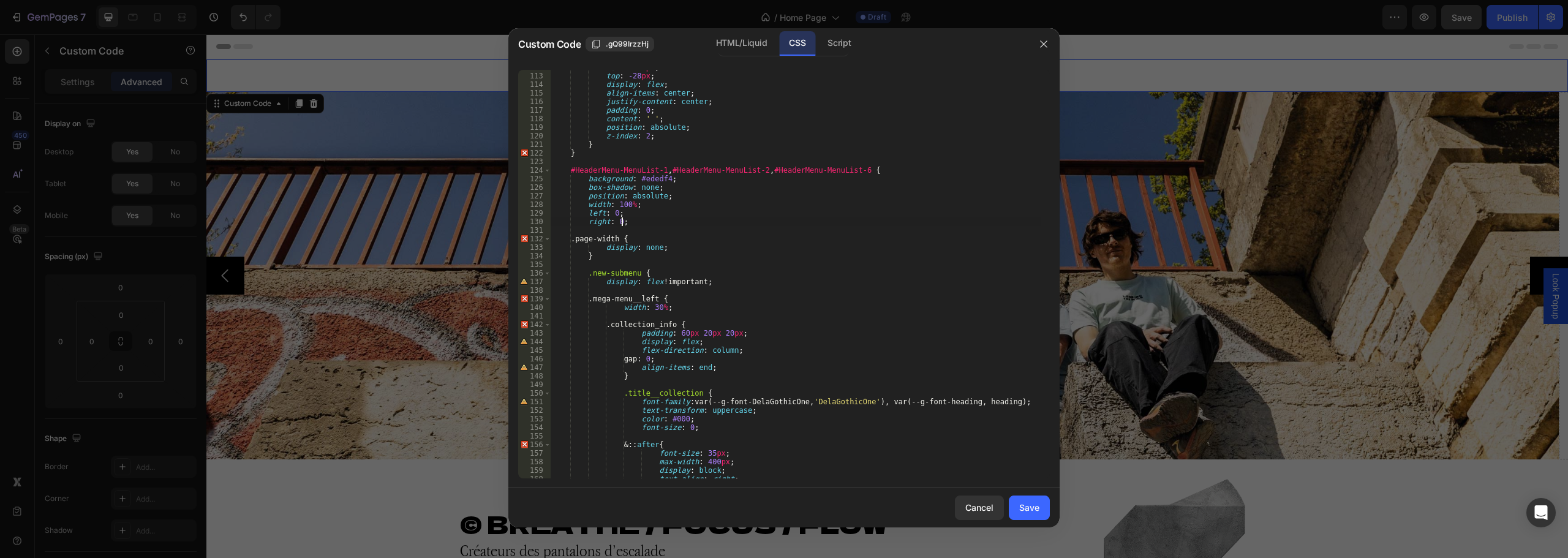
click at [649, 222] on div "left : -60 px ; top : -28 px ; display : flex ; align-items : center ; justify-…" at bounding box center [795, 276] width 490 height 426
type textarea "right: 0;"
paste textarea "padding: 0;"
click at [708, 382] on div "left : -60 px ; top : -28 px ; display : flex ; align-items : center ; justify-…" at bounding box center [795, 276] width 490 height 426
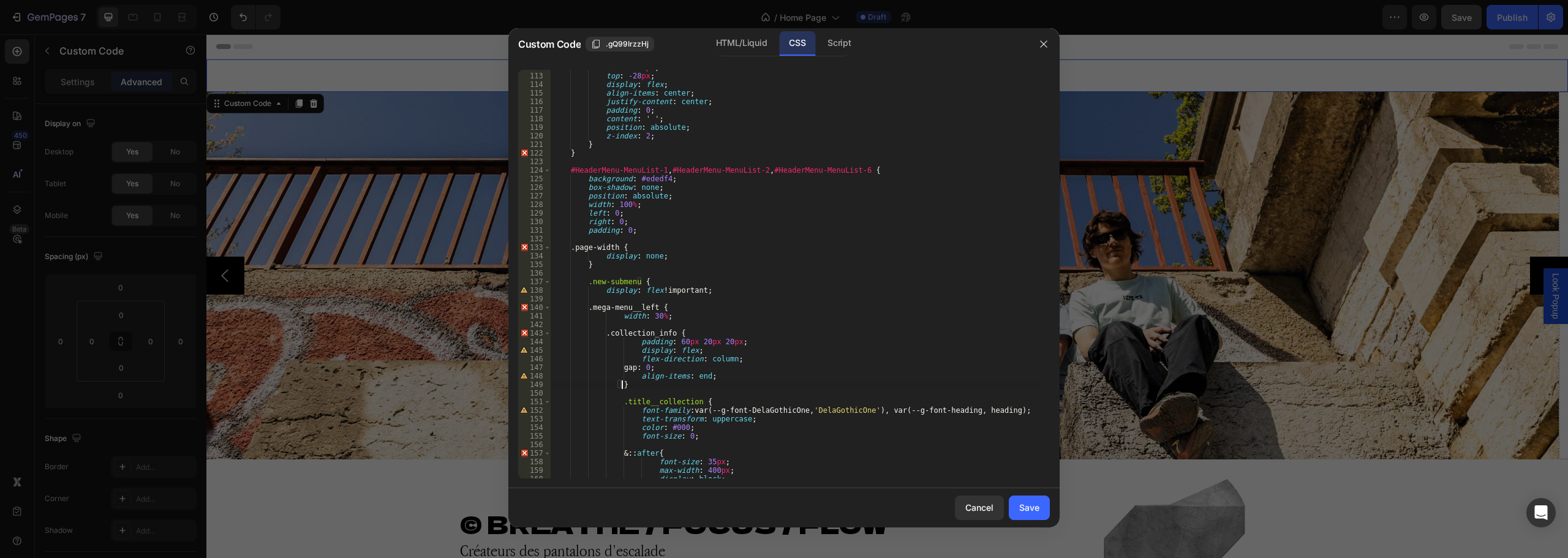
click at [708, 380] on div "left : -60 px ; top : -28 px ; display : flex ; align-items : center ; justify-…" at bounding box center [795, 276] width 490 height 426
type textarea "align-items: end;"
paste textarea "border-bottom: 1px dotted #000;"
click at [635, 226] on div "left : -60 px ; top : -28 px ; display : flex ; align-items : center ; justify-…" at bounding box center [795, 276] width 490 height 426
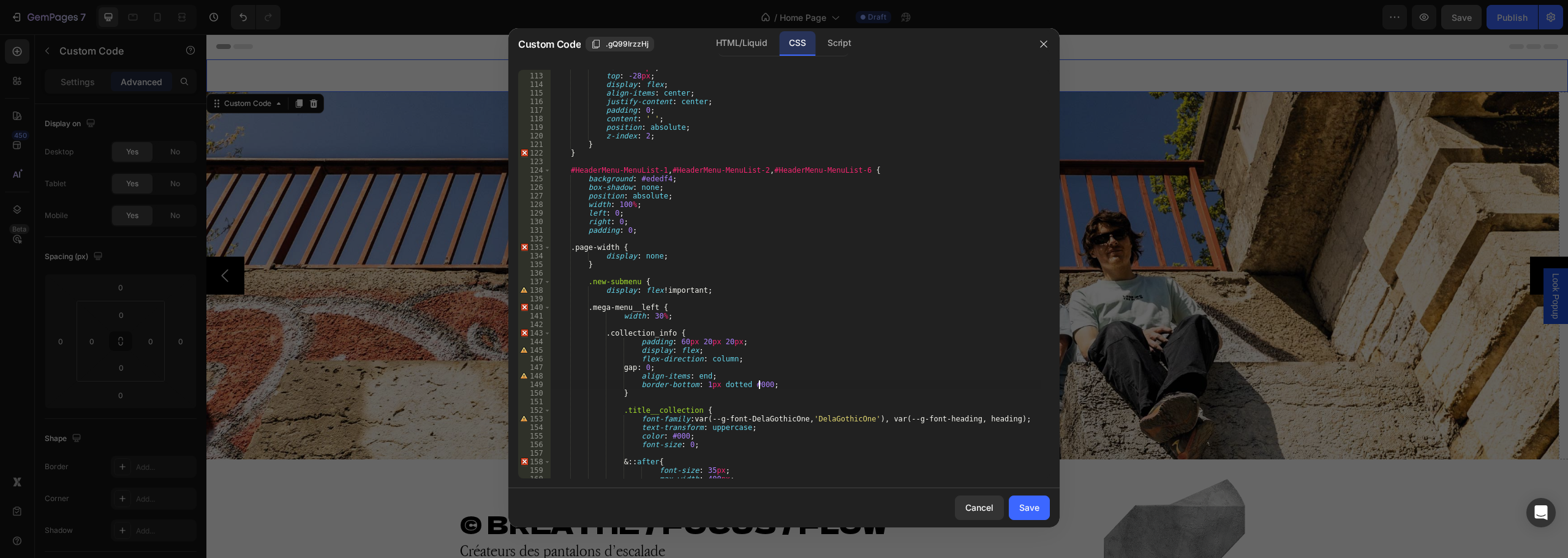
type textarea "padding: 0;"
type textarea "margin-top:25px;"
drag, startPoint x: 1019, startPoint y: 513, endPoint x: 1155, endPoint y: 63, distance: 470.1
click at [1019, 513] on div "Save" at bounding box center [1029, 507] width 20 height 13
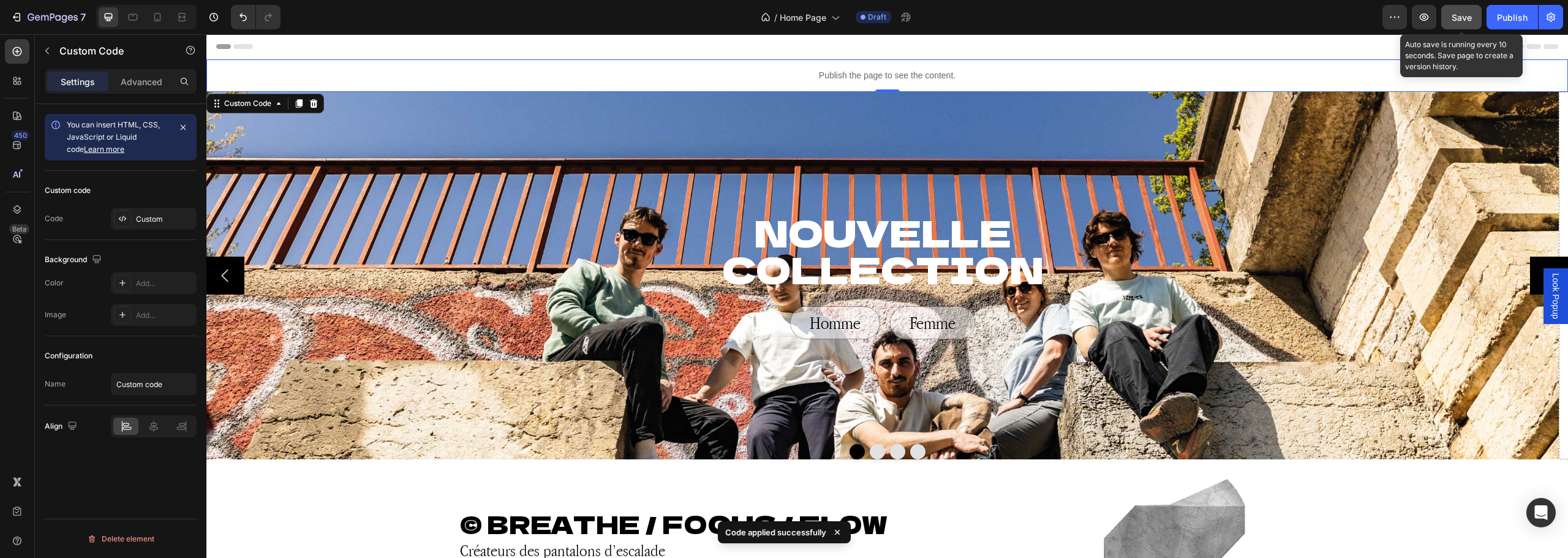
click at [1463, 16] on span "Save" at bounding box center [1461, 17] width 20 height 11
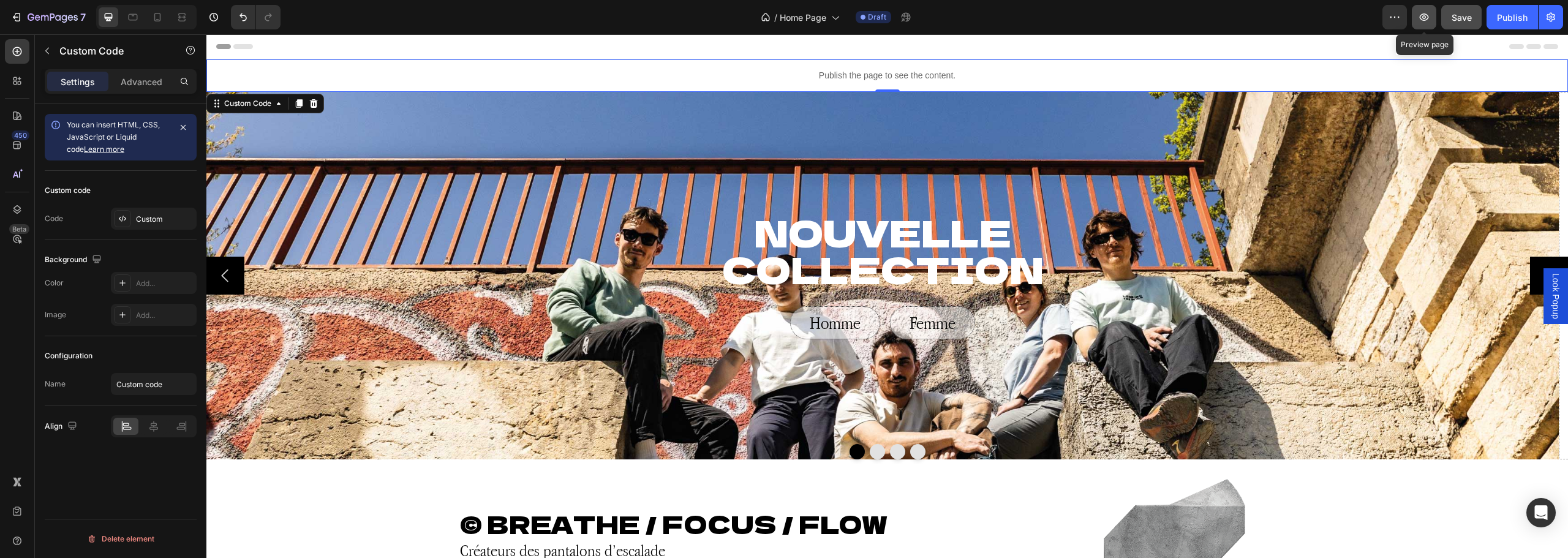
click at [1429, 17] on icon "button" at bounding box center [1424, 17] width 9 height 7
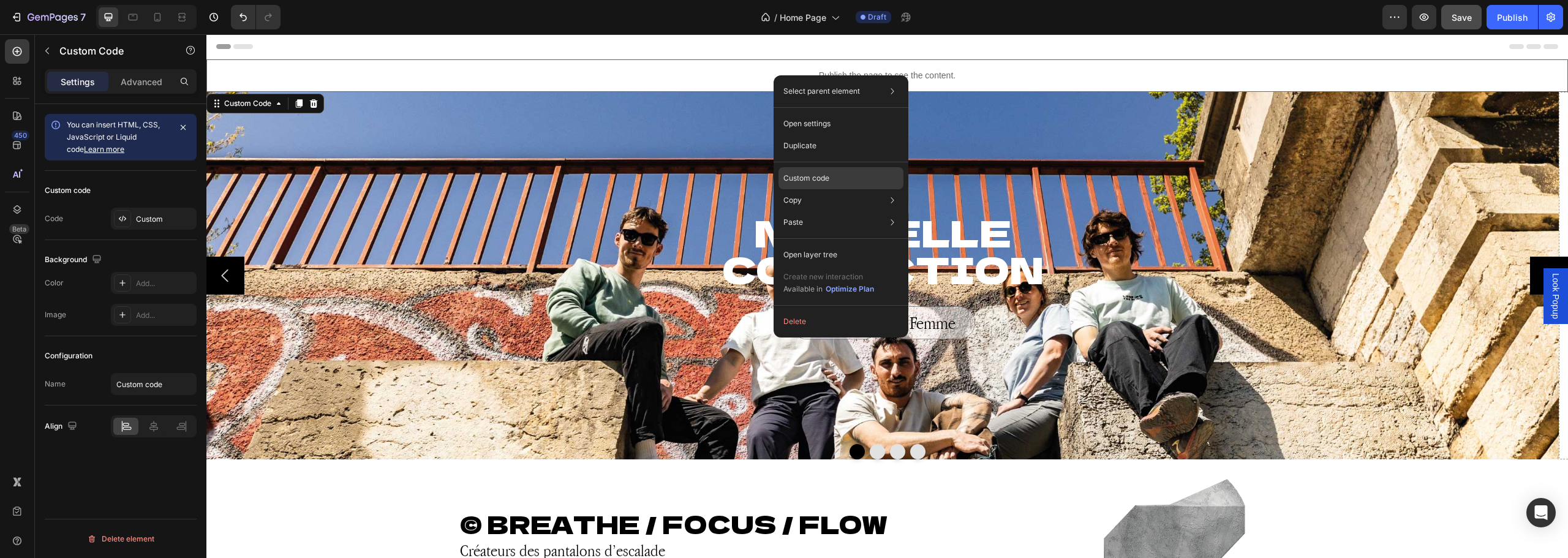
click at [805, 173] on p "Custom code" at bounding box center [806, 178] width 46 height 11
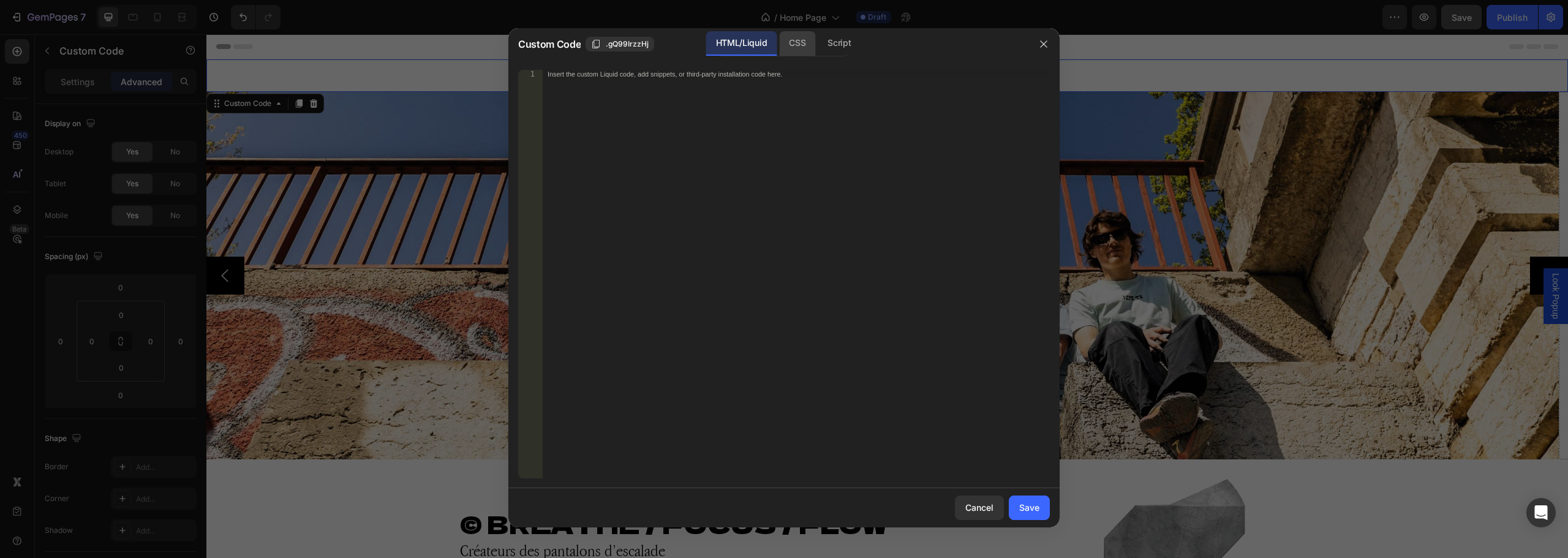
click at [818, 38] on div "CSS" at bounding box center [839, 43] width 43 height 24
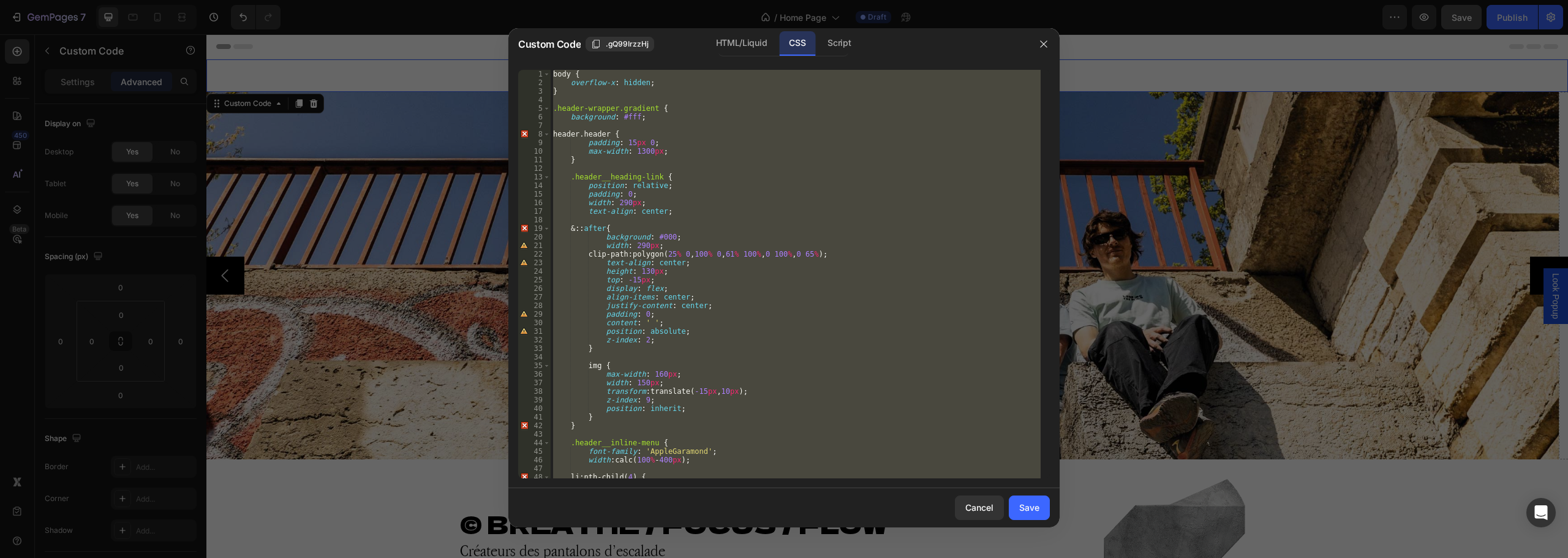
type textarea "}"
click at [858, 168] on div "body { overflow-x : hidden ; } .header-wrapper.gradient { background : #fff ; h…" at bounding box center [795, 274] width 490 height 408
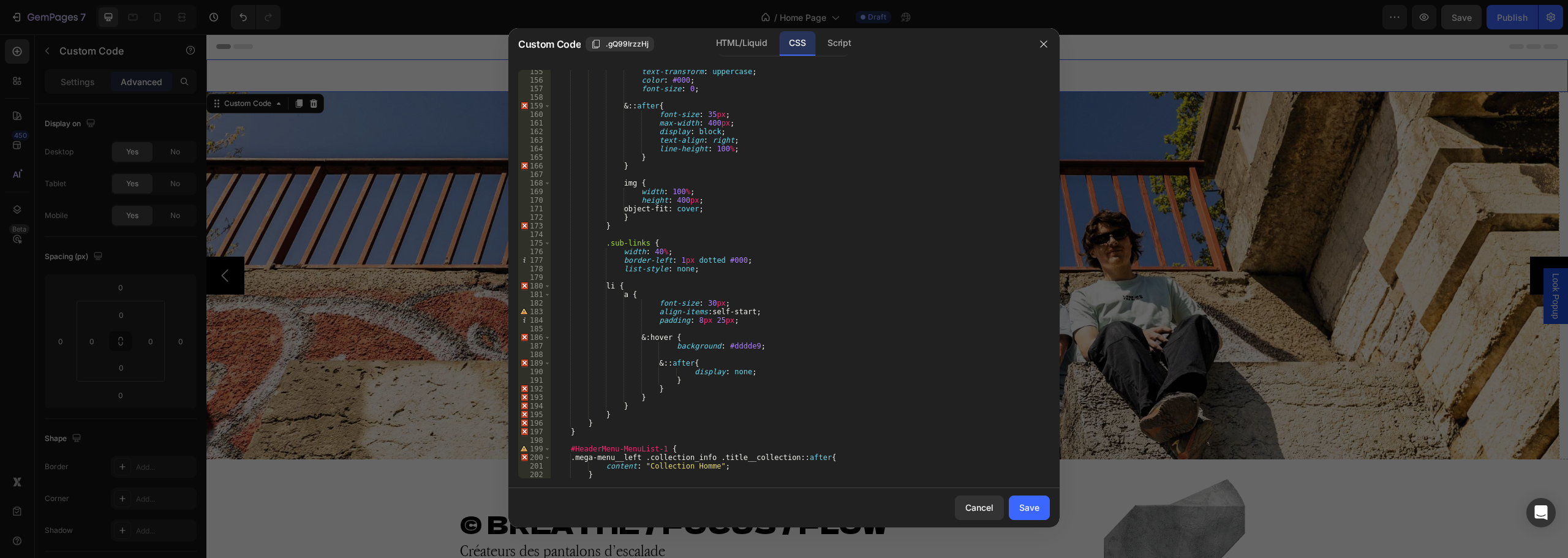
scroll to position [213, 0]
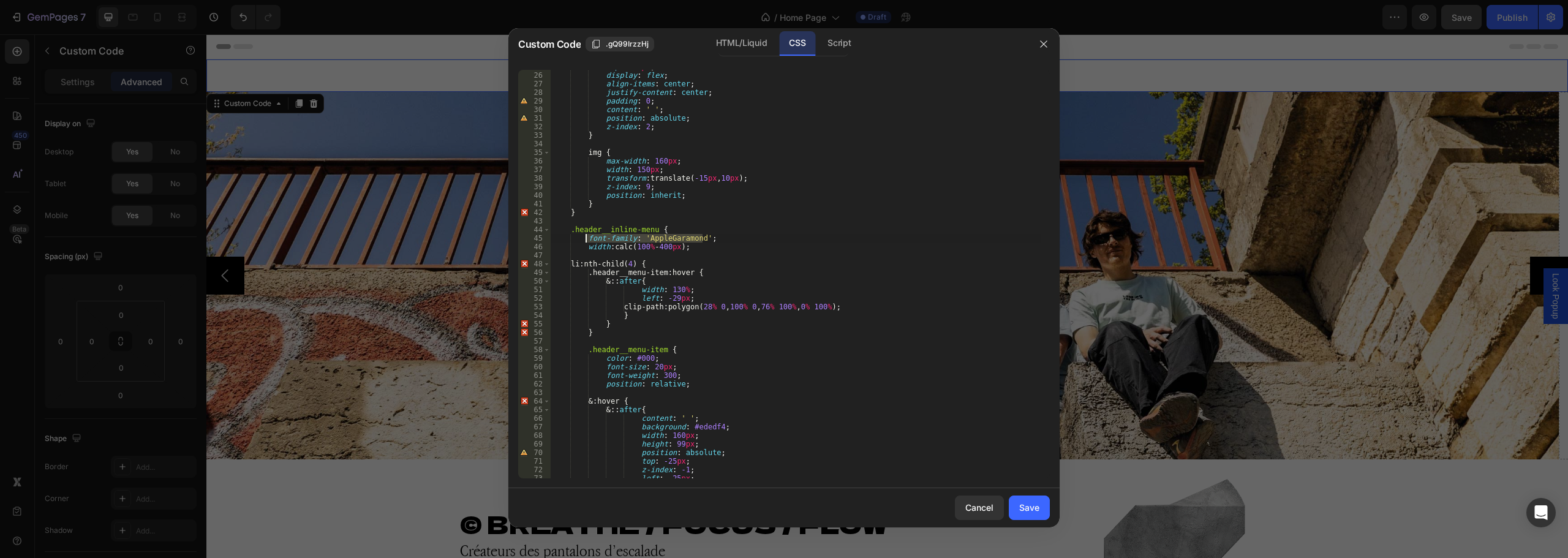
drag, startPoint x: 708, startPoint y: 240, endPoint x: 587, endPoint y: 238, distance: 121.0
click at [587, 238] on div "top : -15 px ; display : flex ; align-items : center ; justify-content : center…" at bounding box center [795, 275] width 490 height 426
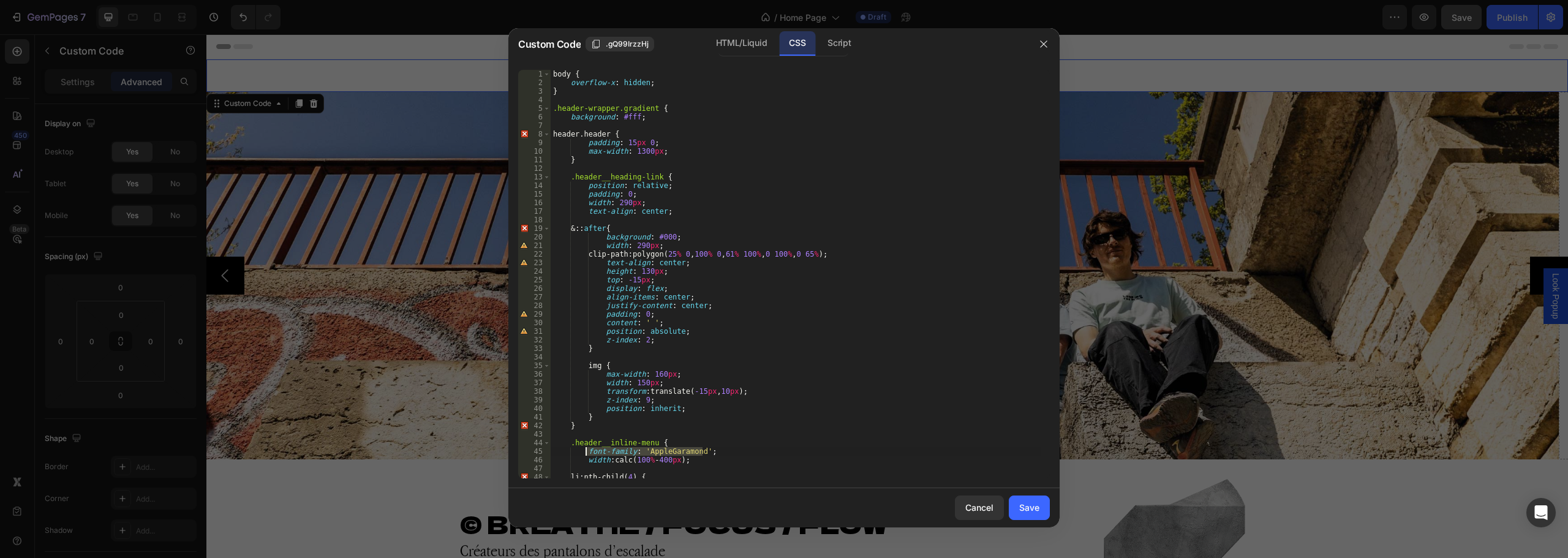
scroll to position [183, 0]
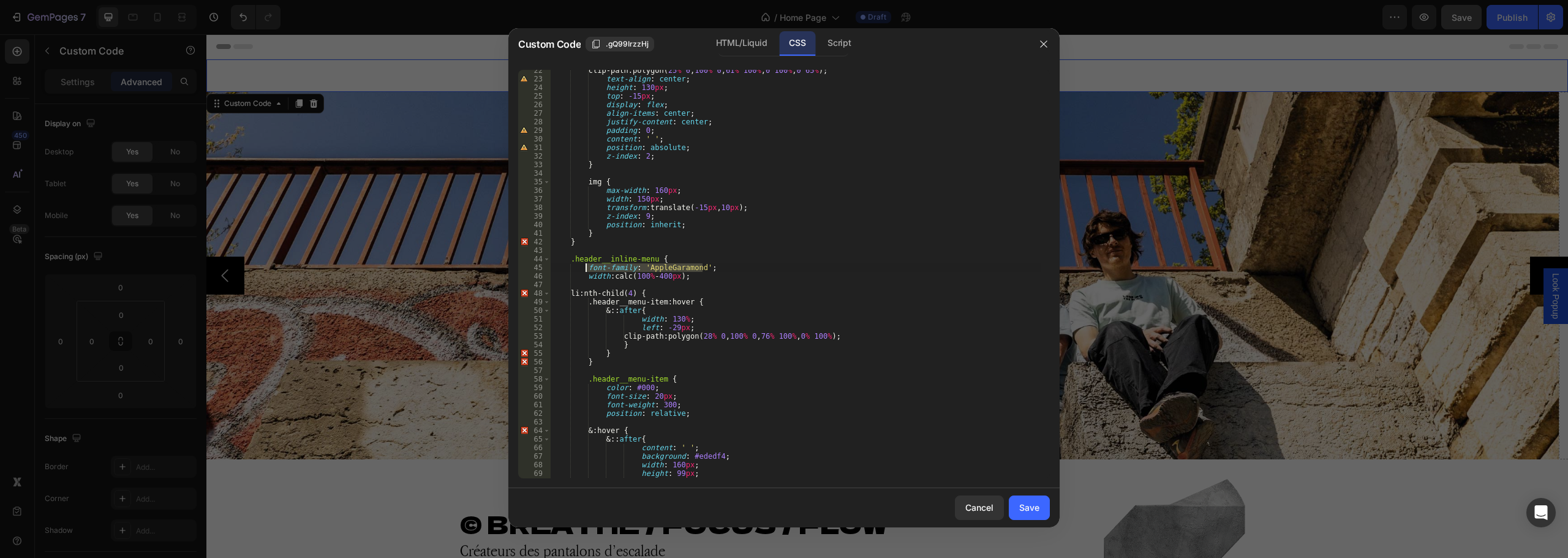
click at [720, 350] on div "clip-path : polygon( 25 % 0 , 100 % 0 , 61 % 100 % , 0 100 % , 0 65 % ) ; text-…" at bounding box center [795, 279] width 490 height 426
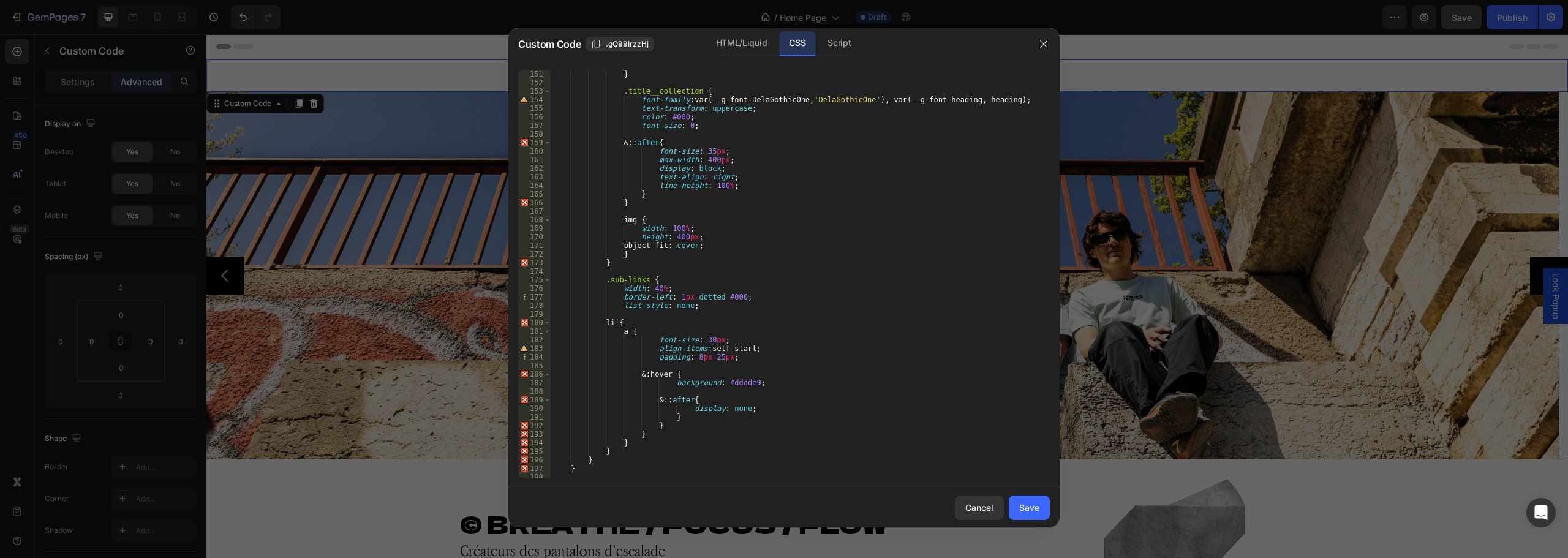
scroll to position [1359, 0]
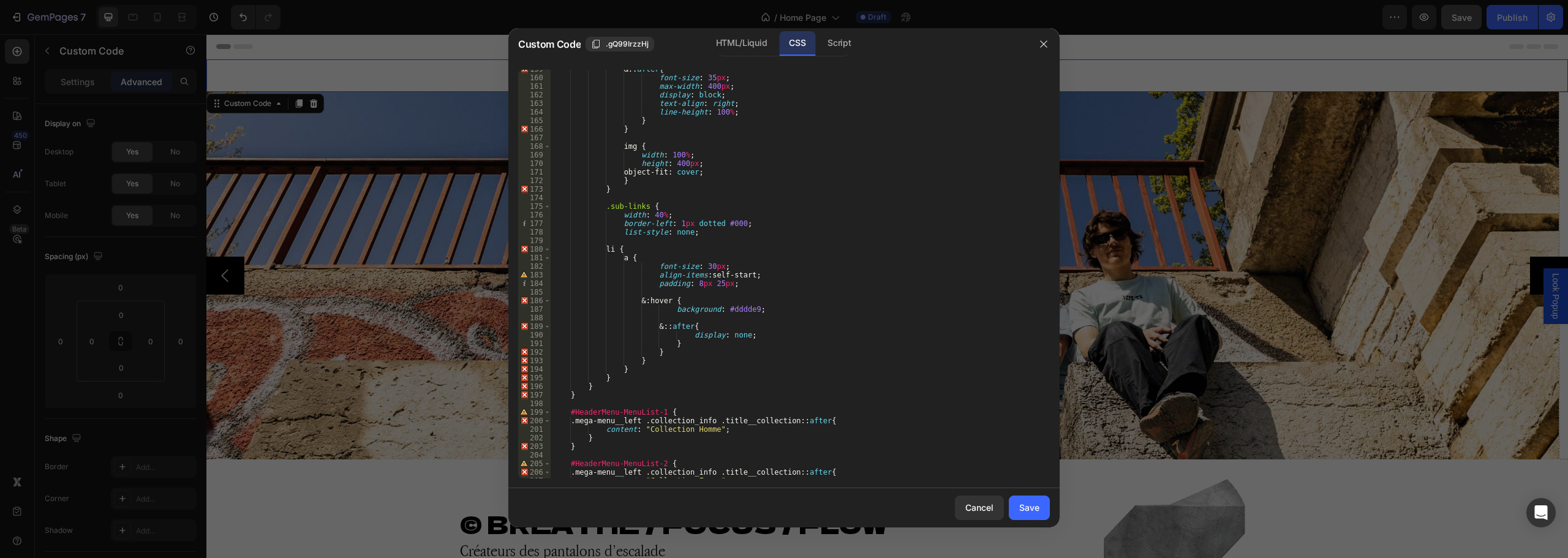
click at [741, 285] on div "& :: after { font-size : 35 px ; max-width : 400 px ; display : block ; text-al…" at bounding box center [795, 277] width 490 height 426
type textarea "padding: 8px 25px;"
paste textarea "font-weight: 300;"
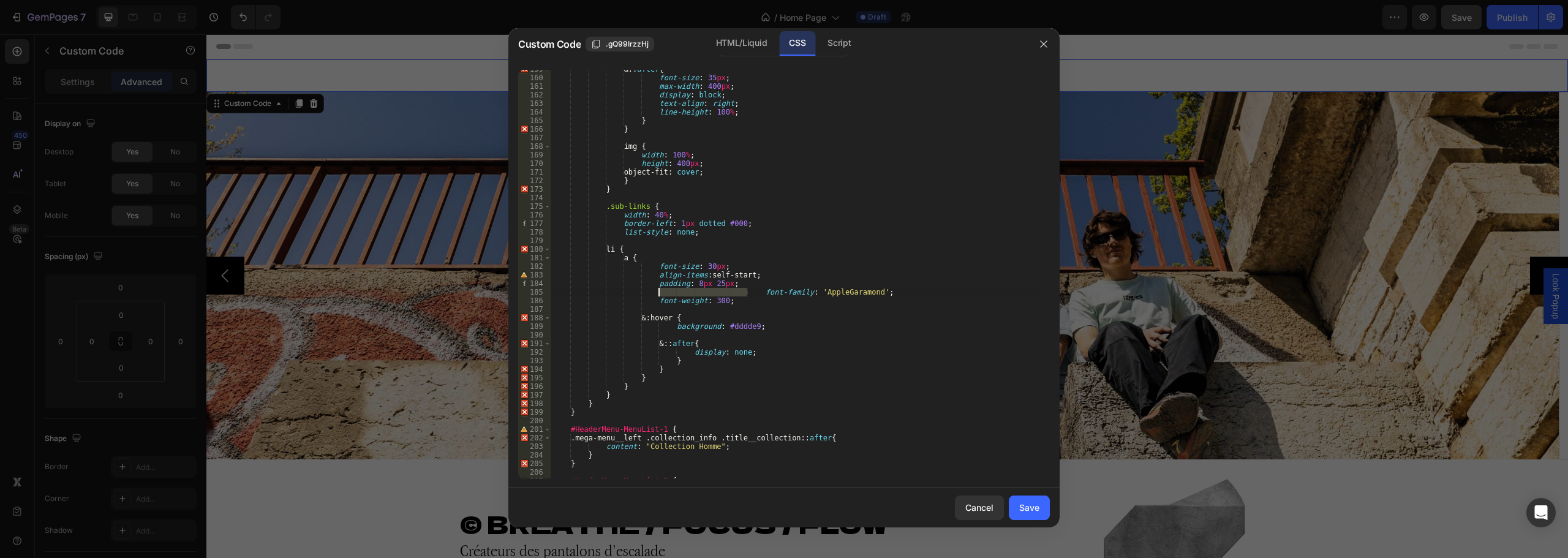
drag, startPoint x: 747, startPoint y: 294, endPoint x: 655, endPoint y: 288, distance: 92.2
click at [655, 288] on div "& :: after { font-size : 35 px ; max-width : 400 px ; display : block ; text-al…" at bounding box center [795, 277] width 490 height 426
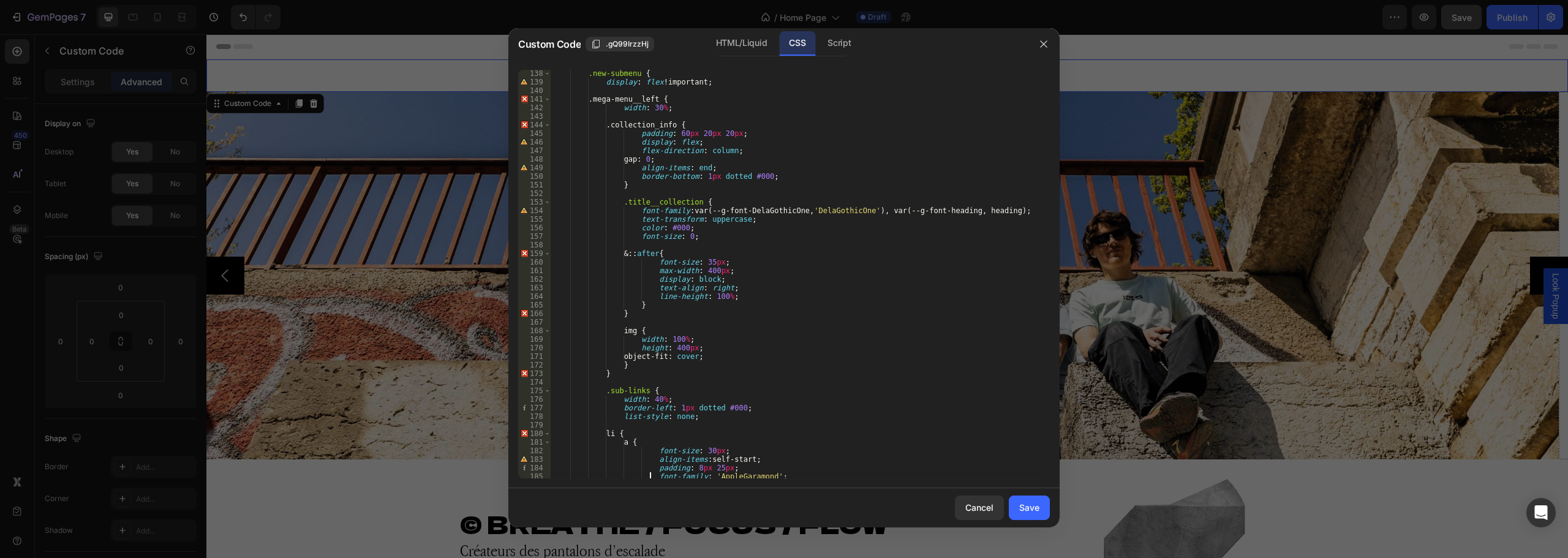
scroll to position [1153, 0]
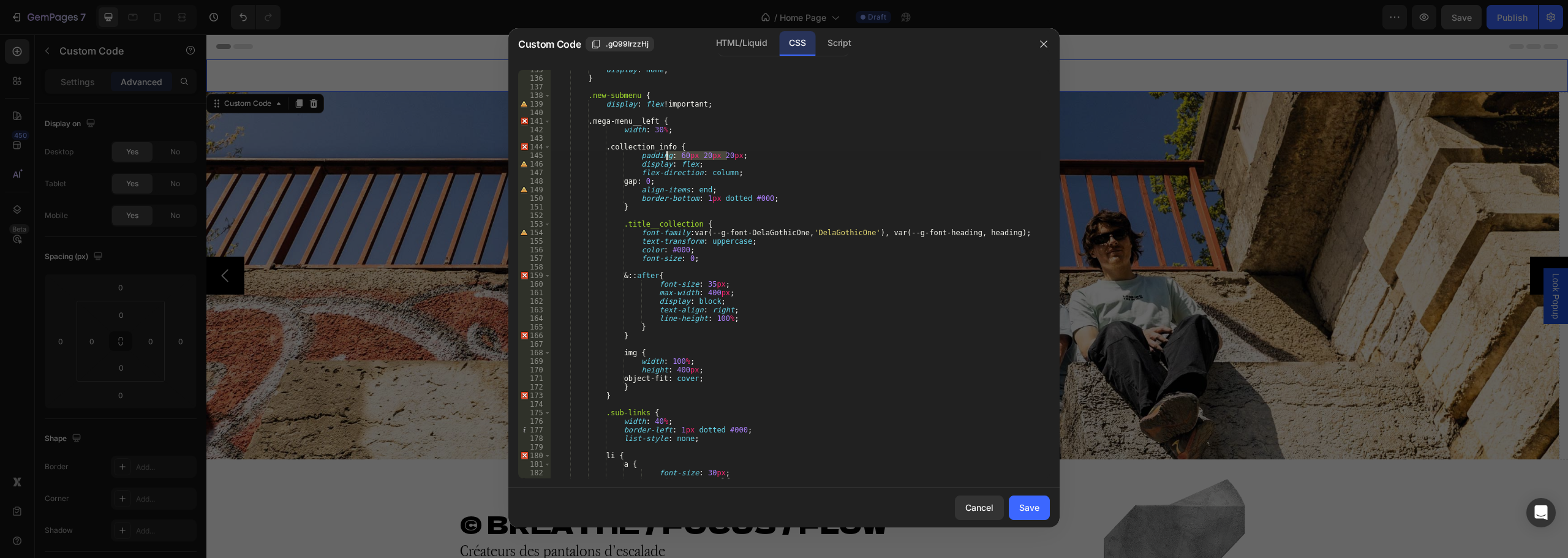
drag, startPoint x: 727, startPoint y: 154, endPoint x: 668, endPoint y: 154, distance: 59.0
click at [668, 154] on div "display : none ; } .new-submenu { display : flex !important ; .mega-menu__left …" at bounding box center [795, 278] width 490 height 426
click at [693, 434] on div "display : none ; } .new-submenu { display : flex !important ; .mega-menu__left …" at bounding box center [795, 278] width 490 height 426
type textarea "list-style: none;"
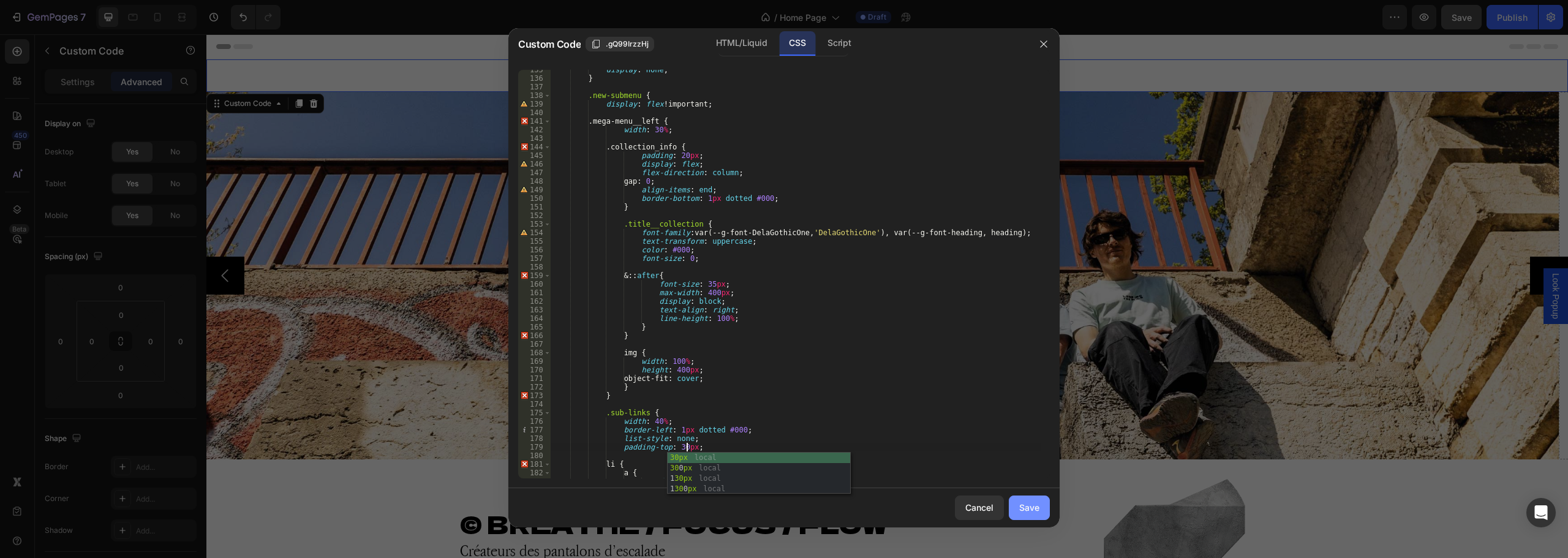
type textarea "padding-top: 30px;"
drag, startPoint x: 1038, startPoint y: 510, endPoint x: 1105, endPoint y: 131, distance: 384.9
click at [1038, 510] on div "Save" at bounding box center [1029, 507] width 20 height 13
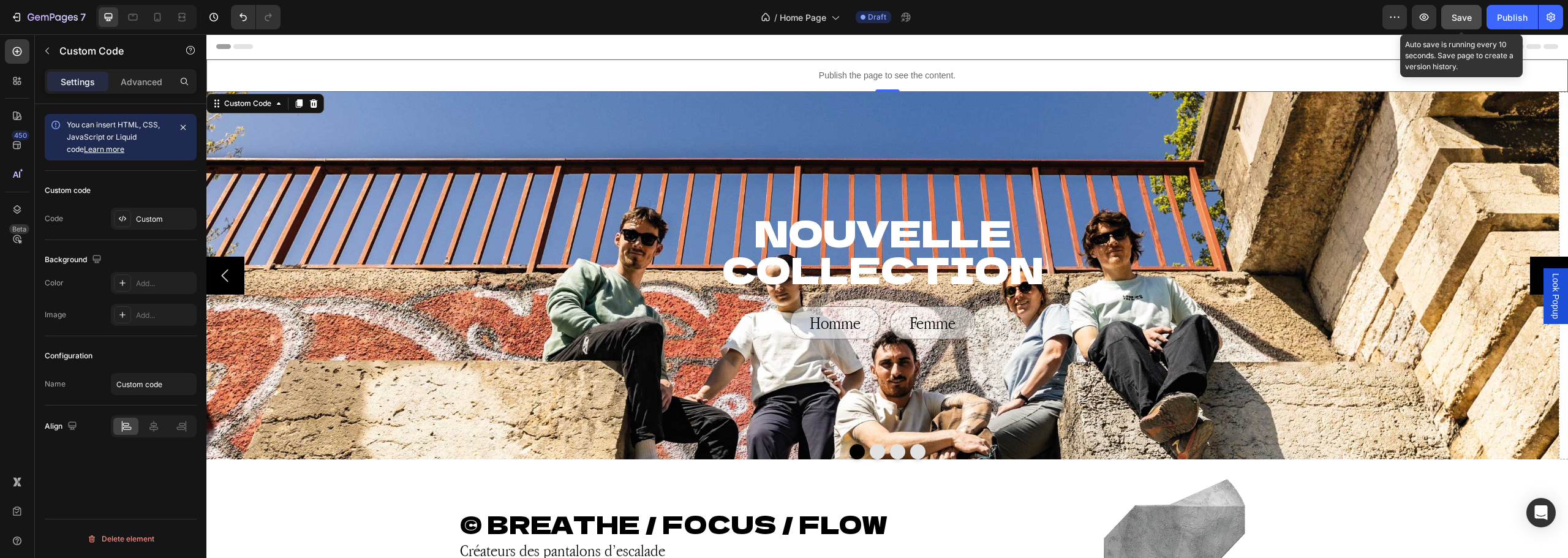
click at [1460, 16] on span "Save" at bounding box center [1461, 17] width 20 height 11
